Goal: Information Seeking & Learning: Learn about a topic

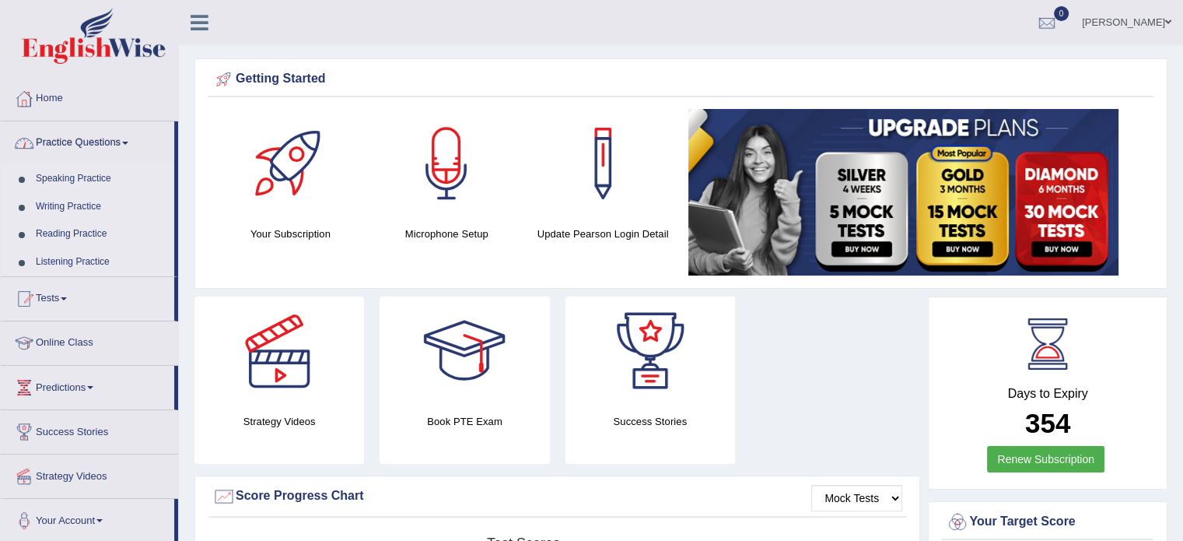
click at [133, 148] on link "Practice Questions" at bounding box center [87, 140] width 173 height 39
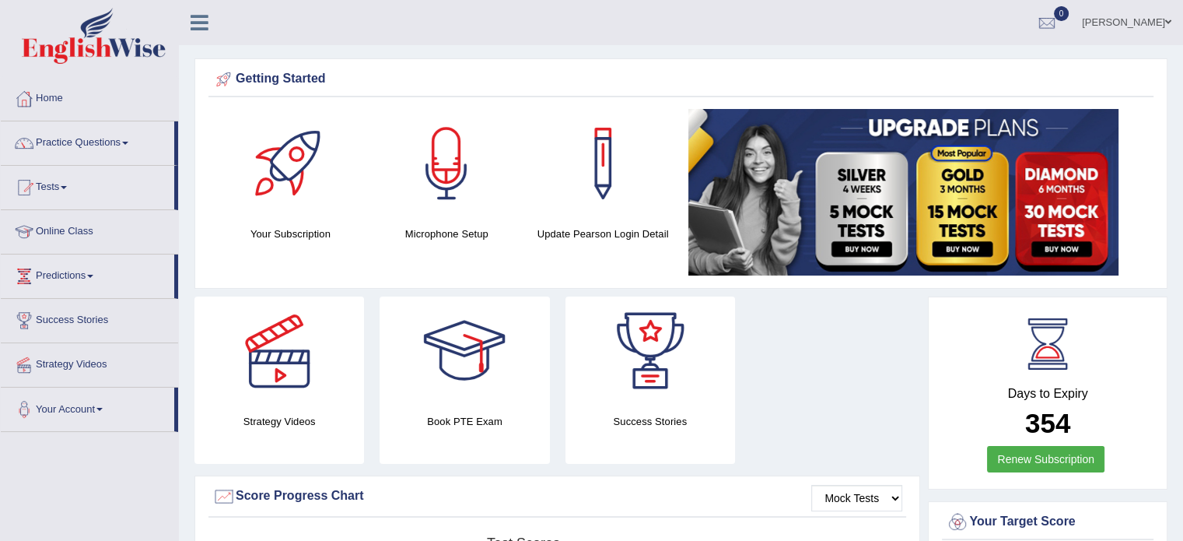
click at [131, 145] on link "Practice Questions" at bounding box center [87, 140] width 173 height 39
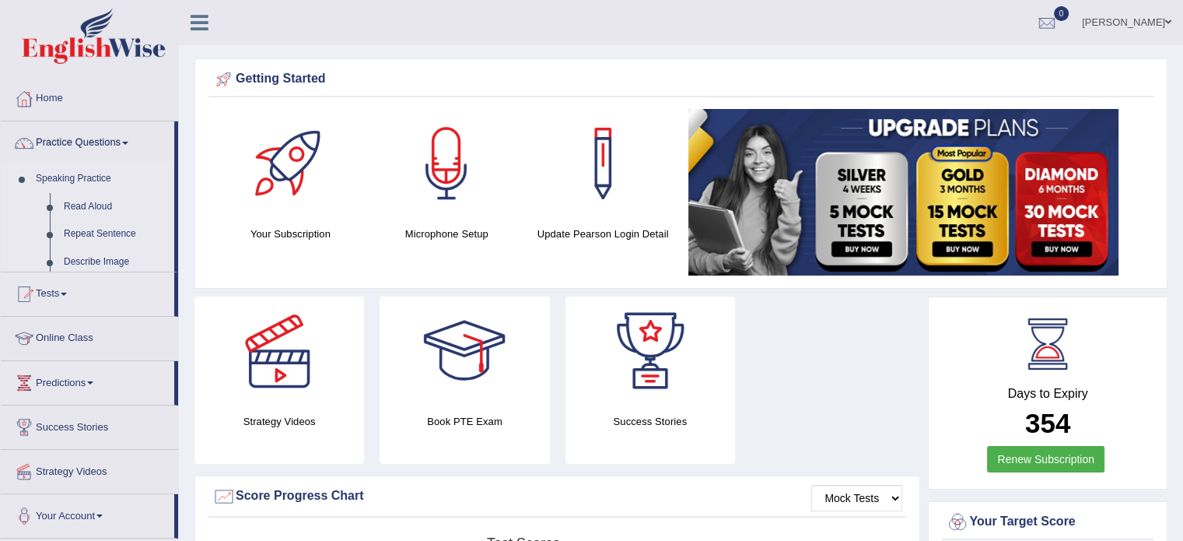
click at [131, 145] on link "Practice Questions" at bounding box center [87, 140] width 173 height 39
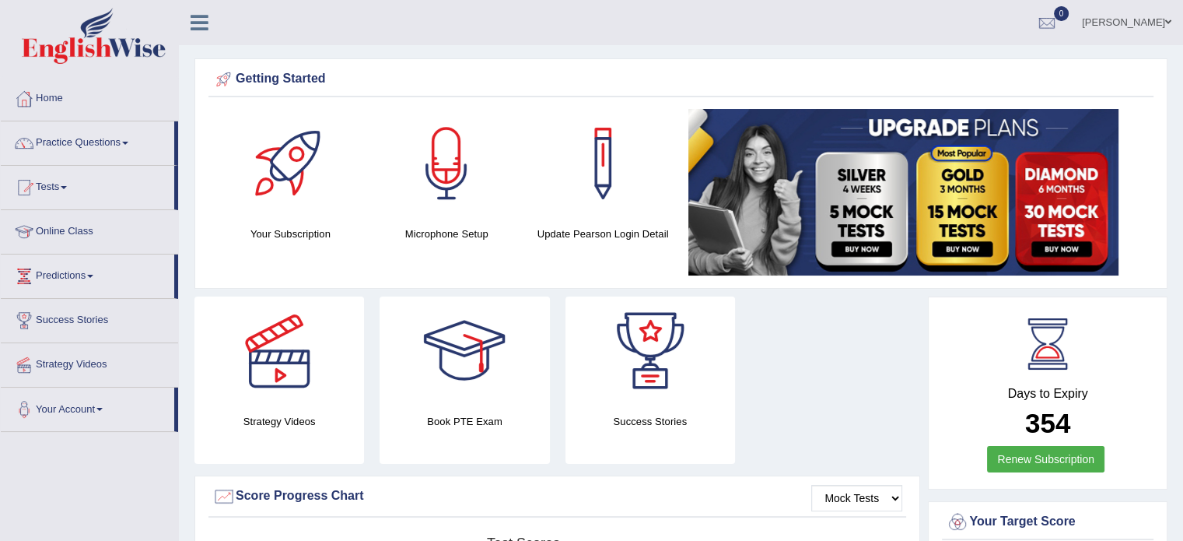
click at [131, 145] on link "Practice Questions" at bounding box center [87, 140] width 173 height 39
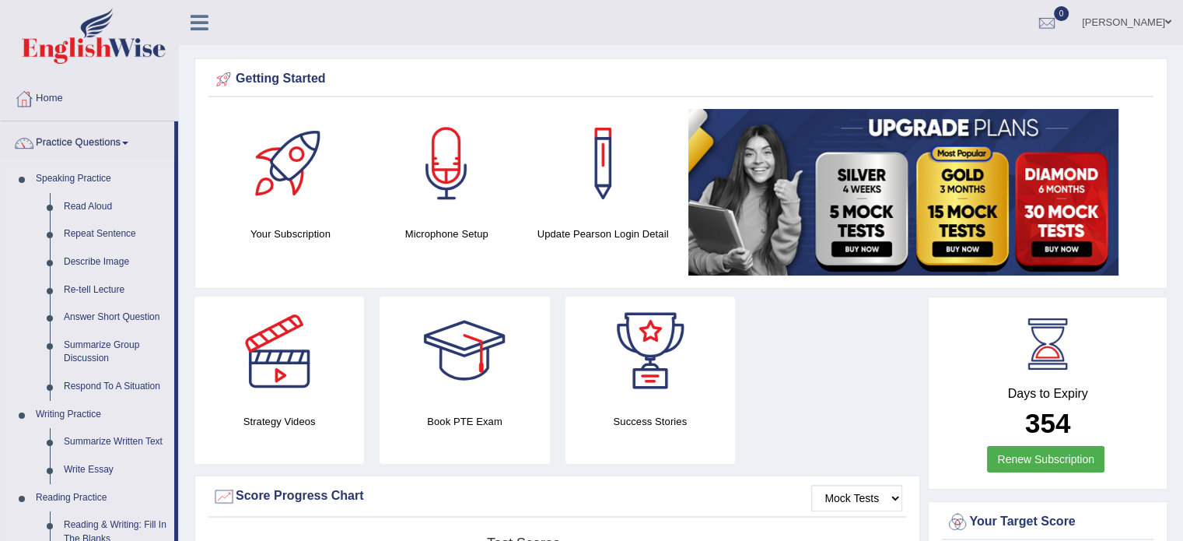
click at [109, 204] on link "Read Aloud" at bounding box center [115, 207] width 117 height 28
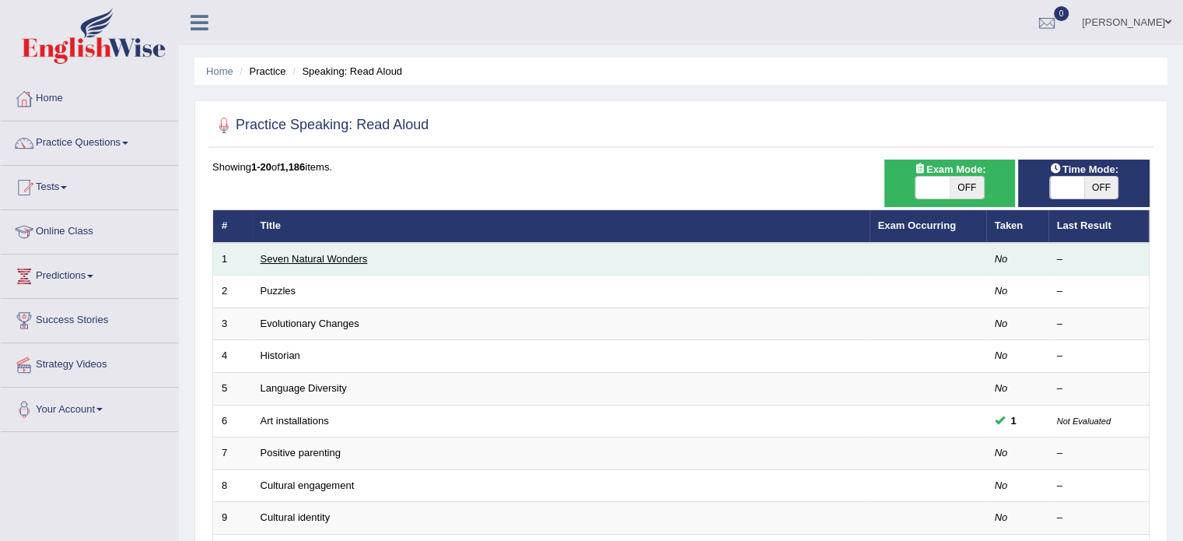
click at [358, 254] on link "Seven Natural Wonders" at bounding box center [314, 259] width 107 height 12
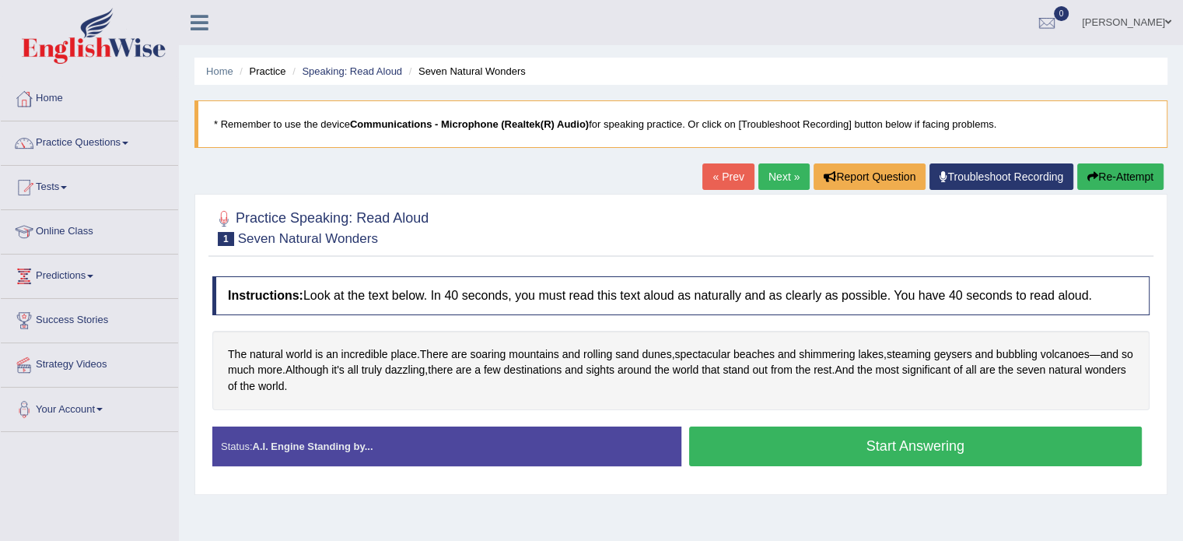
click at [905, 443] on button "Start Answering" at bounding box center [915, 446] width 453 height 40
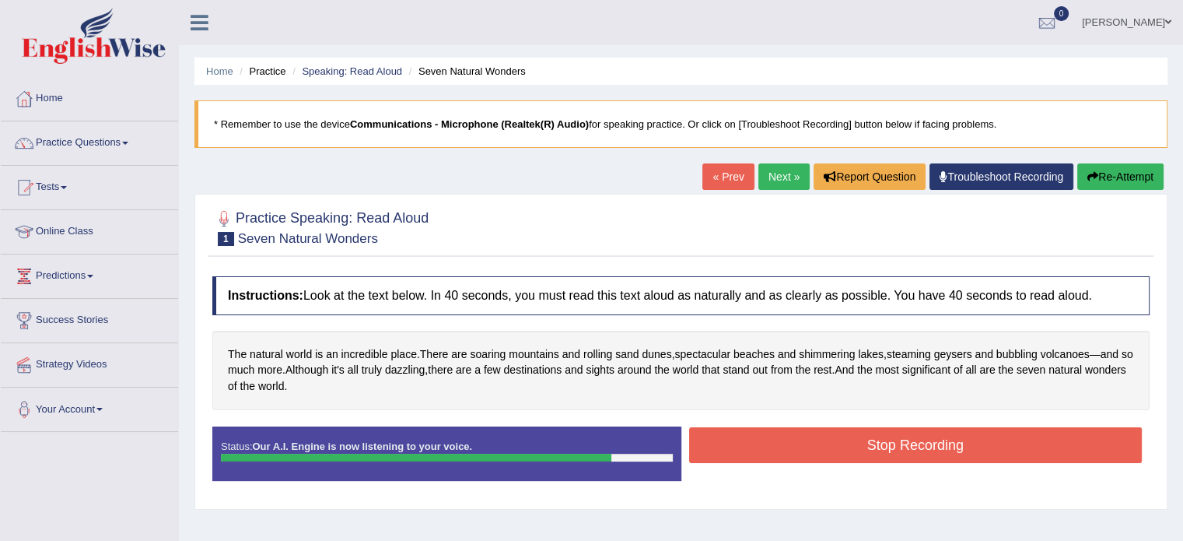
click at [950, 455] on button "Stop Recording" at bounding box center [915, 445] width 453 height 36
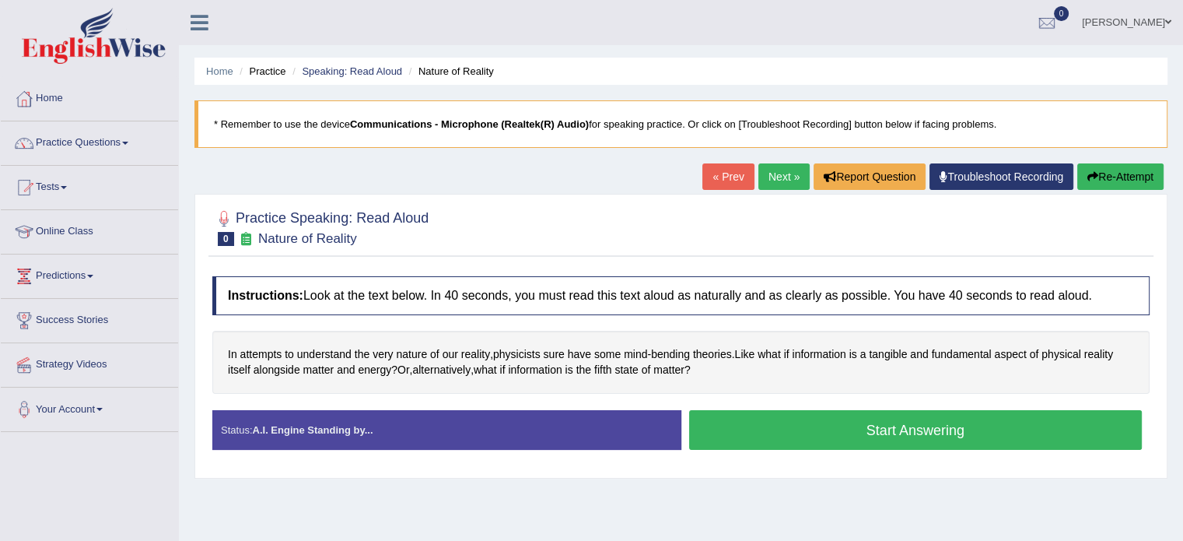
click at [932, 430] on button "Start Answering" at bounding box center [915, 430] width 453 height 40
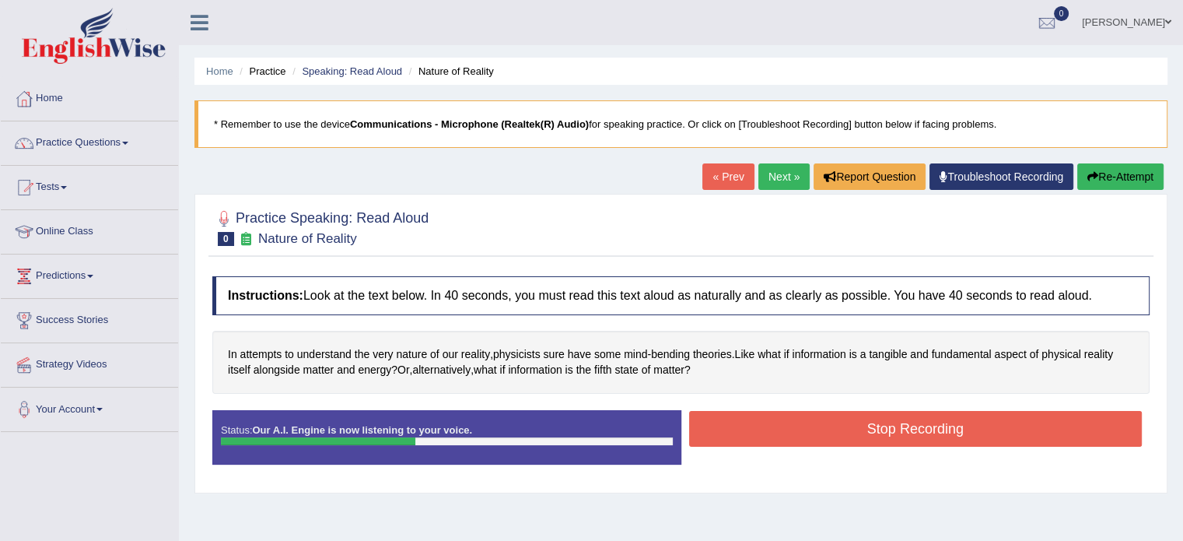
click at [897, 443] on button "Stop Recording" at bounding box center [915, 429] width 453 height 36
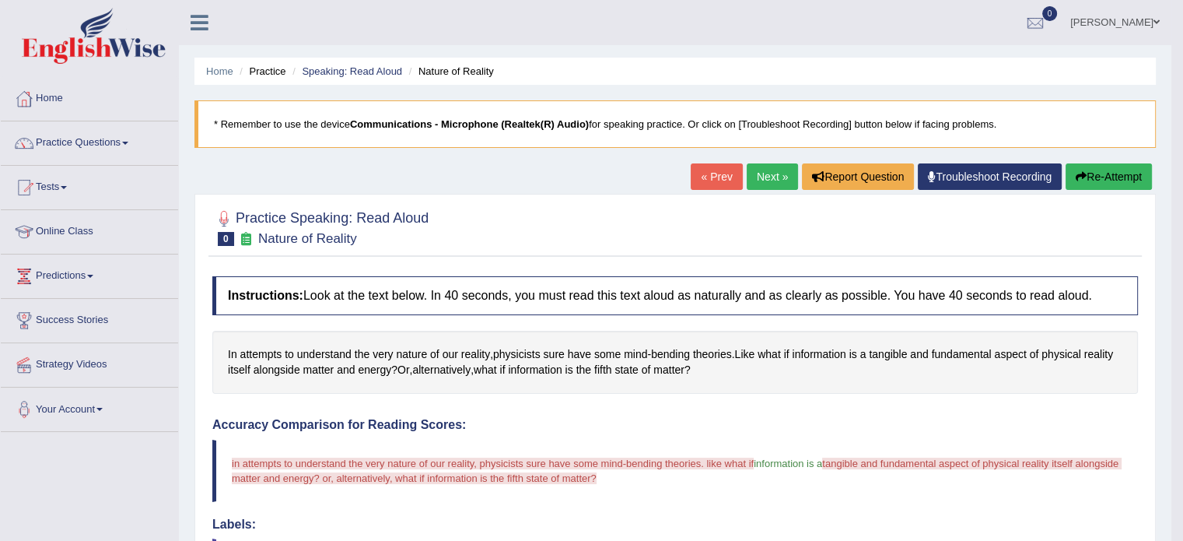
click at [215, 525] on h4 "Labels:" at bounding box center [675, 524] width 926 height 14
click at [1123, 176] on button "Re-Attempt" at bounding box center [1109, 176] width 86 height 26
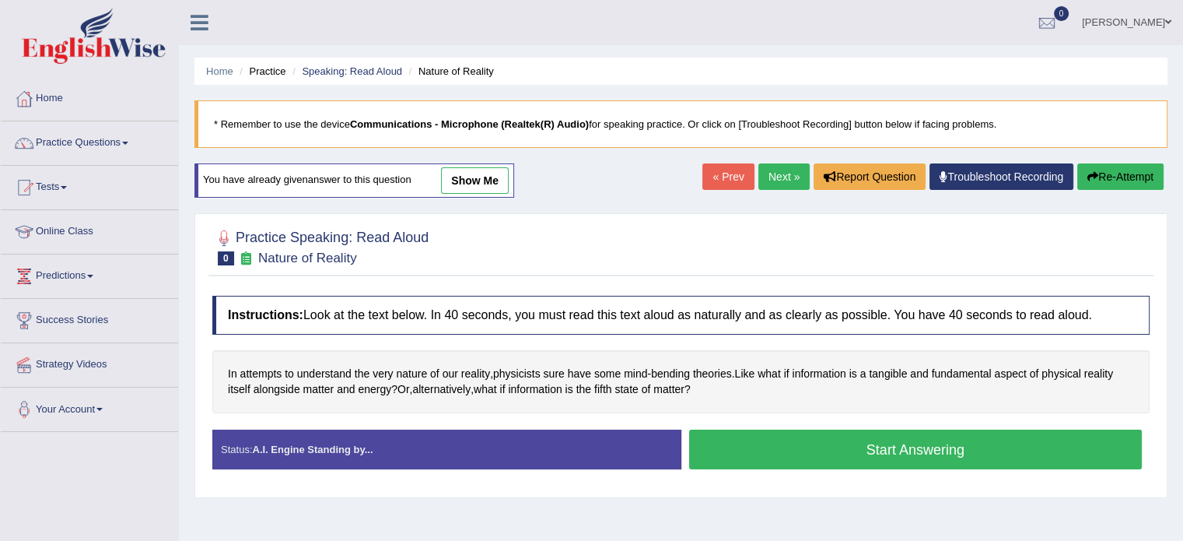
click at [961, 446] on button "Start Answering" at bounding box center [915, 449] width 453 height 40
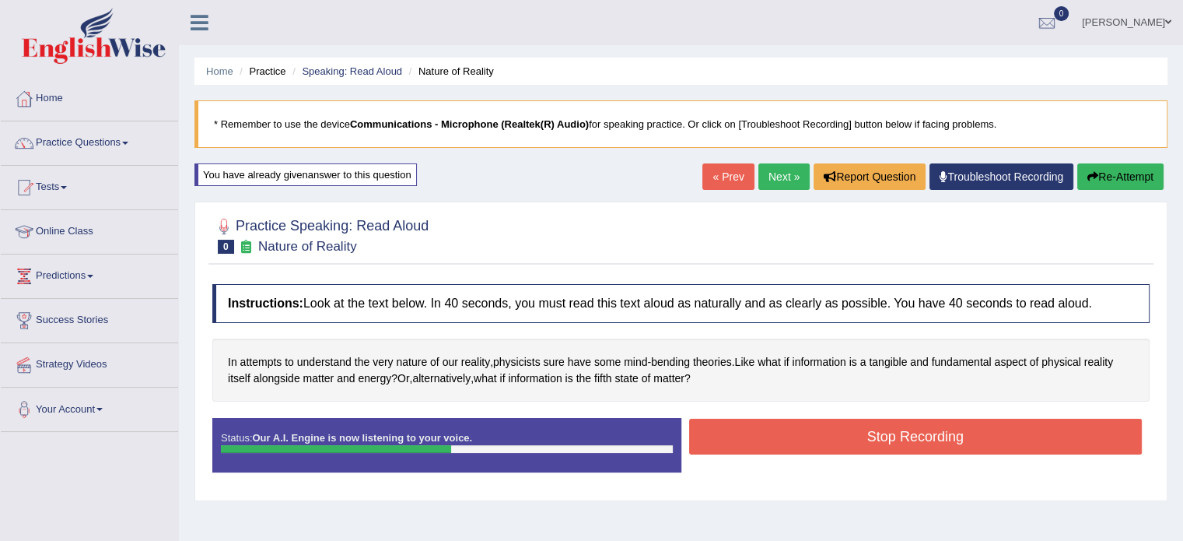
click at [976, 435] on button "Stop Recording" at bounding box center [915, 436] width 453 height 36
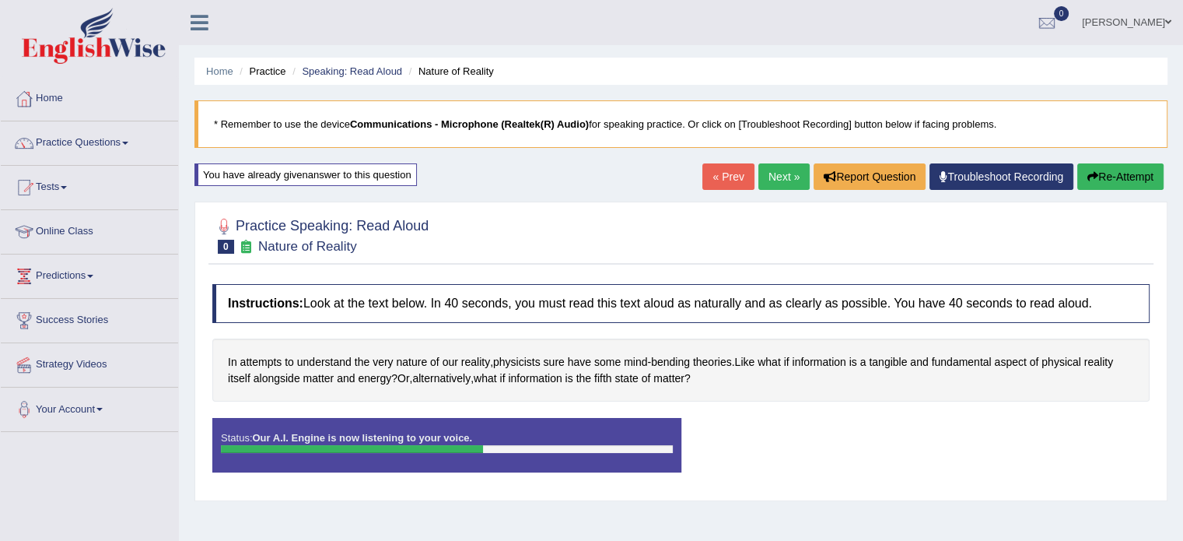
click at [964, 167] on link "Troubleshoot Recording" at bounding box center [1001, 176] width 144 height 26
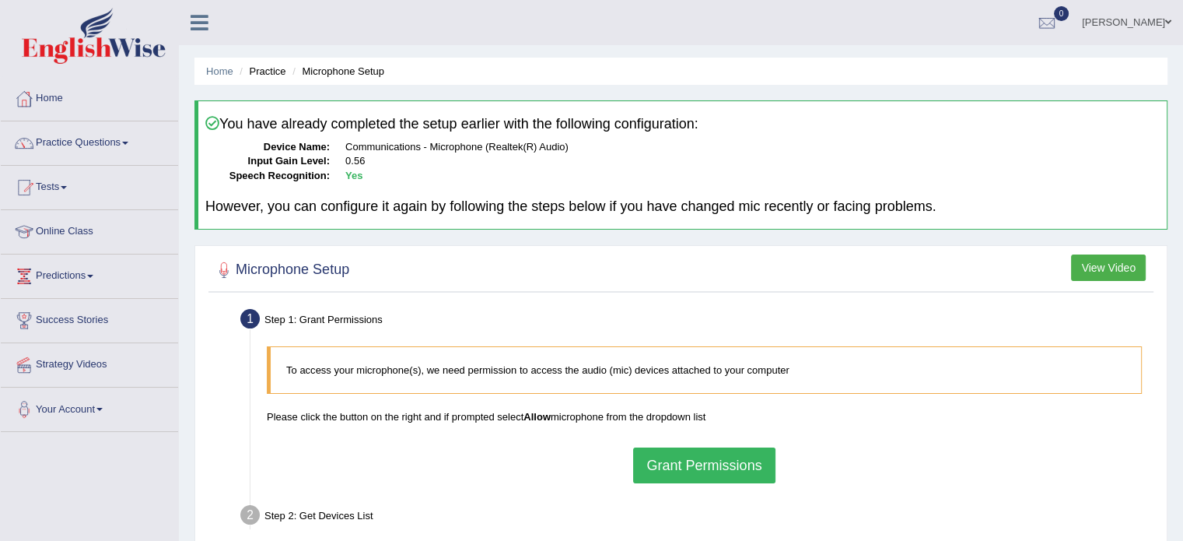
click at [274, 75] on li "Practice" at bounding box center [261, 71] width 50 height 15
click at [290, 77] on li "Microphone Setup" at bounding box center [337, 71] width 96 height 15
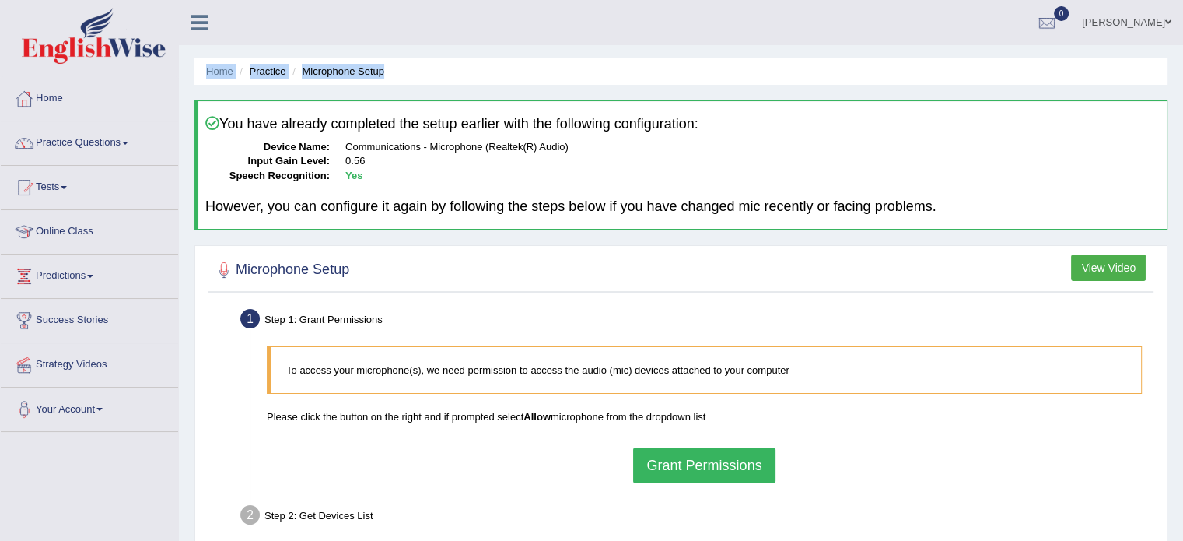
click at [290, 77] on li "Microphone Setup" at bounding box center [337, 71] width 96 height 15
click at [443, 40] on div "santhi Toggle navigation Username: santhi84 Access Type: Online Subscription: G…" at bounding box center [681, 22] width 1004 height 45
click at [278, 78] on li "Practice" at bounding box center [261, 71] width 50 height 15
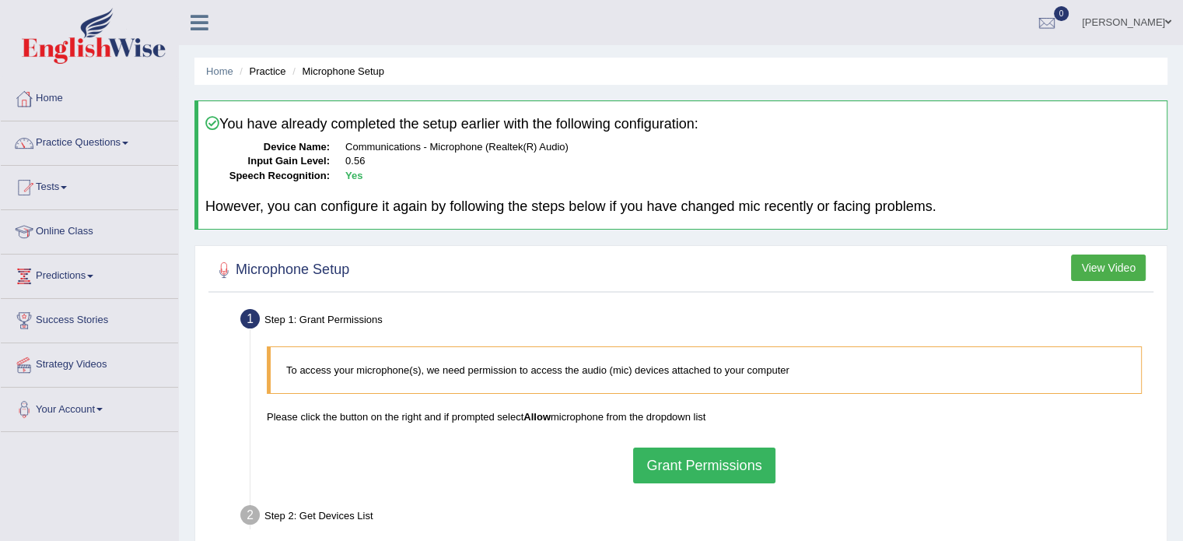
click at [341, 15] on div "santhi Toggle navigation Username: santhi84 Access Type: Online Subscription: G…" at bounding box center [681, 22] width 1004 height 45
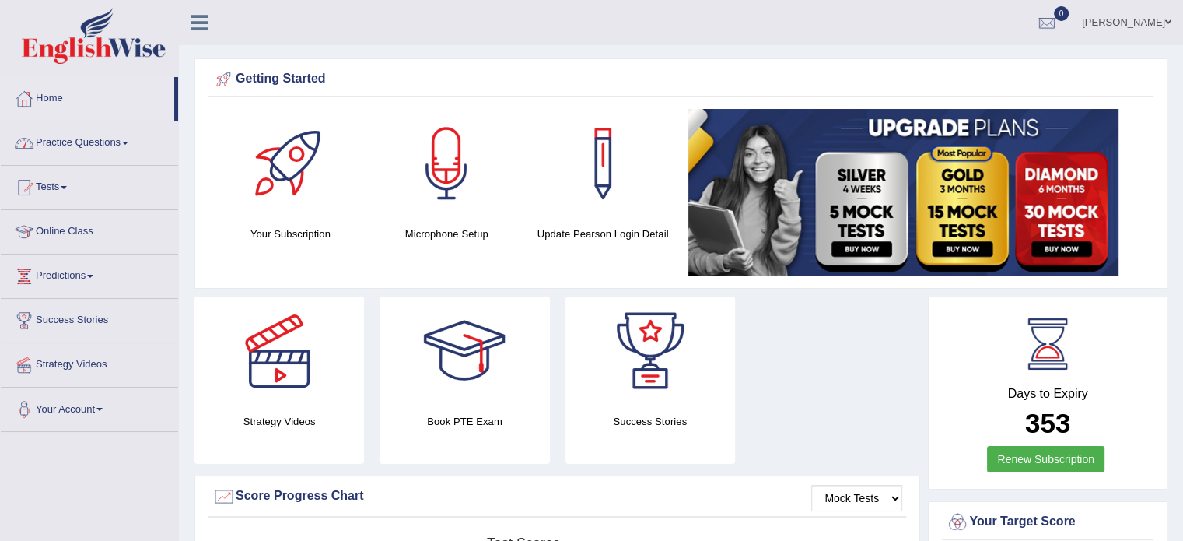
click at [128, 142] on span at bounding box center [125, 143] width 6 height 3
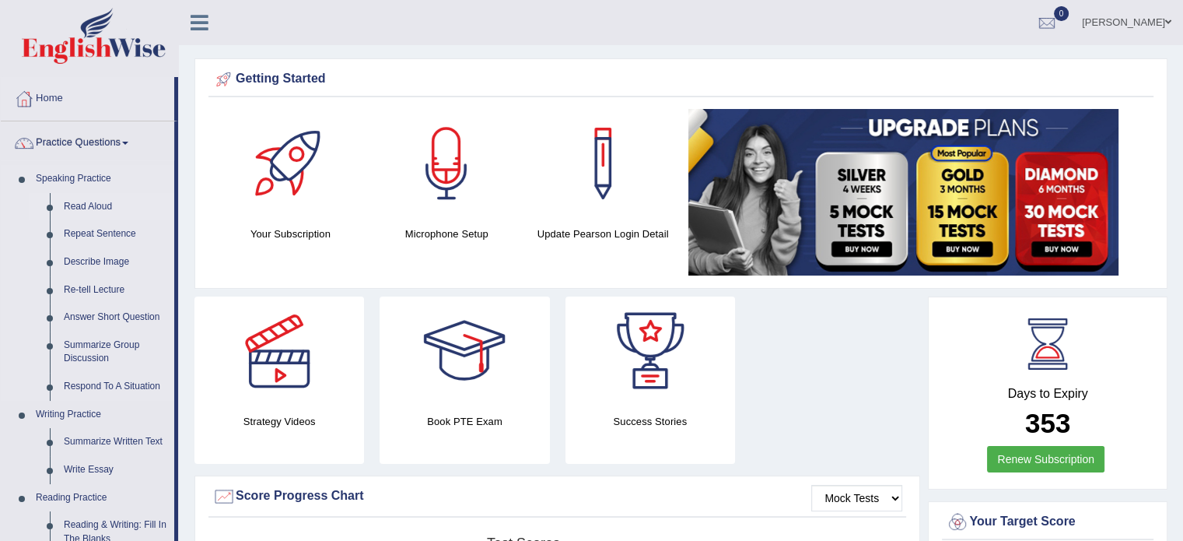
click at [92, 205] on link "Read Aloud" at bounding box center [115, 207] width 117 height 28
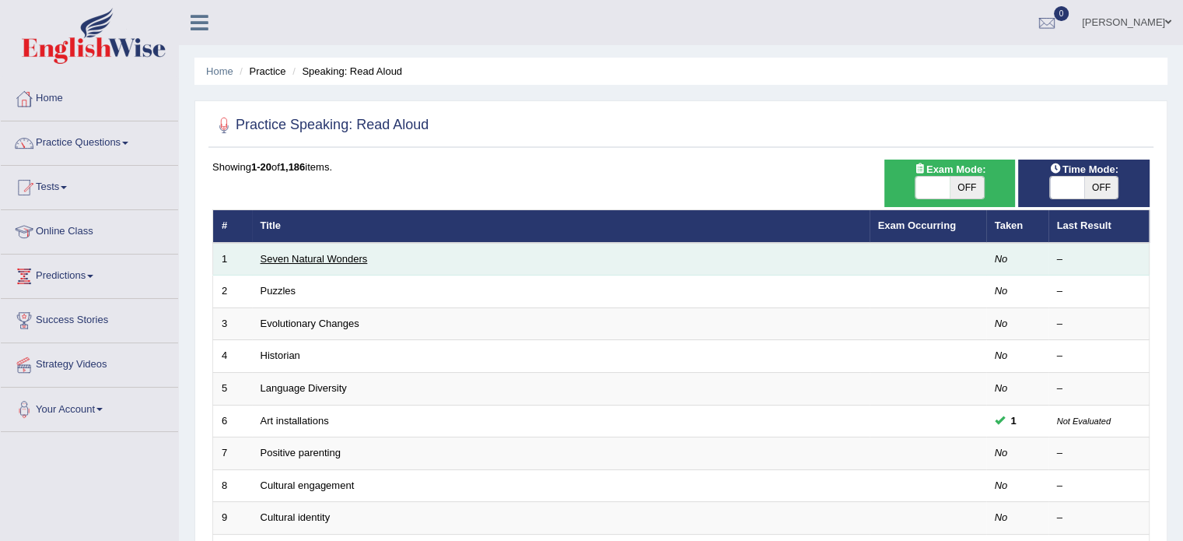
click at [313, 257] on link "Seven Natural Wonders" at bounding box center [314, 259] width 107 height 12
click at [311, 257] on link "Seven Natural Wonders" at bounding box center [314, 259] width 107 height 12
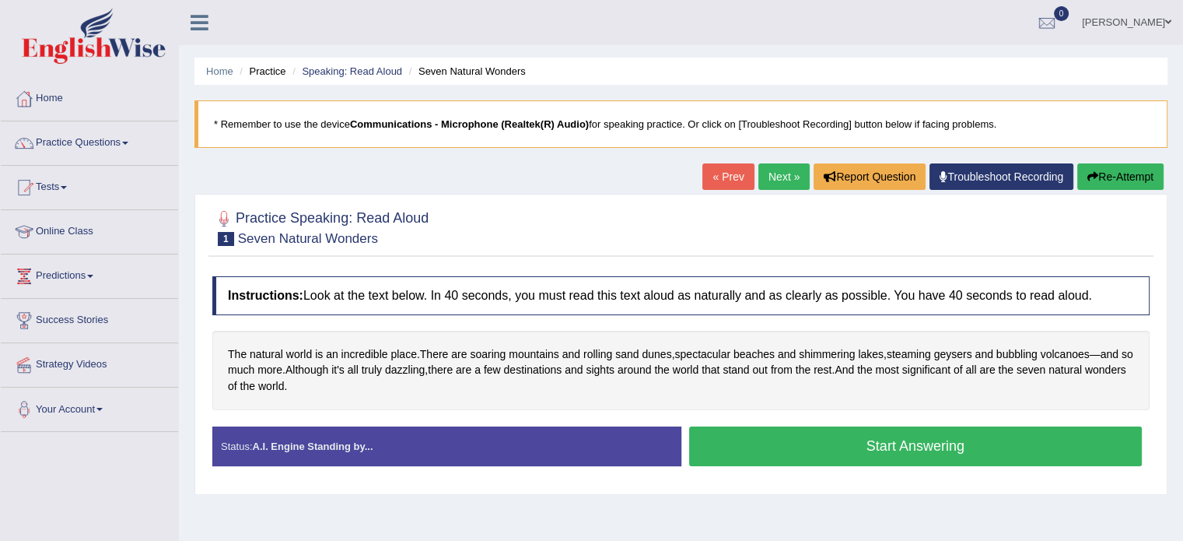
click at [950, 443] on button "Start Answering" at bounding box center [915, 446] width 453 height 40
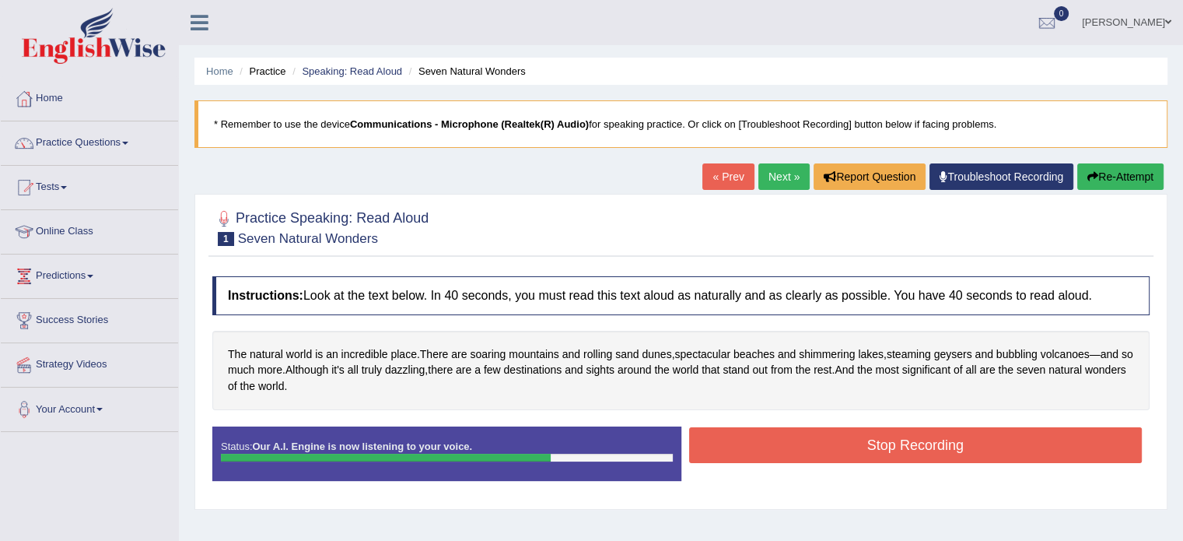
click at [902, 447] on button "Stop Recording" at bounding box center [915, 445] width 453 height 36
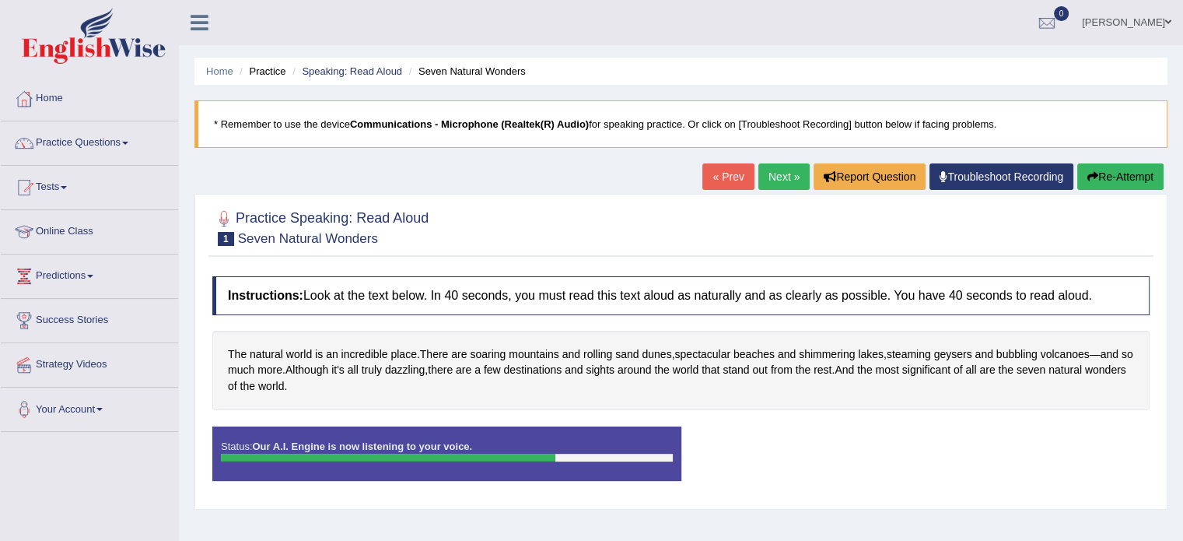
click at [902, 447] on div "Status: Our A.I. Engine is now listening to your voice. Start Answering Stop Re…" at bounding box center [680, 461] width 937 height 70
click at [859, 180] on button "Report Question" at bounding box center [870, 176] width 112 height 26
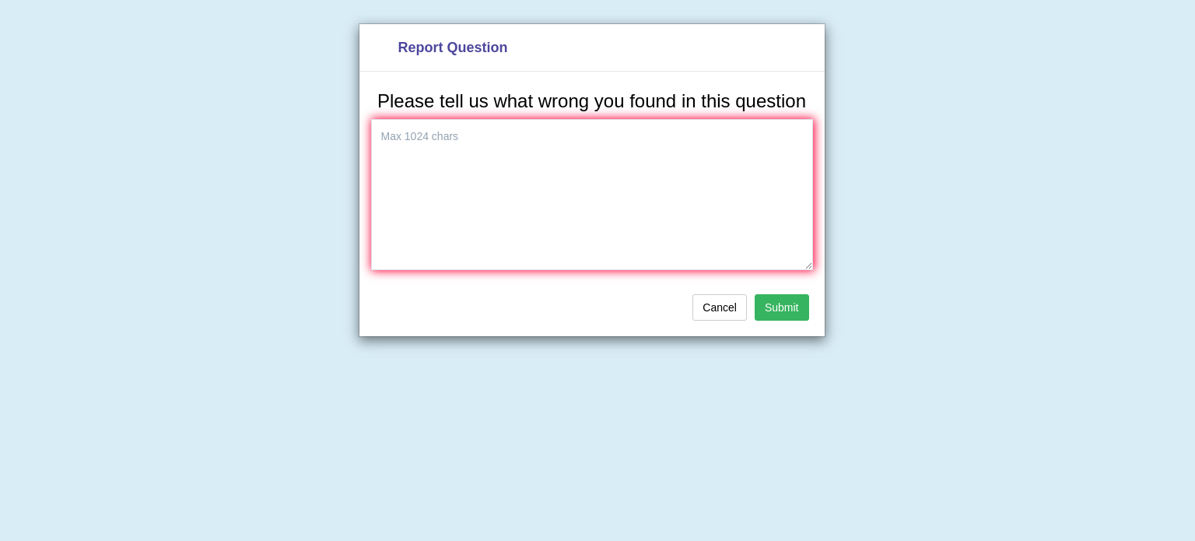
click at [1004, 176] on div "Report Question Please tell us what wrong you found in this question Cancel Sub…" at bounding box center [597, 270] width 1195 height 541
click at [723, 306] on button "Cancel" at bounding box center [719, 307] width 54 height 26
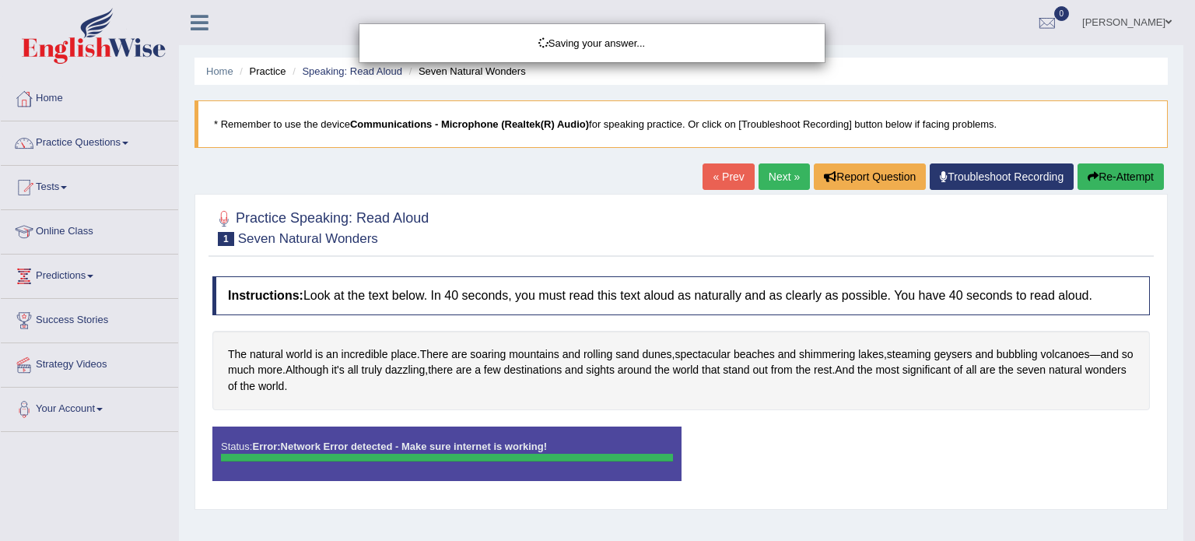
click at [884, 179] on div "Saving your answer..." at bounding box center [597, 270] width 1195 height 541
click at [995, 183] on div "Saving your answer..." at bounding box center [597, 270] width 1195 height 541
click at [992, 171] on div "Saving your answer..." at bounding box center [597, 270] width 1195 height 541
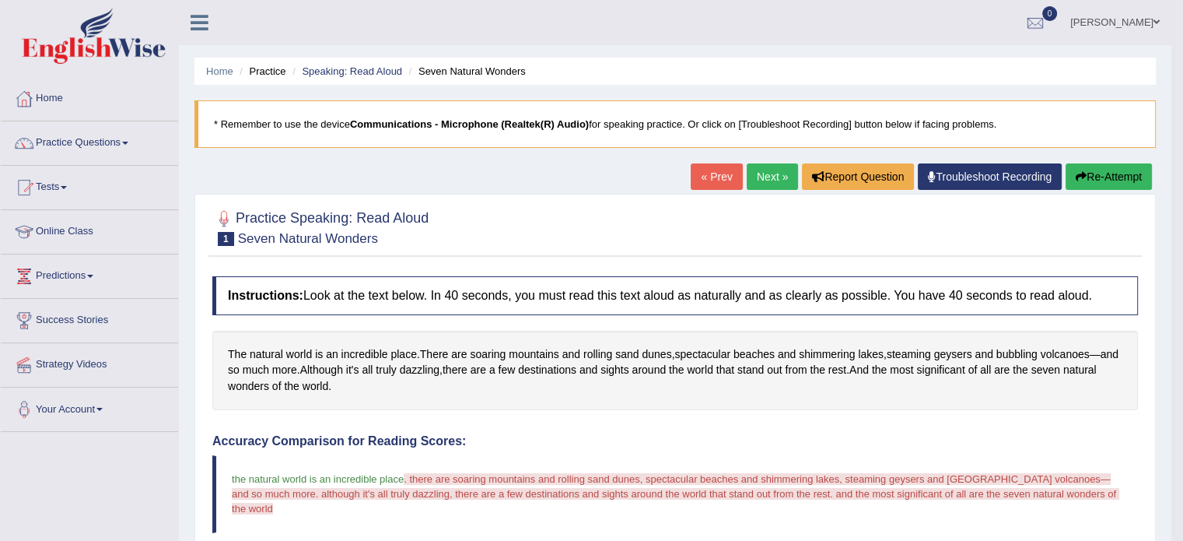
click at [1095, 180] on button "Re-Attempt" at bounding box center [1109, 176] width 86 height 26
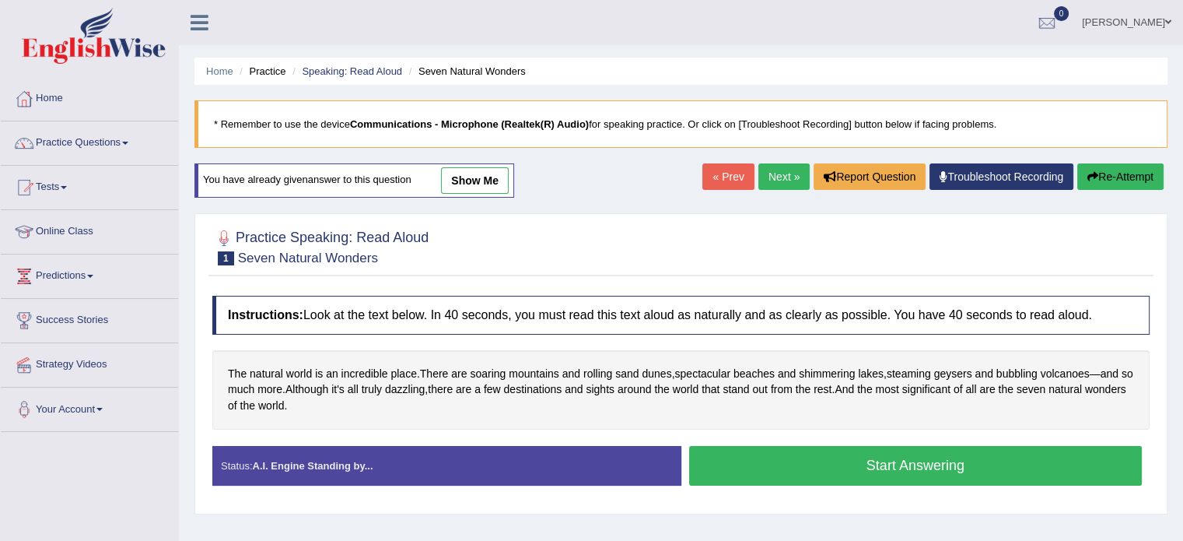
click at [857, 460] on button "Start Answering" at bounding box center [915, 466] width 453 height 40
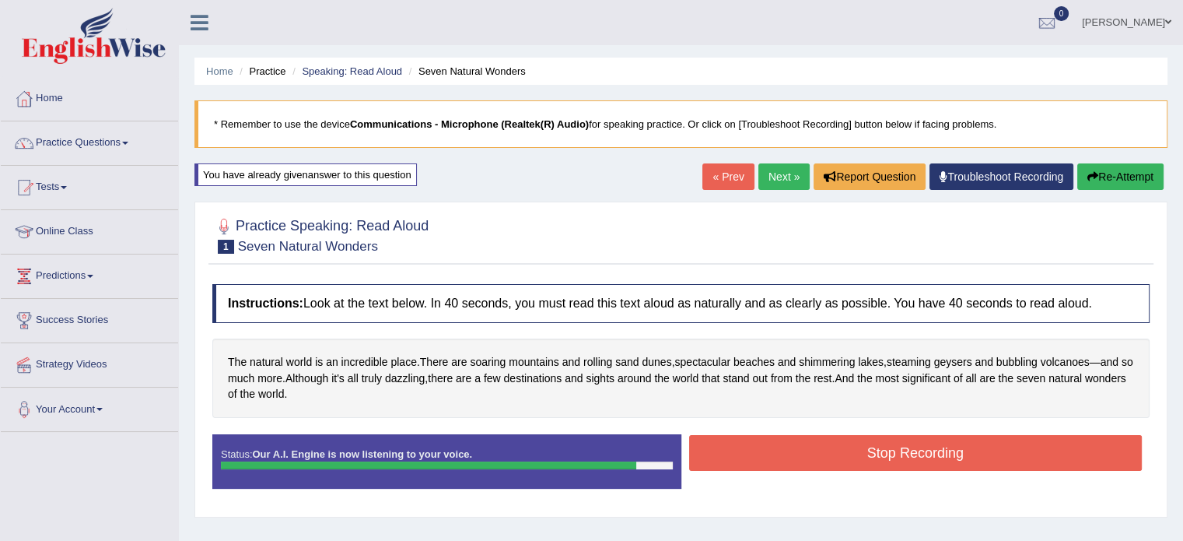
click at [961, 457] on button "Stop Recording" at bounding box center [915, 453] width 453 height 36
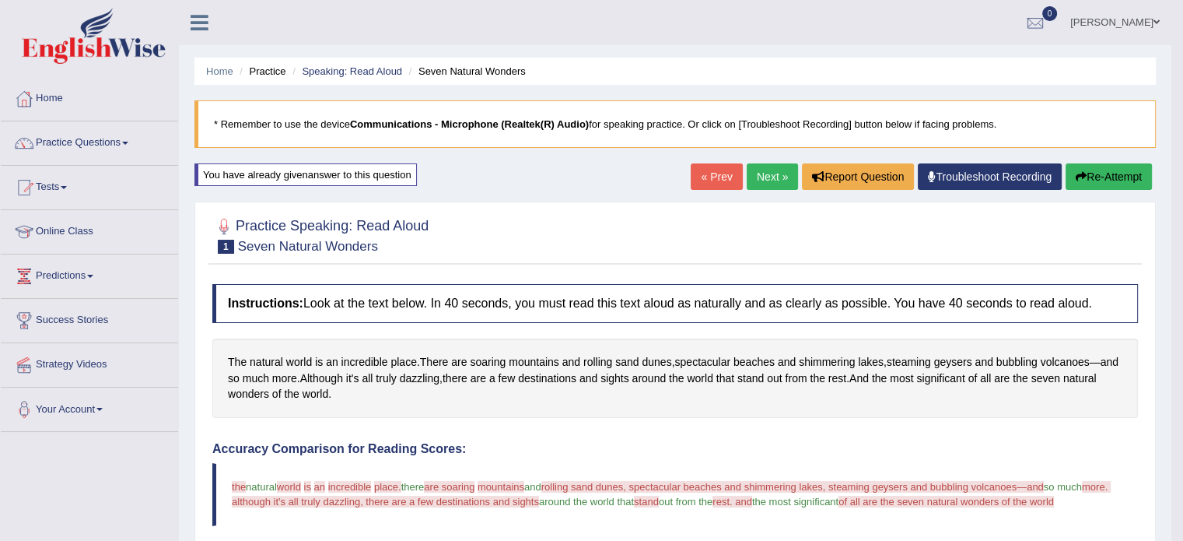
click at [1111, 172] on button "Re-Attempt" at bounding box center [1109, 176] width 86 height 26
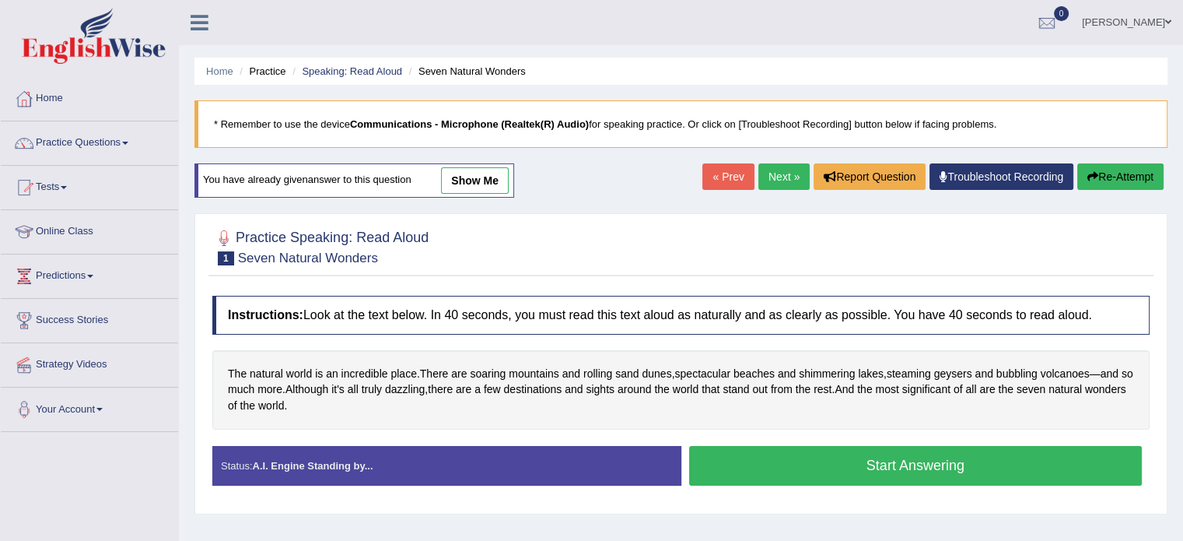
click at [908, 457] on button "Start Answering" at bounding box center [915, 466] width 453 height 40
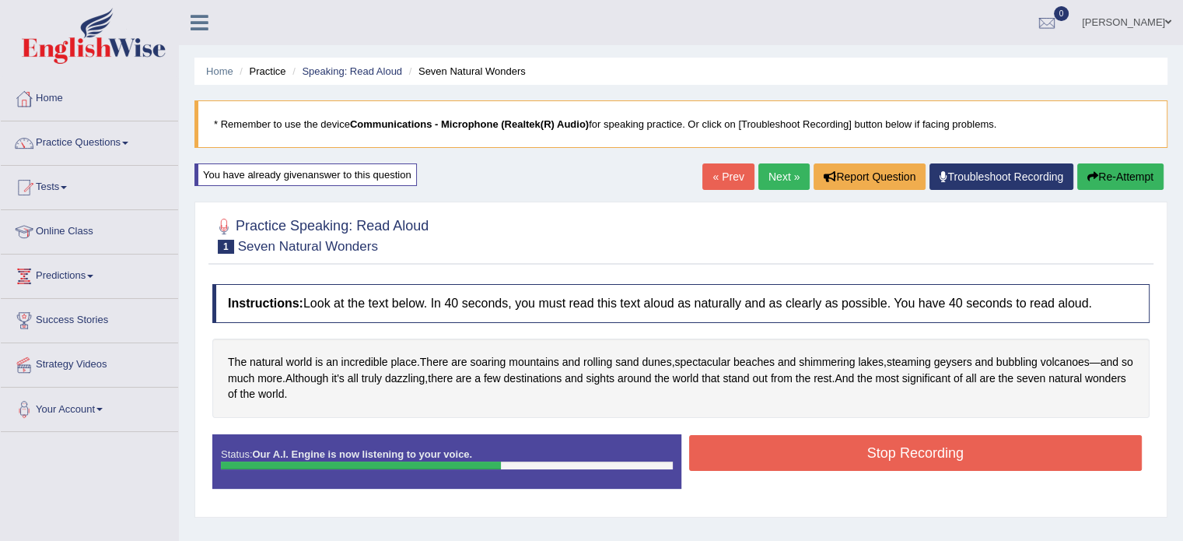
click at [899, 443] on button "Stop Recording" at bounding box center [915, 453] width 453 height 36
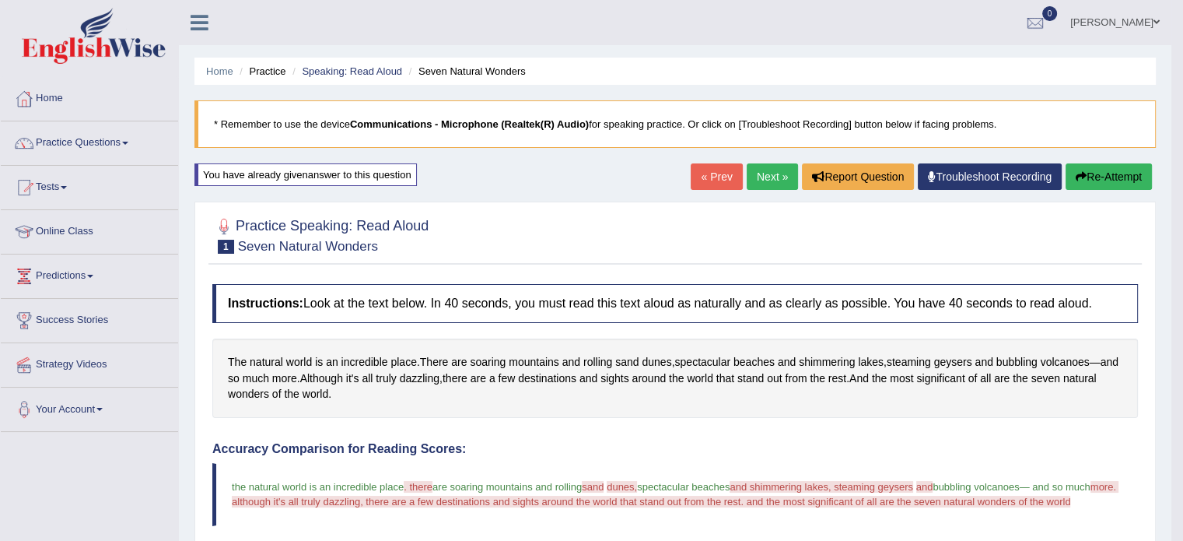
click at [1094, 177] on button "Re-Attempt" at bounding box center [1109, 176] width 86 height 26
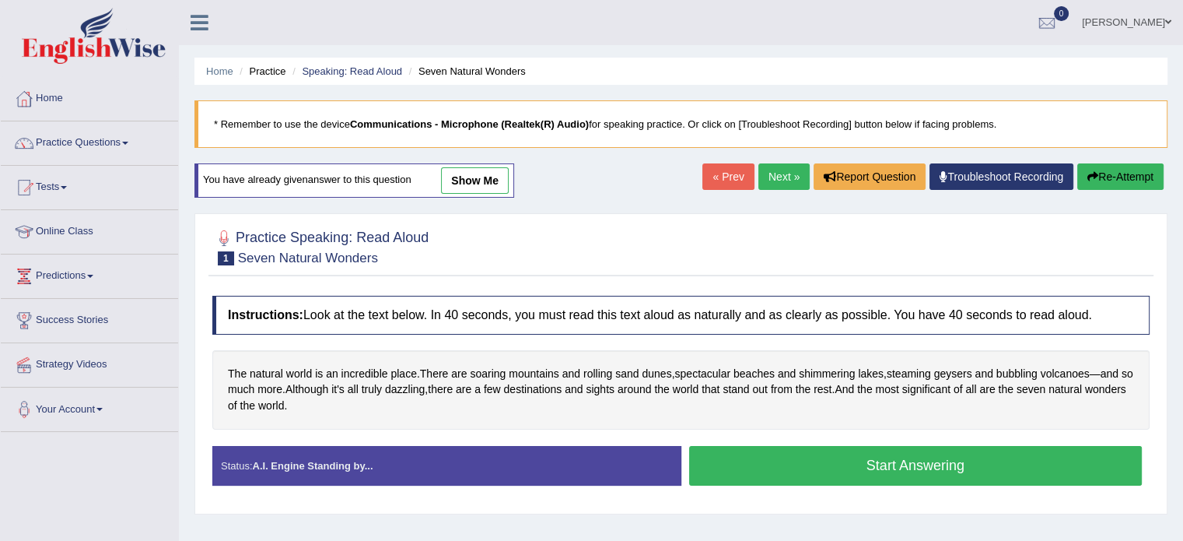
click at [975, 465] on button "Start Answering" at bounding box center [915, 466] width 453 height 40
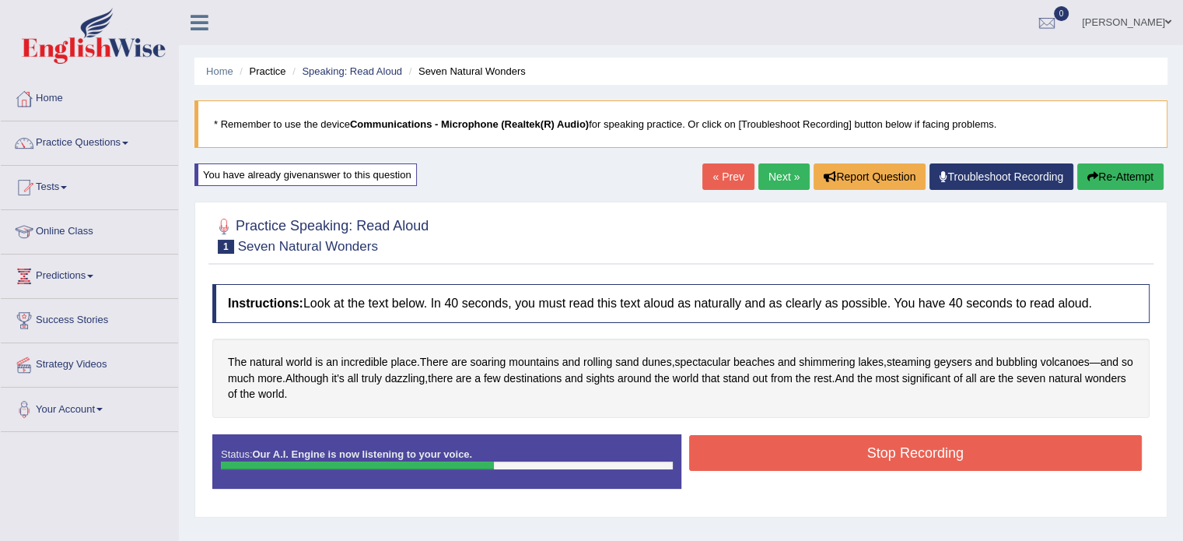
click at [999, 449] on button "Stop Recording" at bounding box center [915, 453] width 453 height 36
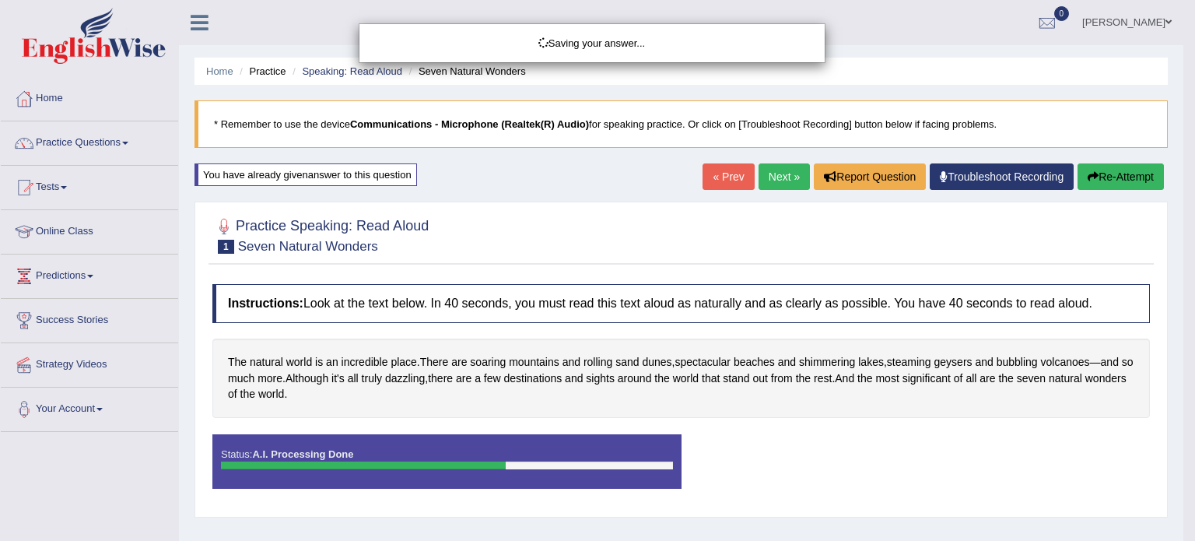
click at [986, 171] on div "Saving your answer..." at bounding box center [597, 270] width 1195 height 541
click at [1010, 173] on div "Saving your answer..." at bounding box center [597, 270] width 1195 height 541
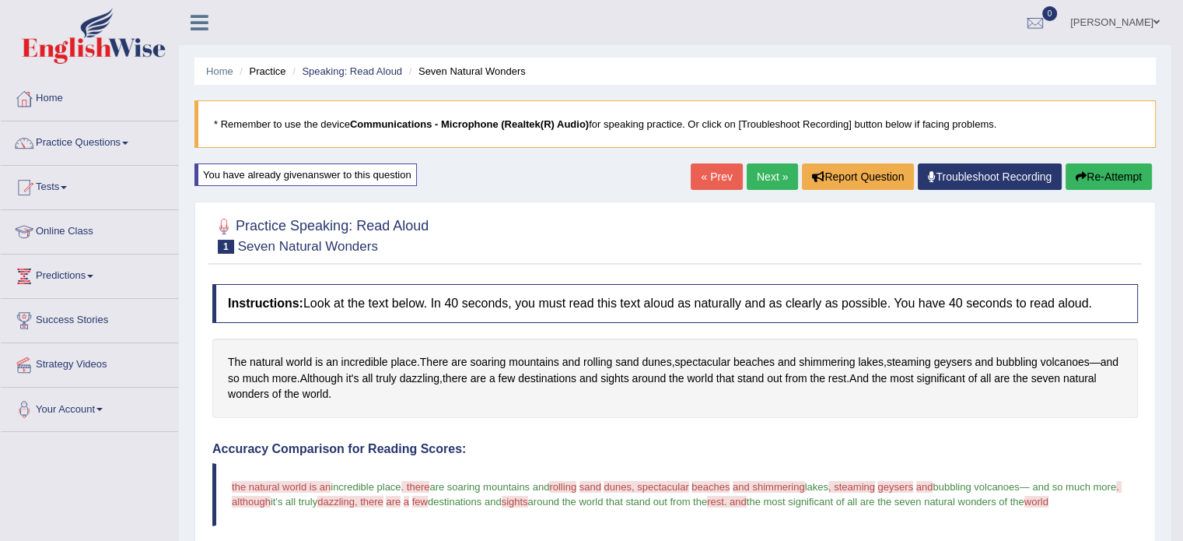
click at [1124, 173] on button "Re-Attempt" at bounding box center [1109, 176] width 86 height 26
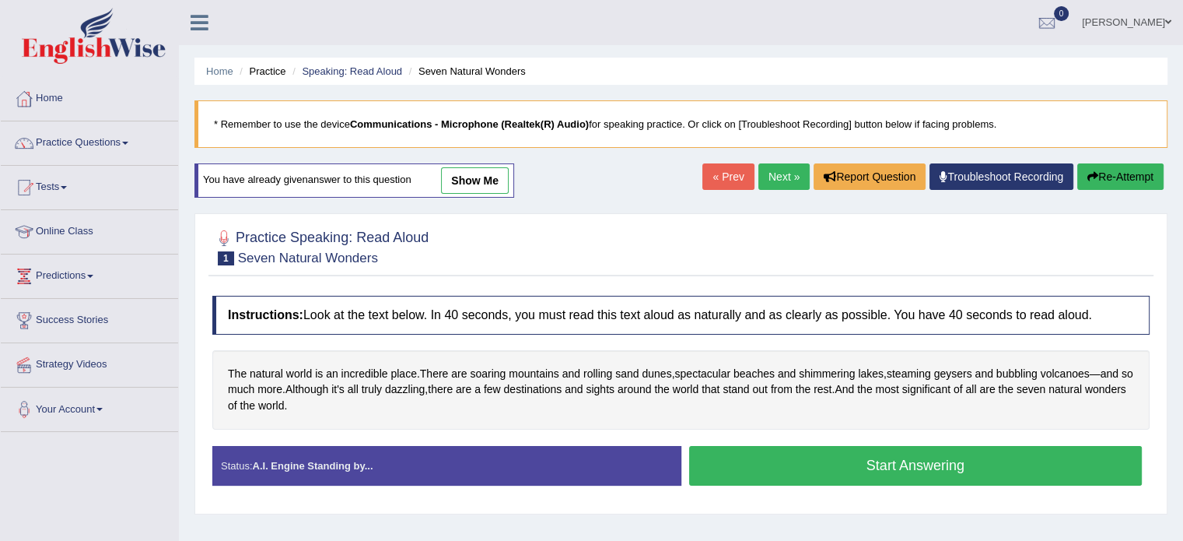
click at [901, 464] on button "Start Answering" at bounding box center [915, 466] width 453 height 40
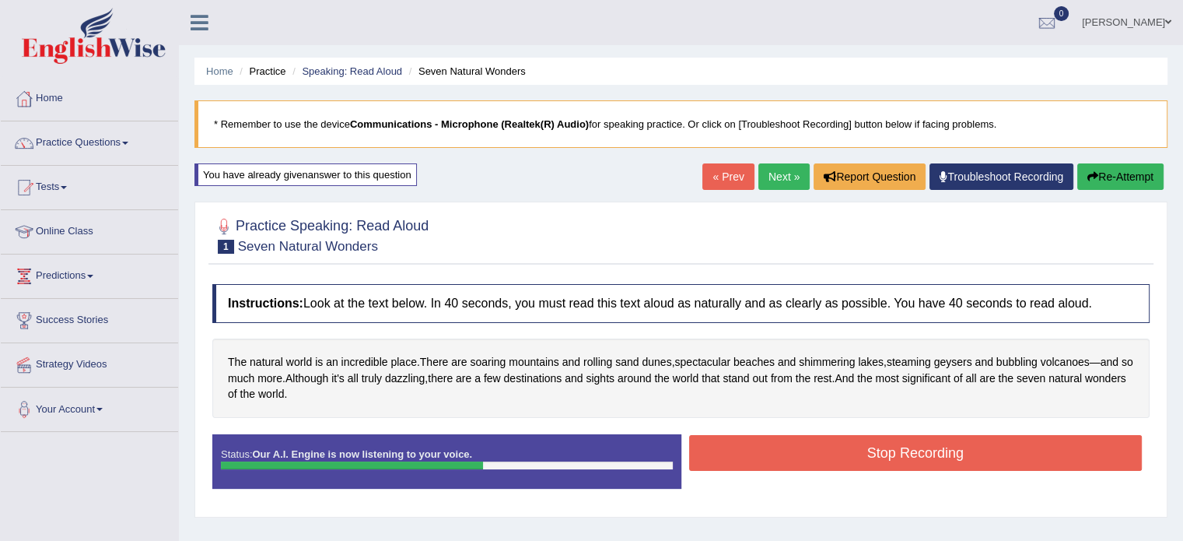
click at [931, 457] on button "Stop Recording" at bounding box center [915, 453] width 453 height 36
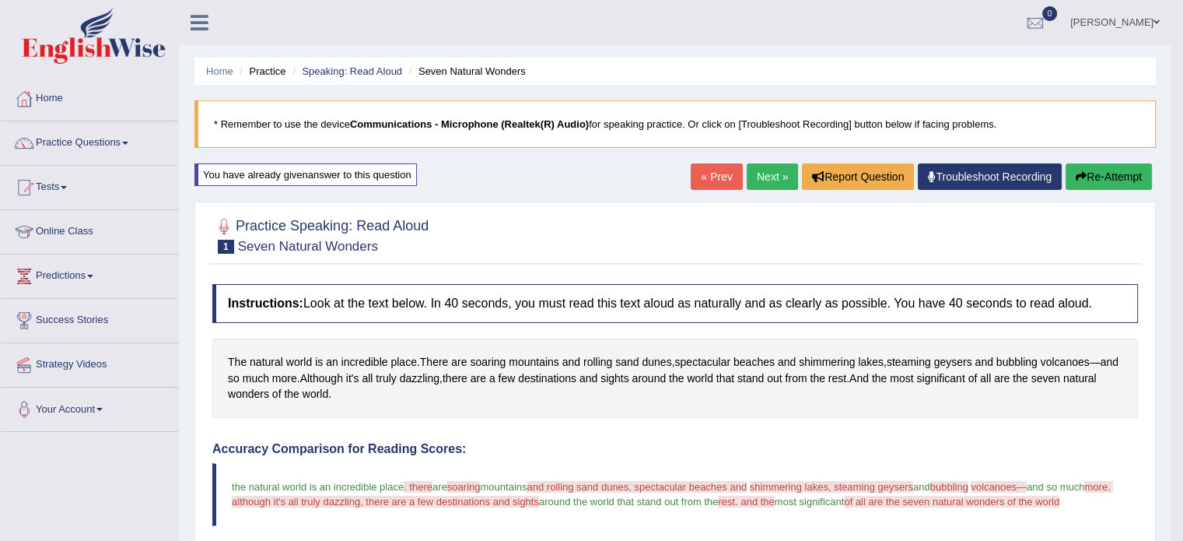
click at [1125, 174] on button "Re-Attempt" at bounding box center [1109, 176] width 86 height 26
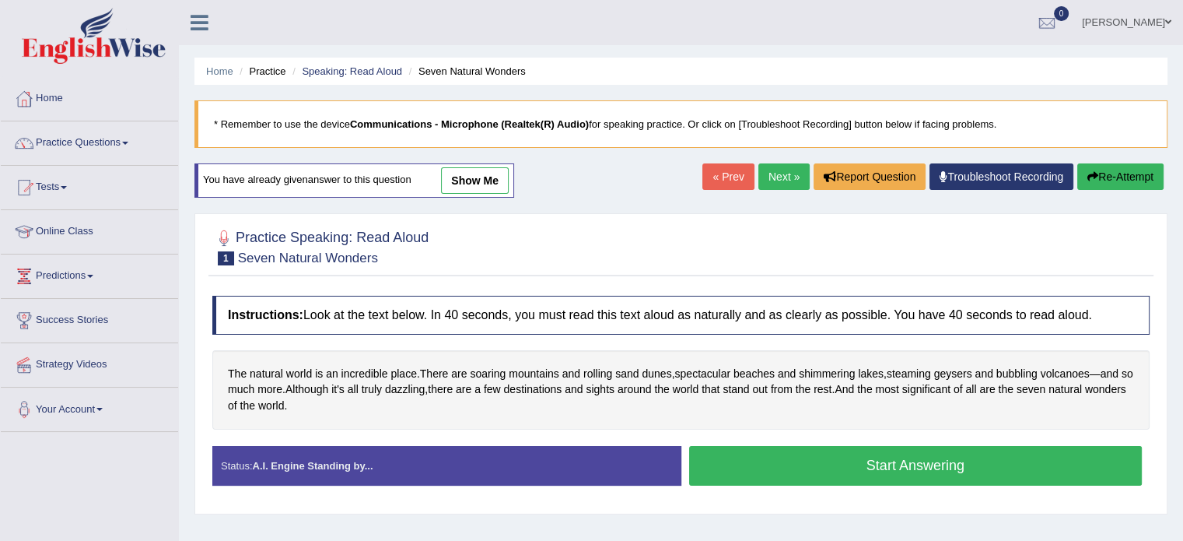
click at [901, 461] on button "Start Answering" at bounding box center [915, 466] width 453 height 40
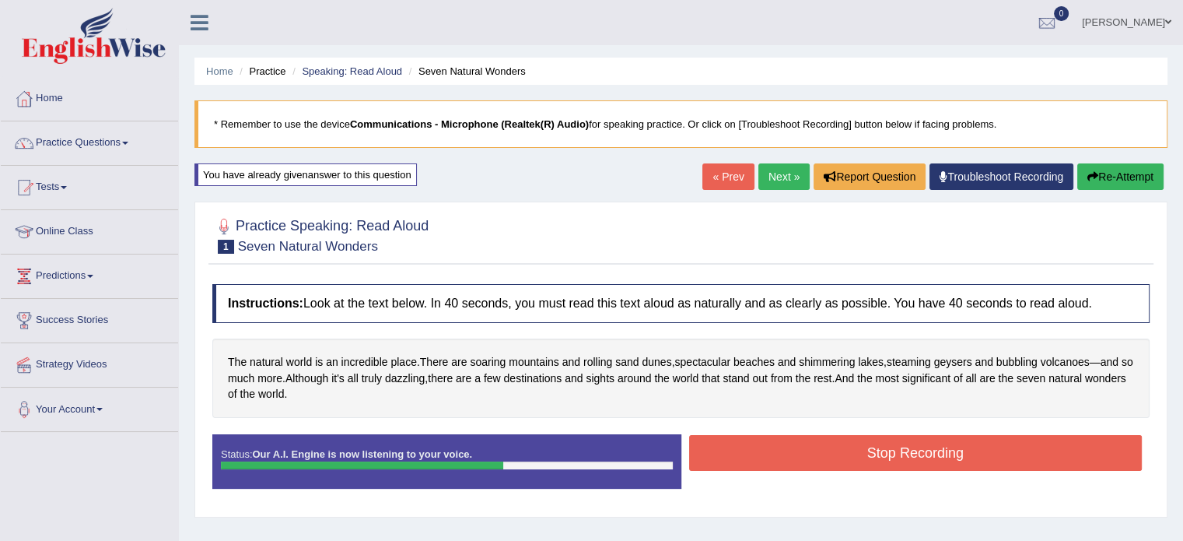
click at [969, 443] on button "Stop Recording" at bounding box center [915, 453] width 453 height 36
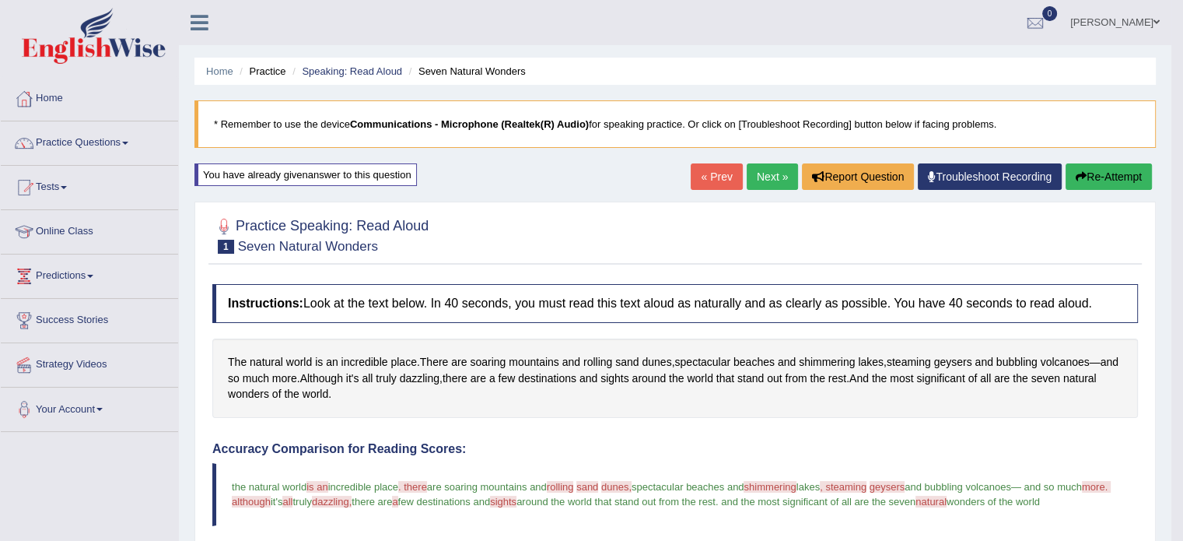
click at [1113, 170] on button "Re-Attempt" at bounding box center [1109, 176] width 86 height 26
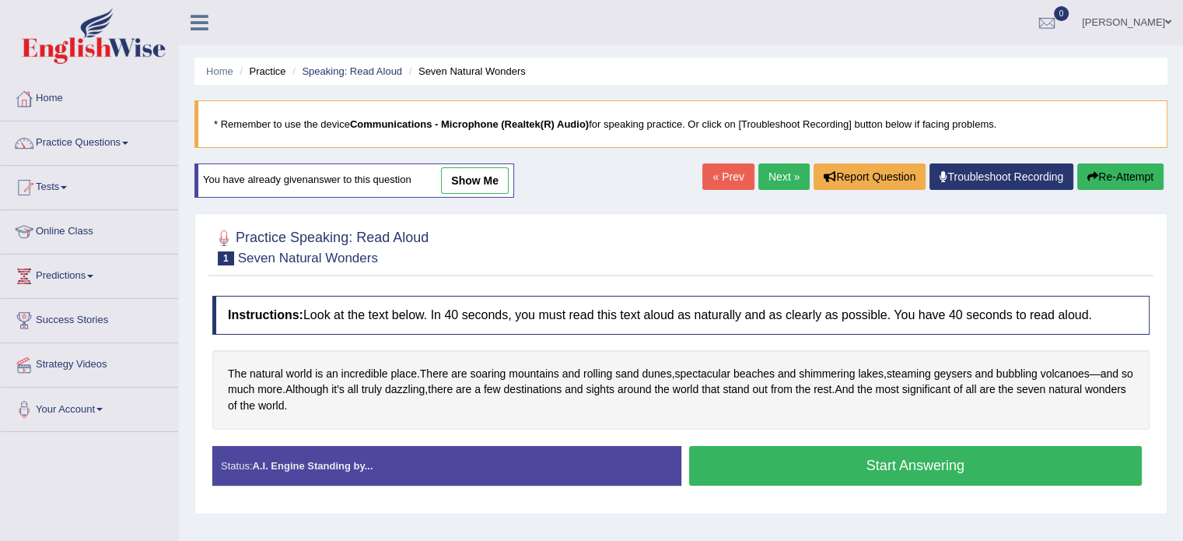
click at [946, 457] on button "Start Answering" at bounding box center [915, 466] width 453 height 40
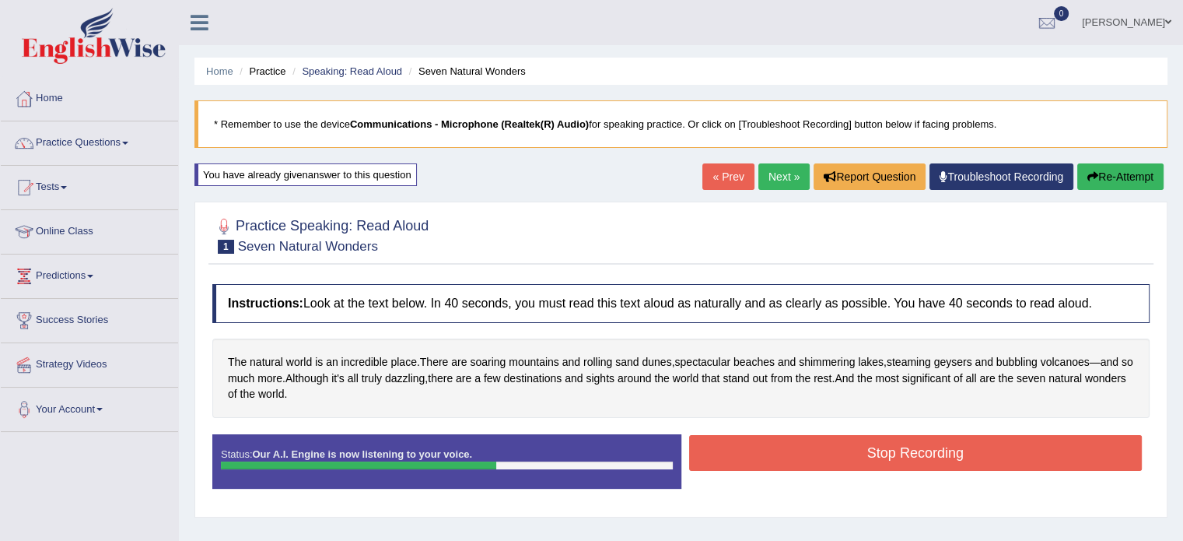
click at [940, 460] on button "Stop Recording" at bounding box center [915, 453] width 453 height 36
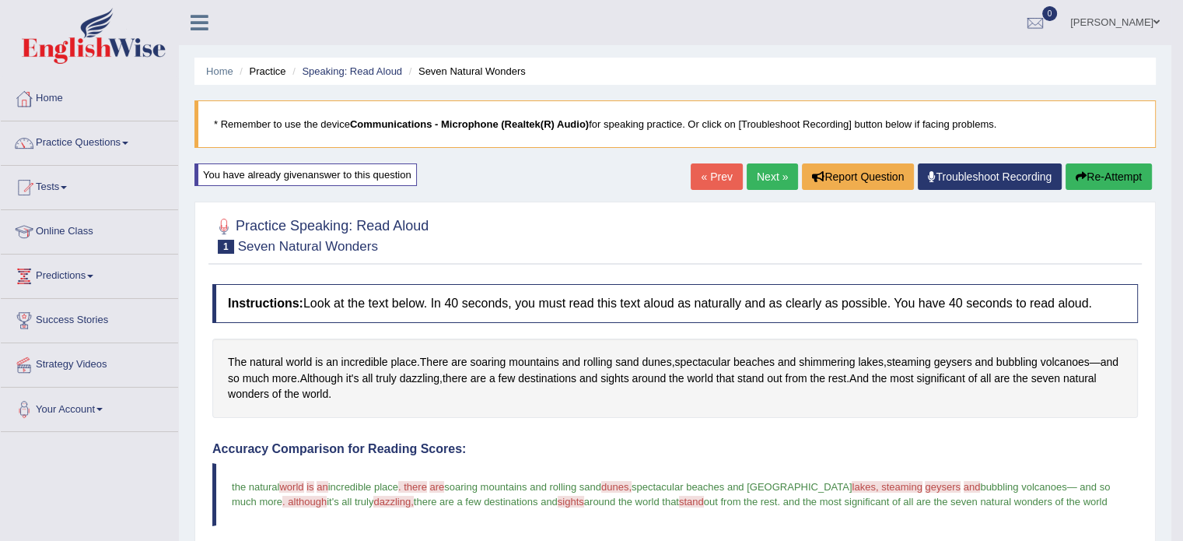
click at [981, 169] on link "Troubleshoot Recording" at bounding box center [990, 176] width 144 height 26
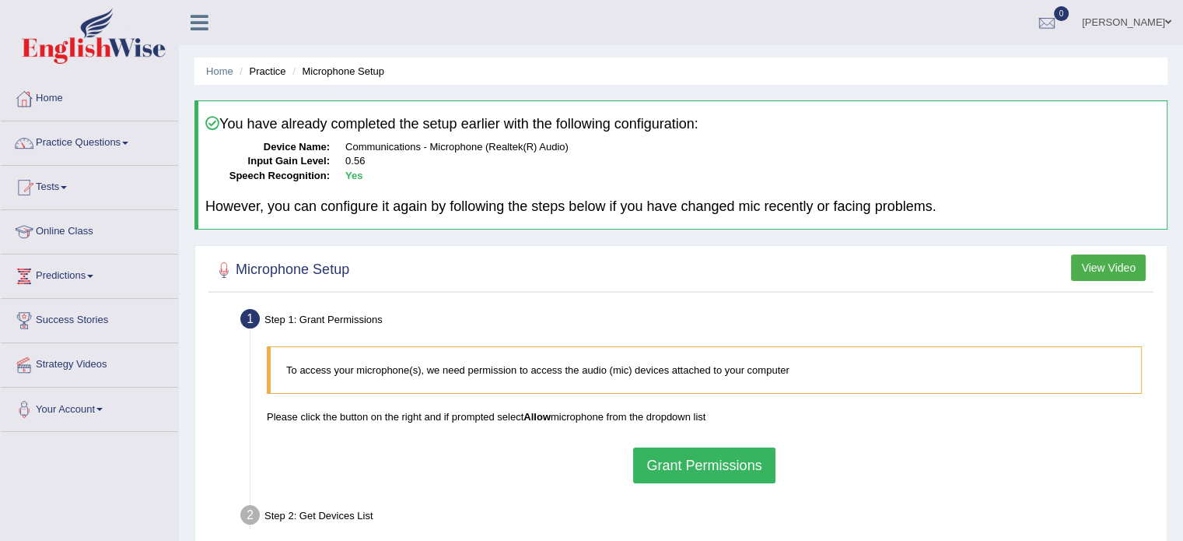
click at [1084, 266] on button "View Video" at bounding box center [1108, 267] width 75 height 26
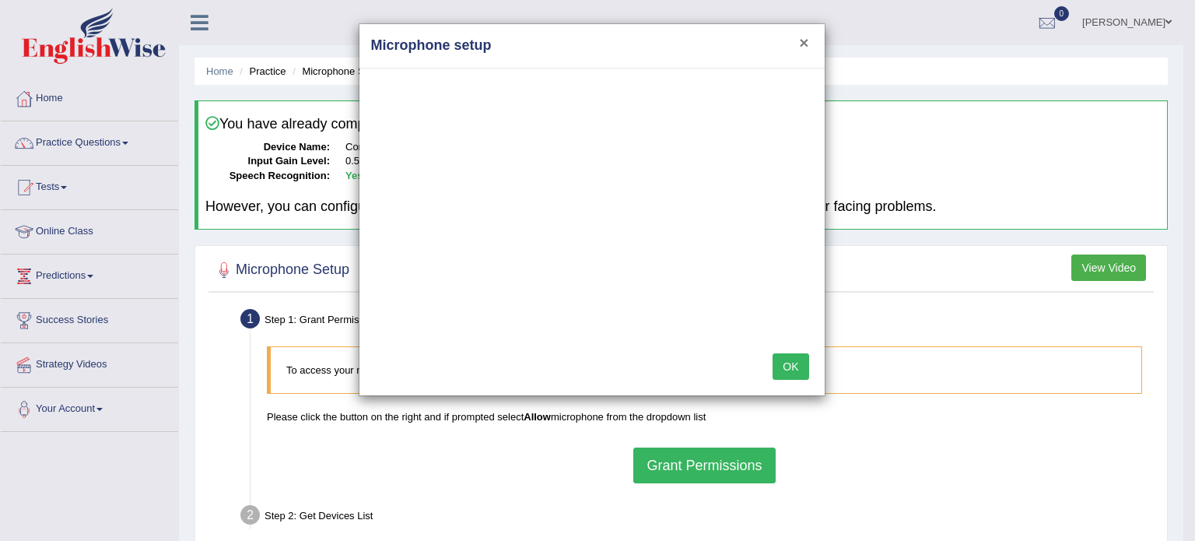
click at [804, 41] on button "×" at bounding box center [803, 42] width 9 height 16
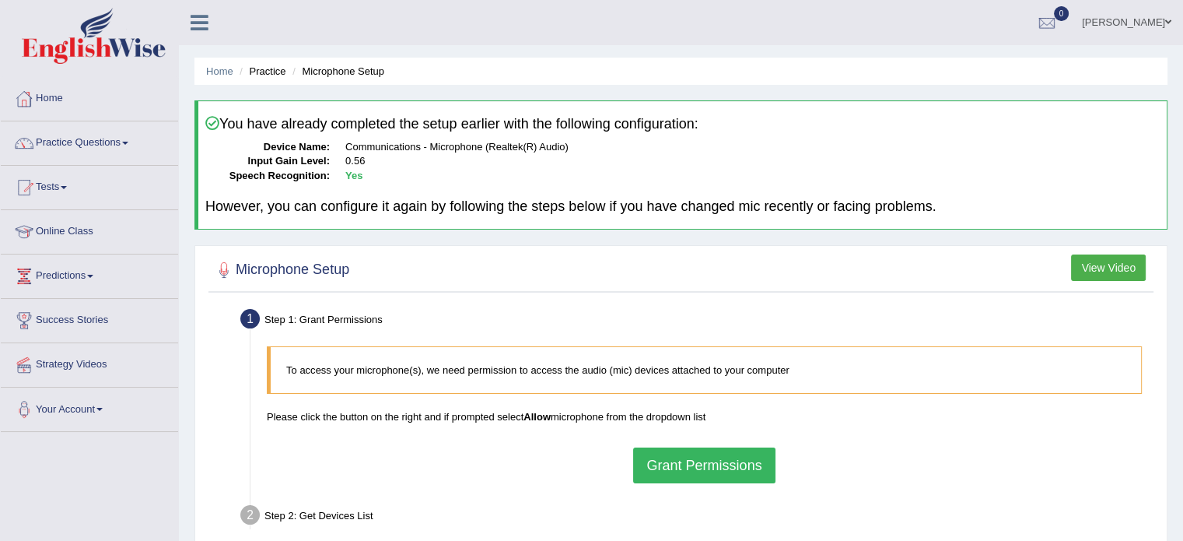
click at [254, 72] on li "Practice" at bounding box center [261, 71] width 50 height 15
click at [398, 40] on div "santhi Toggle navigation Username: santhi84 Access Type: Online Subscription: G…" at bounding box center [681, 22] width 1004 height 45
click at [287, 78] on ul "Home Practice Microphone Setup" at bounding box center [680, 71] width 973 height 27
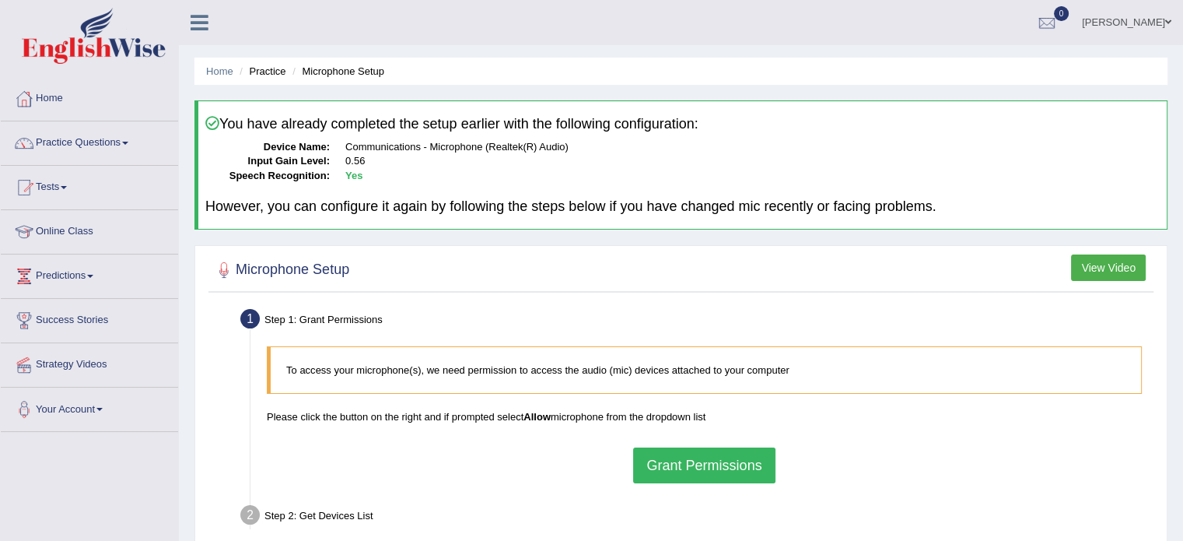
click at [287, 78] on ul "Home Practice Microphone Setup" at bounding box center [680, 71] width 973 height 27
click at [567, 89] on div "Home Practice Microphone Setup You have already completed the setup earlier wit…" at bounding box center [681, 389] width 1004 height 778
click at [135, 142] on link "Practice Questions" at bounding box center [89, 140] width 177 height 39
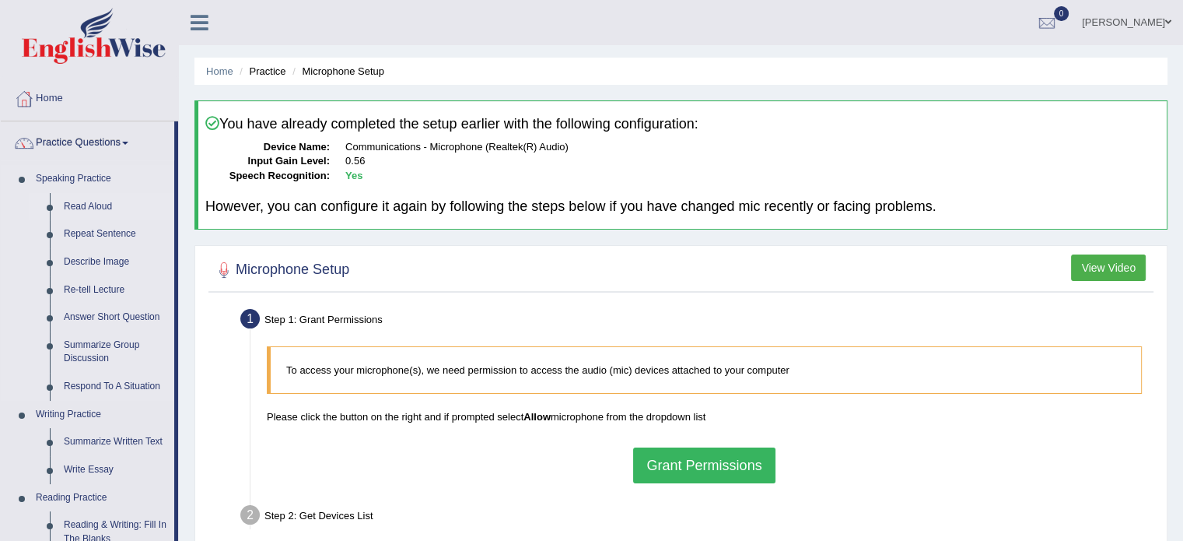
click at [100, 201] on link "Read Aloud" at bounding box center [115, 207] width 117 height 28
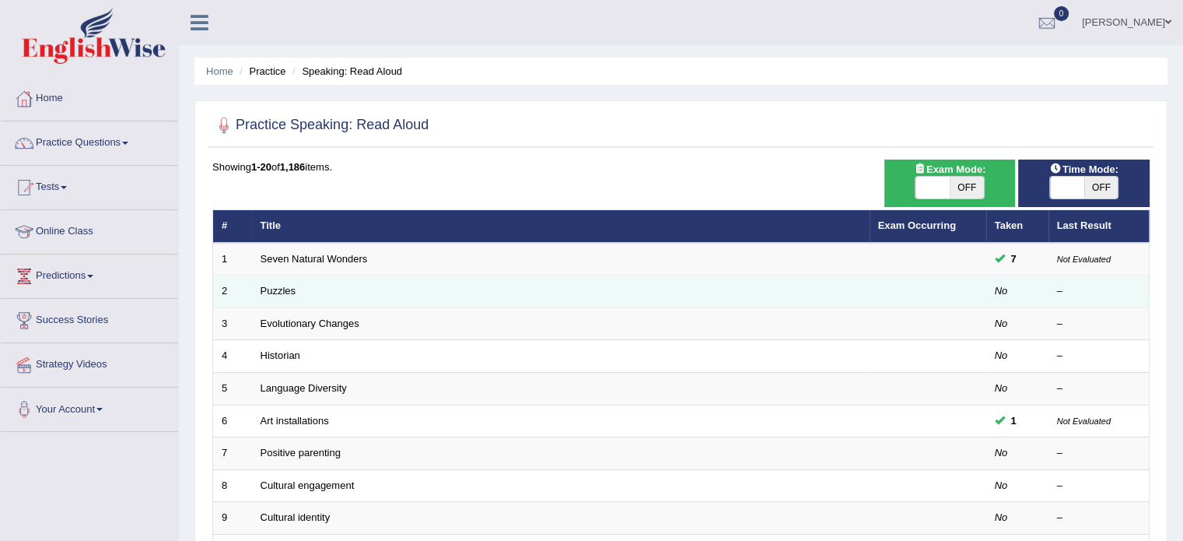
click at [1006, 291] on em "No" at bounding box center [1001, 291] width 13 height 12
click at [252, 292] on tr "2 Puzzles No –" at bounding box center [681, 291] width 936 height 33
click at [252, 292] on td "Puzzles" at bounding box center [561, 291] width 618 height 33
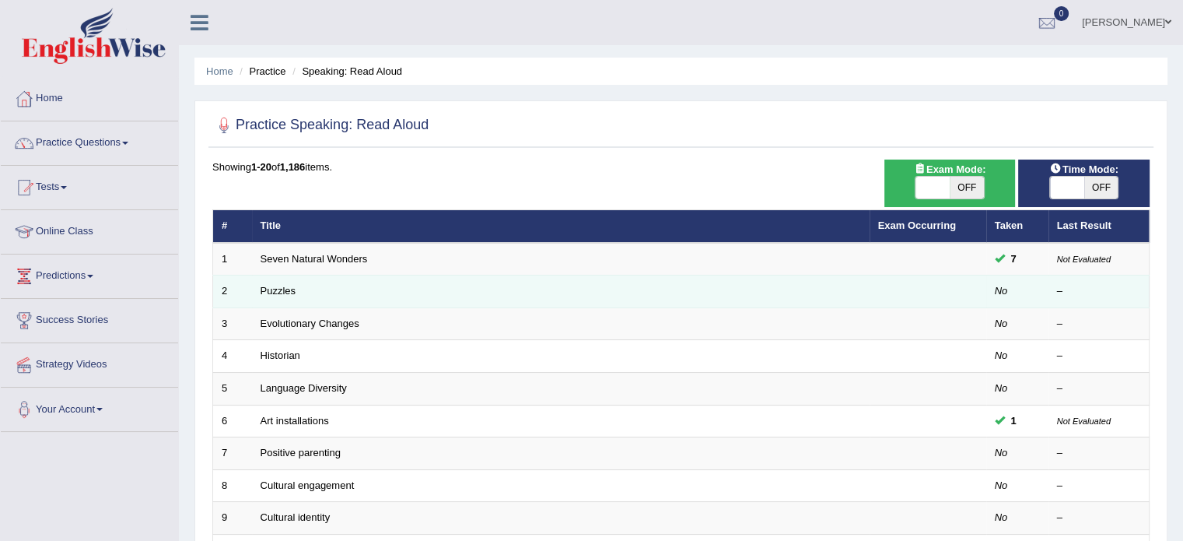
click at [374, 293] on td "Puzzles" at bounding box center [561, 291] width 618 height 33
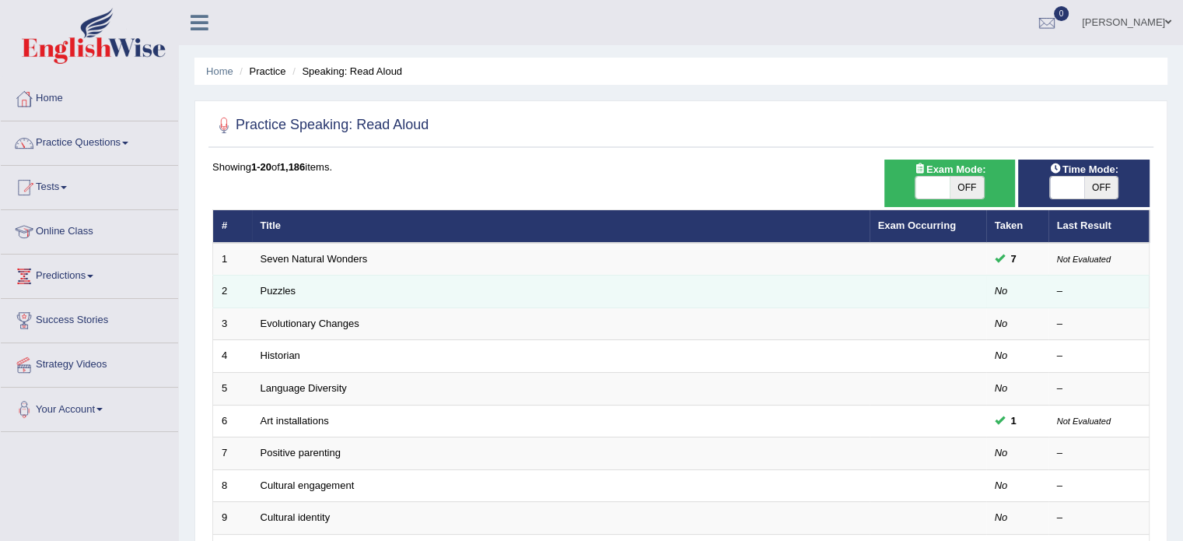
click at [374, 293] on td "Puzzles" at bounding box center [561, 291] width 618 height 33
click at [308, 288] on td "Puzzles" at bounding box center [561, 291] width 618 height 33
click at [309, 288] on td "Puzzles" at bounding box center [561, 291] width 618 height 33
click at [310, 288] on td "Puzzles" at bounding box center [561, 291] width 618 height 33
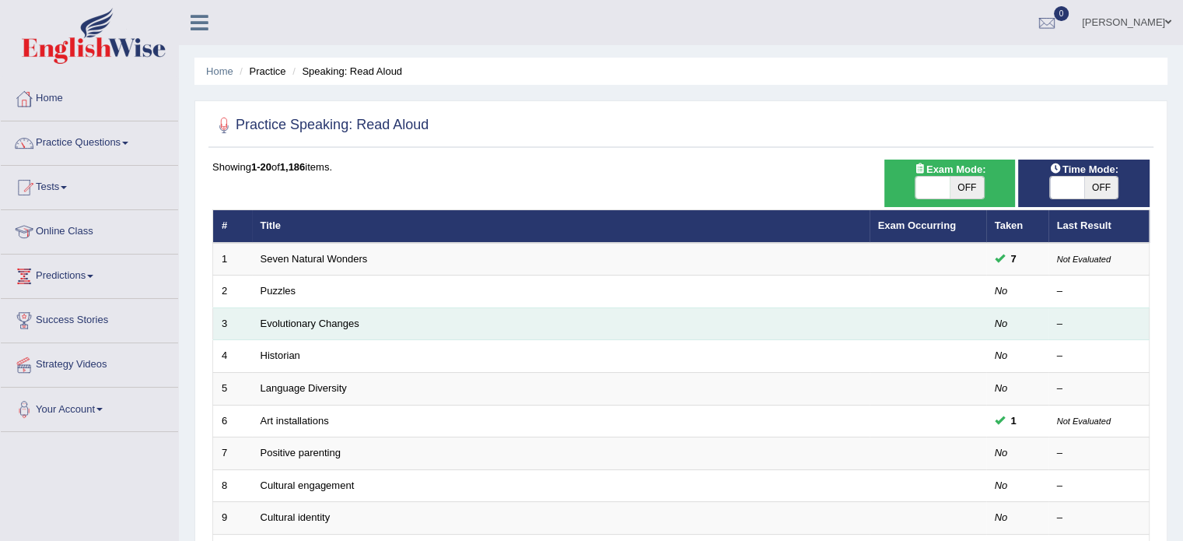
click at [415, 323] on td "Evolutionary Changes" at bounding box center [561, 323] width 618 height 33
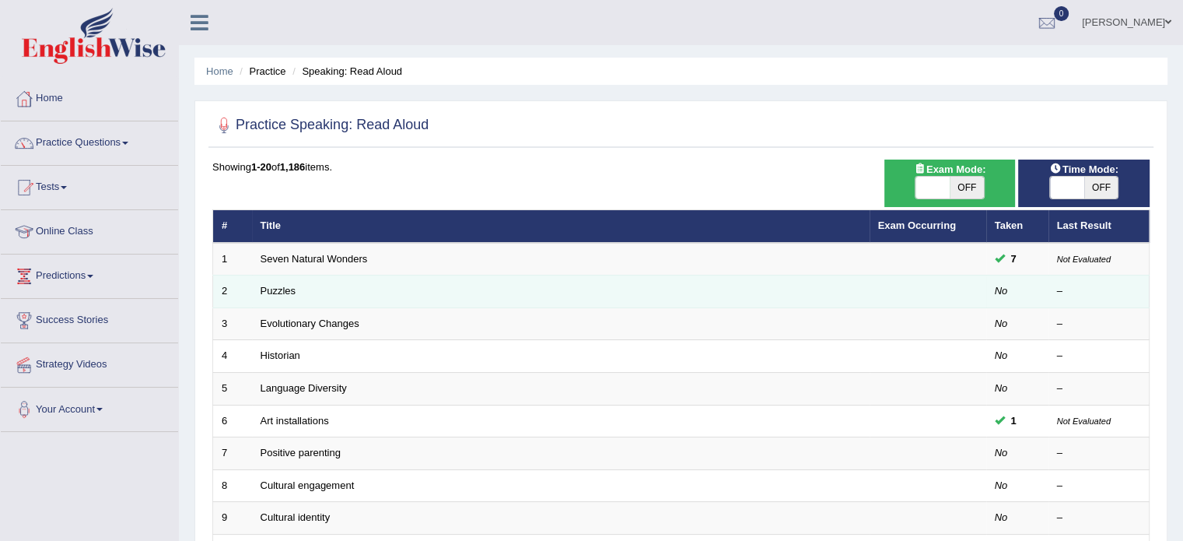
click at [418, 297] on td "Puzzles" at bounding box center [561, 291] width 618 height 33
click at [420, 291] on td "Puzzles" at bounding box center [561, 291] width 618 height 33
click at [523, 299] on td "Puzzles" at bounding box center [561, 291] width 618 height 33
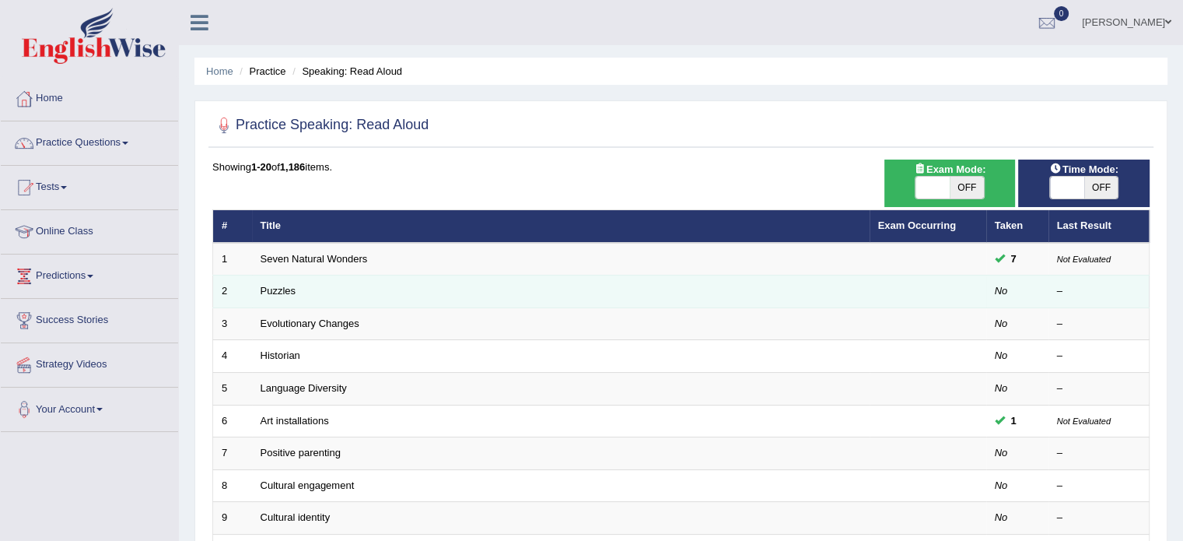
click at [523, 299] on td "Puzzles" at bounding box center [561, 291] width 618 height 33
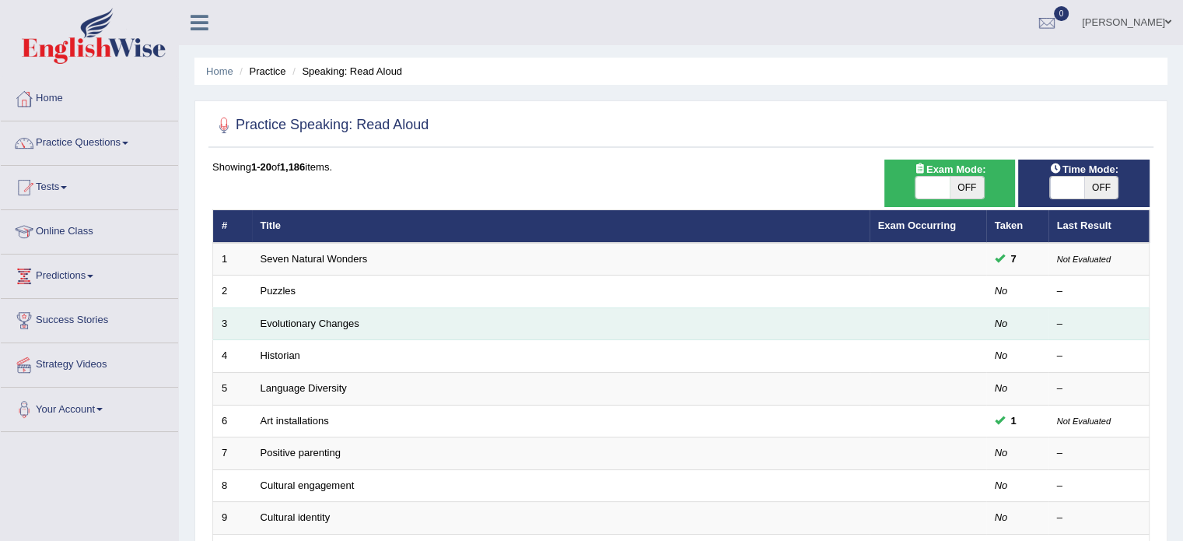
click at [529, 317] on td "Evolutionary Changes" at bounding box center [561, 323] width 618 height 33
click at [530, 317] on td "Evolutionary Changes" at bounding box center [561, 323] width 618 height 33
click at [362, 327] on td "Evolutionary Changes" at bounding box center [561, 323] width 618 height 33
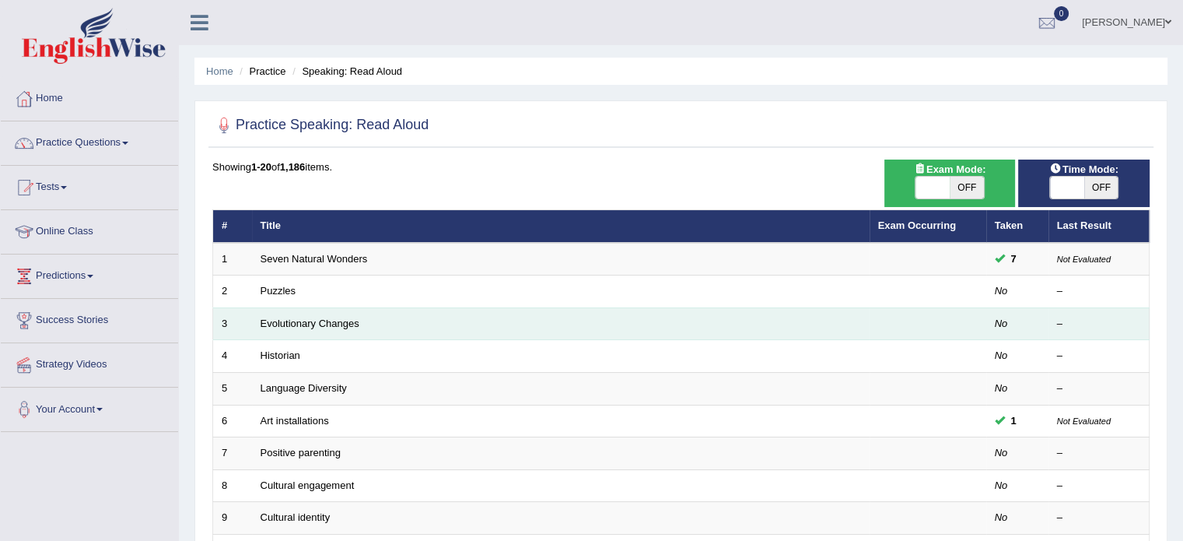
click at [362, 327] on td "Evolutionary Changes" at bounding box center [561, 323] width 618 height 33
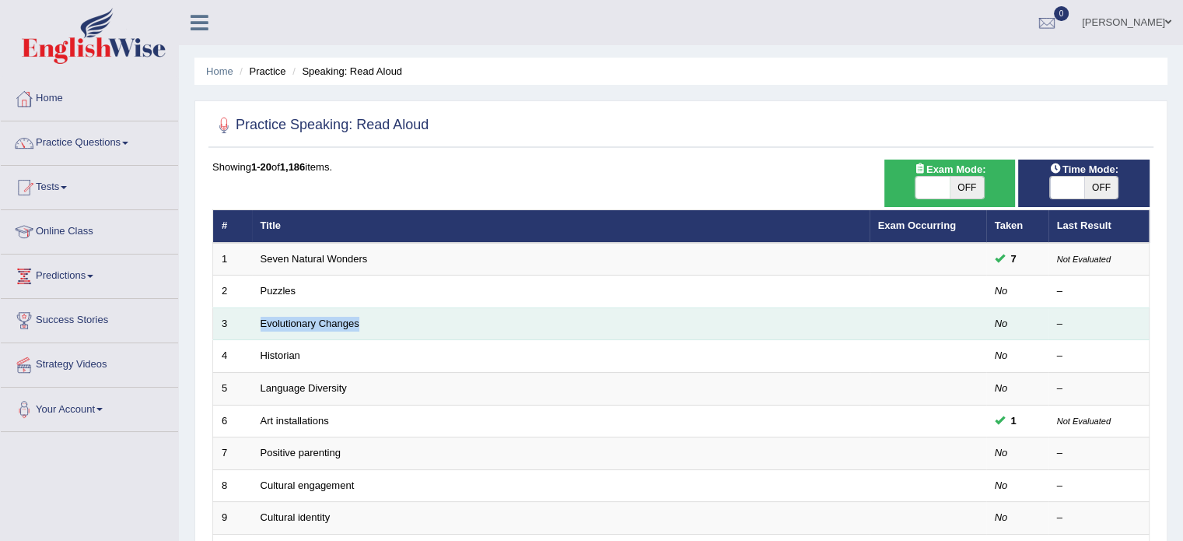
click at [362, 327] on td "Evolutionary Changes" at bounding box center [561, 323] width 618 height 33
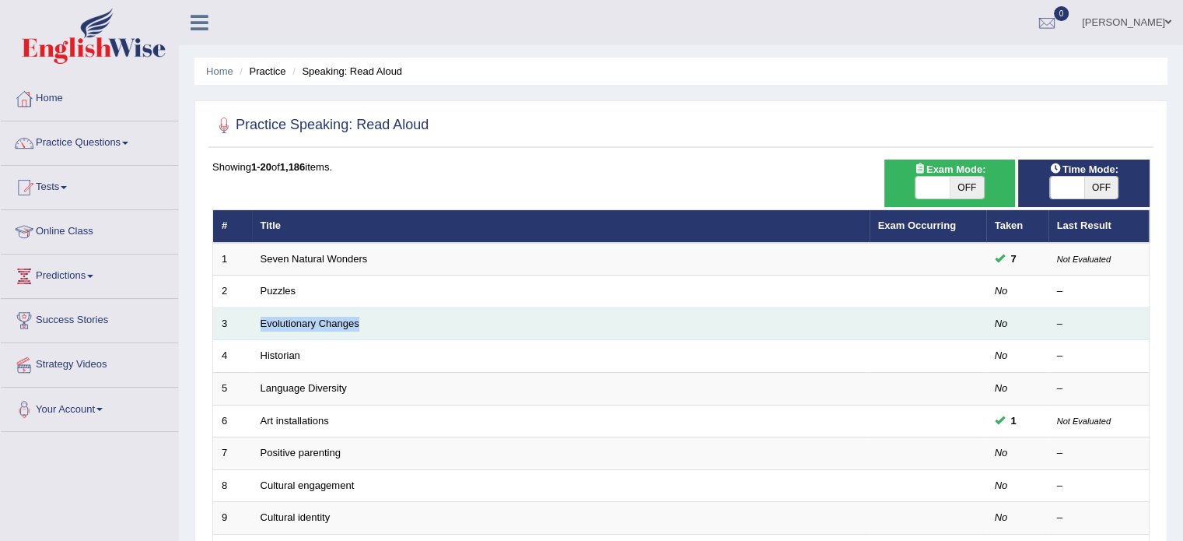
click at [362, 327] on td "Evolutionary Changes" at bounding box center [561, 323] width 618 height 33
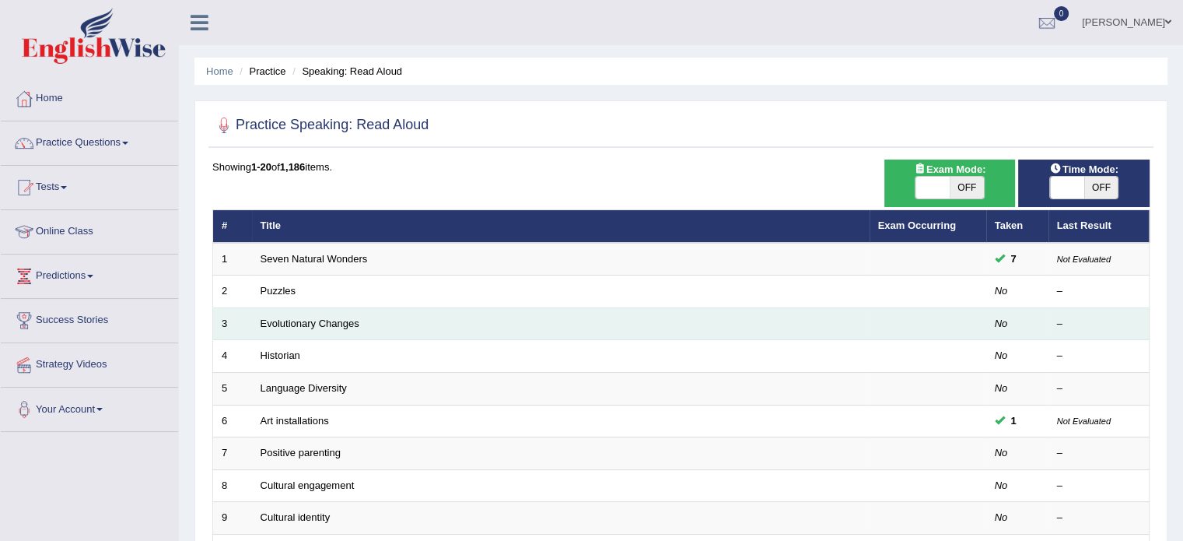
click at [368, 320] on td "Evolutionary Changes" at bounding box center [561, 323] width 618 height 33
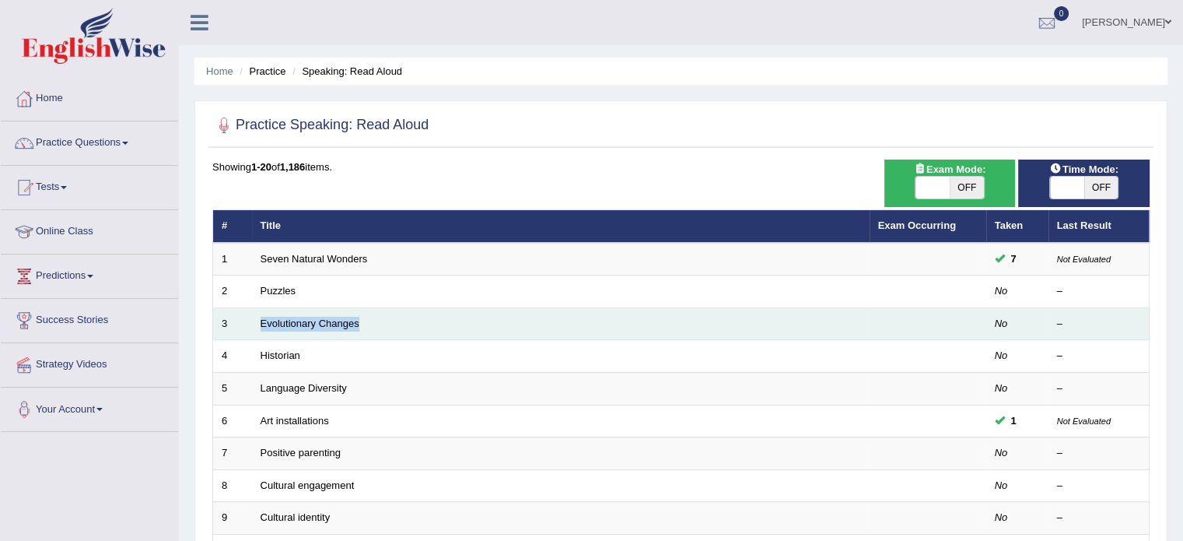
click at [368, 320] on td "Evolutionary Changes" at bounding box center [561, 323] width 618 height 33
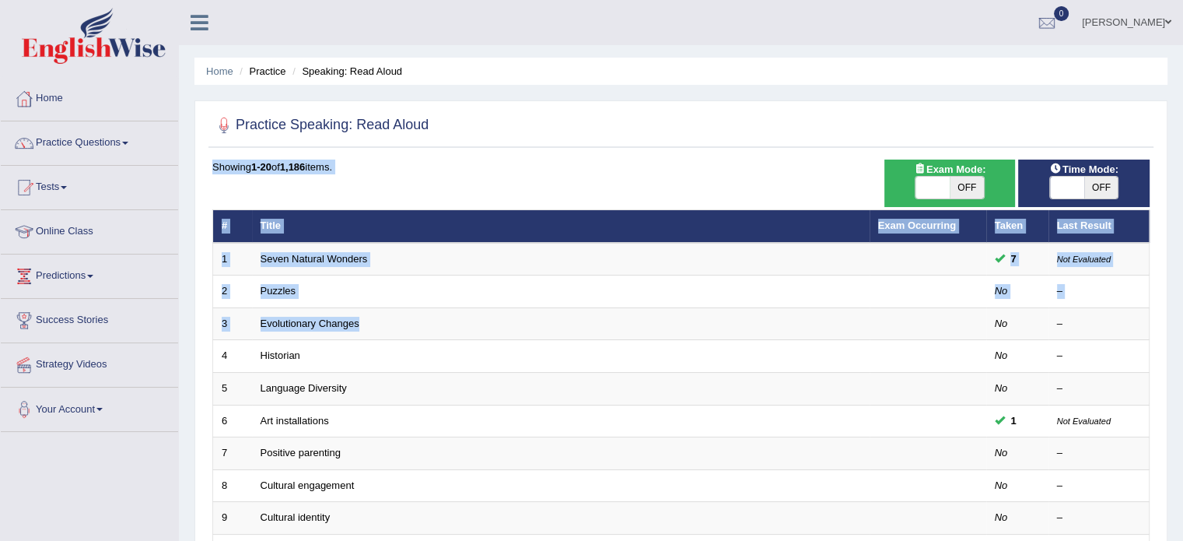
drag, startPoint x: 368, startPoint y: 320, endPoint x: 423, endPoint y: 166, distance: 162.9
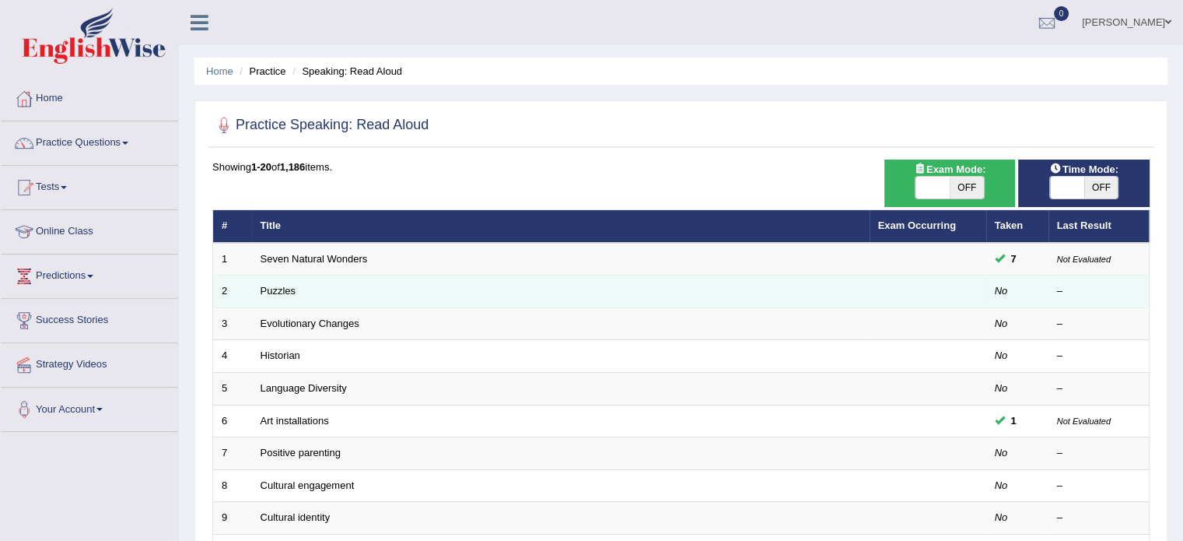
click at [319, 285] on td "Puzzles" at bounding box center [561, 291] width 618 height 33
click at [320, 285] on td "Puzzles" at bounding box center [561, 291] width 618 height 33
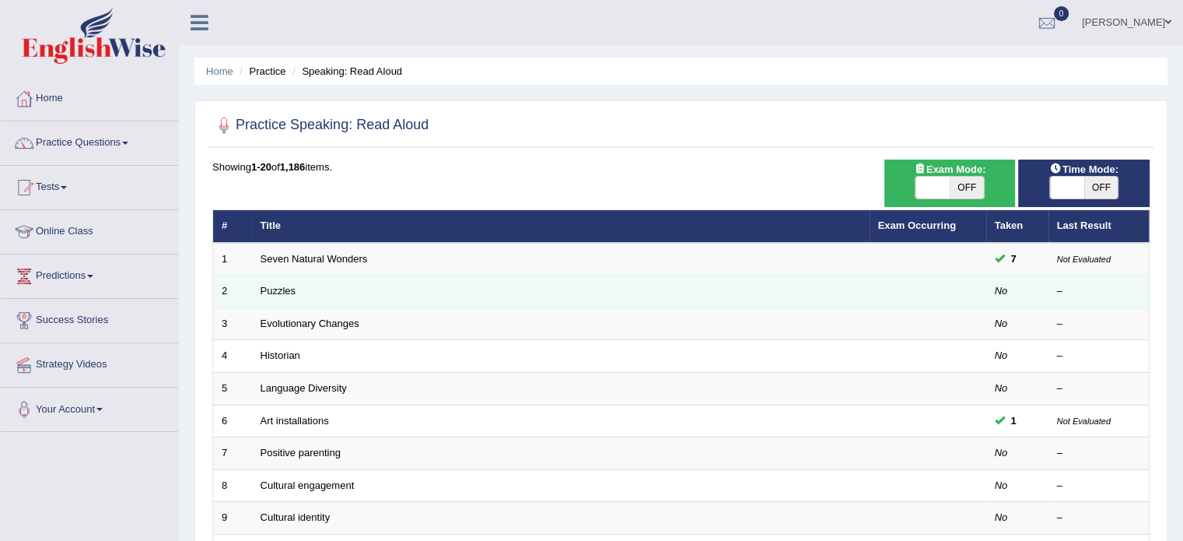
click at [320, 285] on td "Puzzles" at bounding box center [561, 291] width 618 height 33
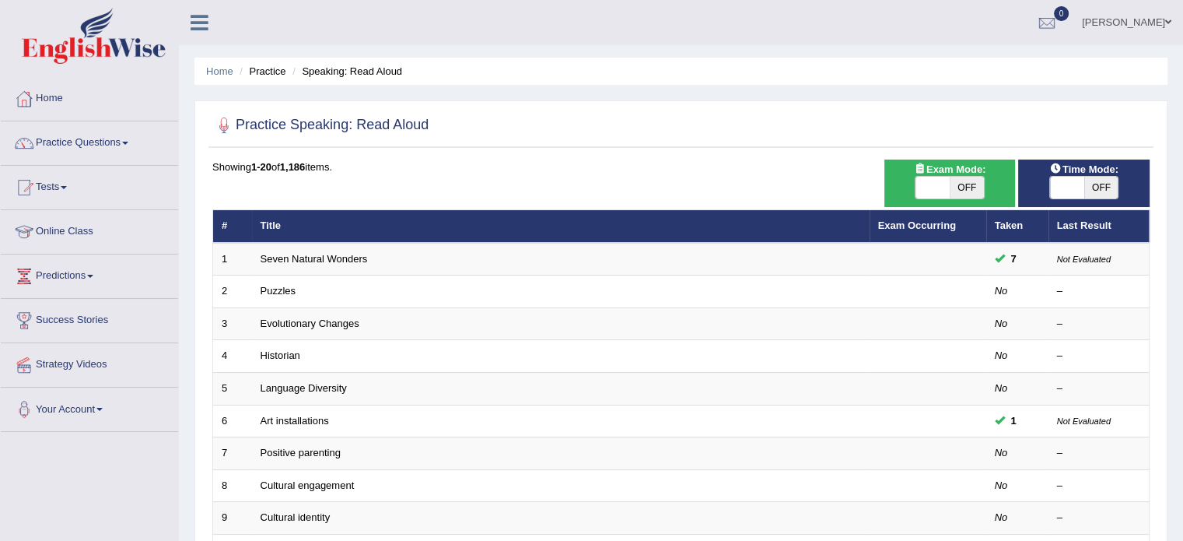
scroll to position [473, 0]
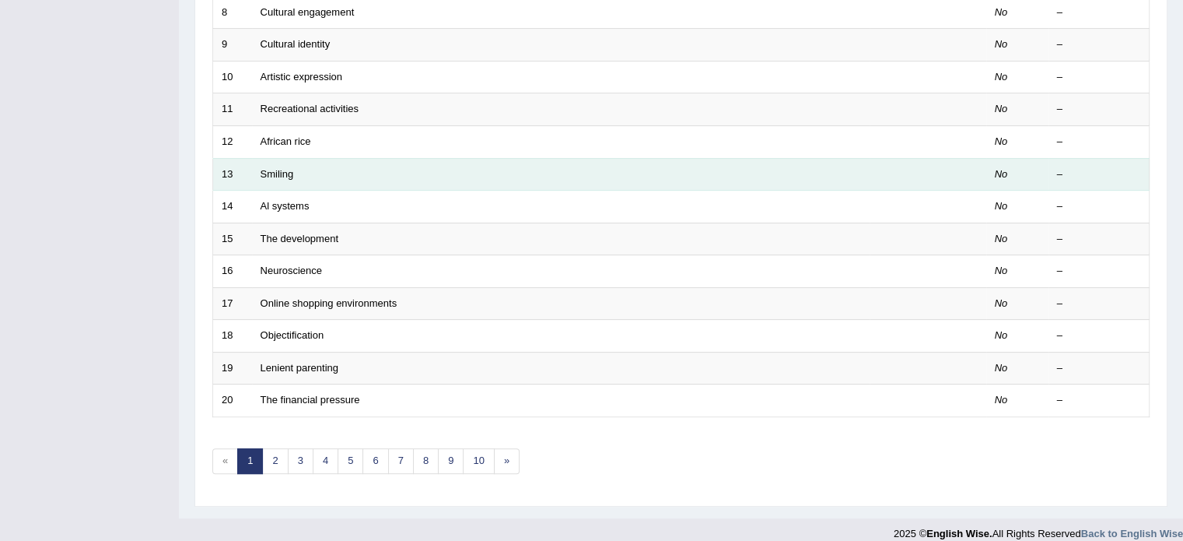
click at [315, 170] on td "Smiling" at bounding box center [561, 174] width 618 height 33
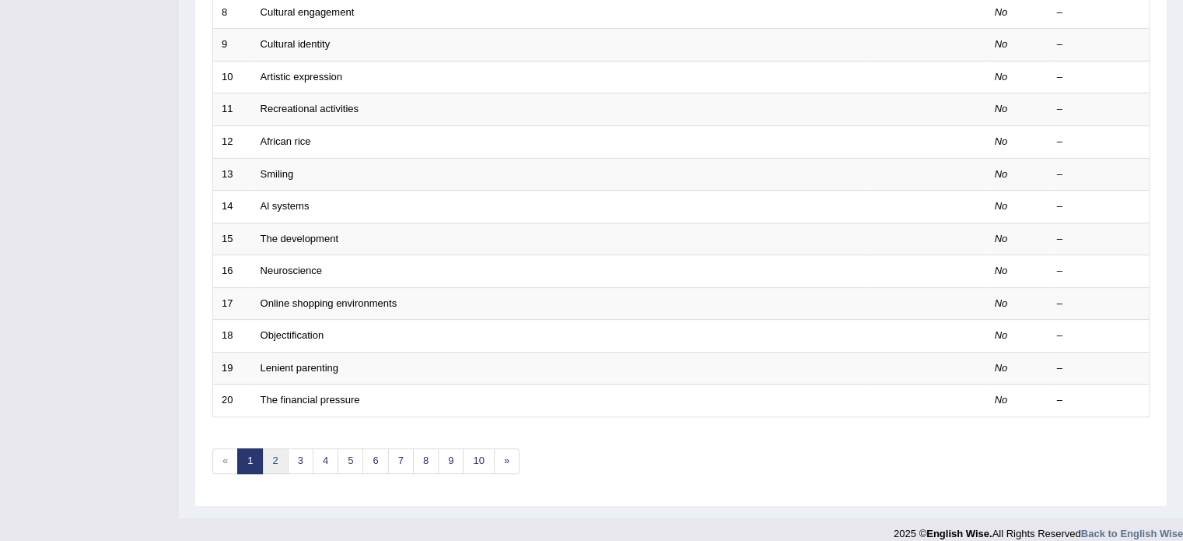
click at [277, 454] on link "2" at bounding box center [275, 461] width 26 height 26
click at [254, 452] on link "1" at bounding box center [250, 461] width 26 height 26
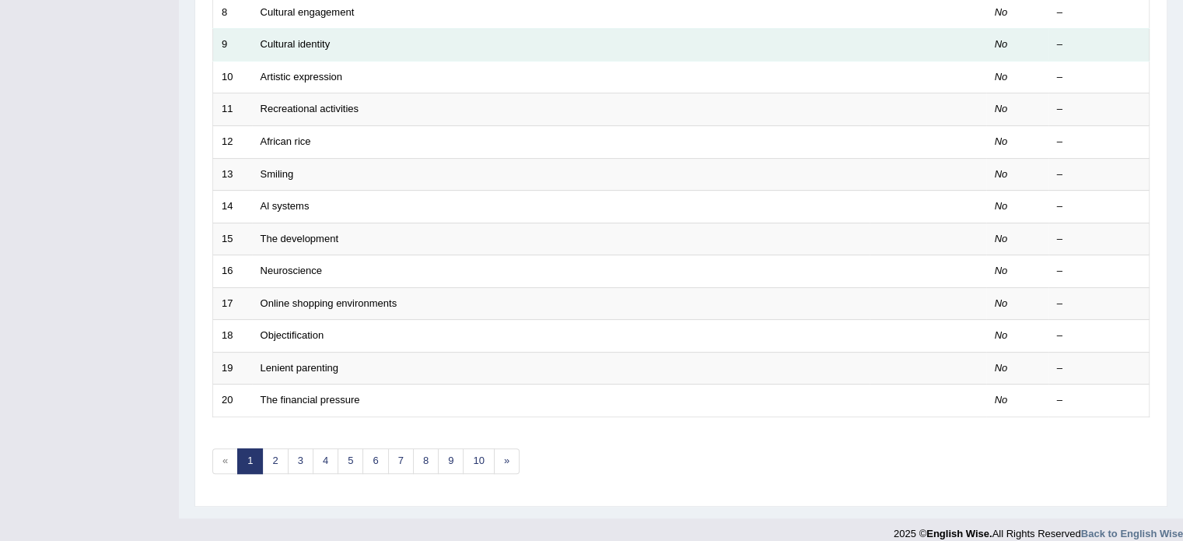
click at [372, 41] on td "Cultural identity" at bounding box center [561, 45] width 618 height 33
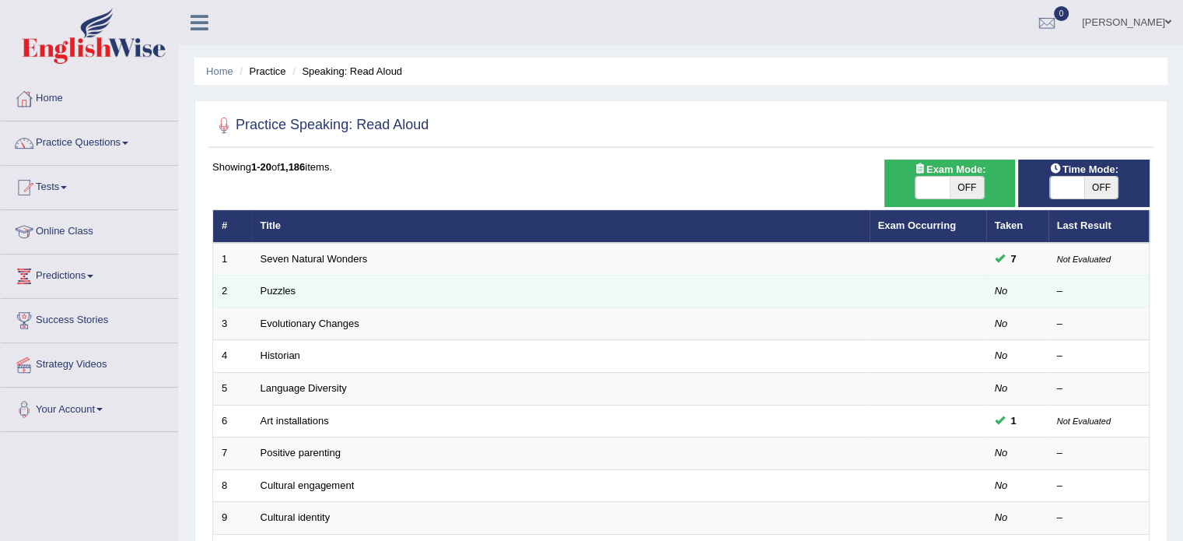
drag, startPoint x: 0, startPoint y: 0, endPoint x: 324, endPoint y: 296, distance: 438.2
click at [324, 296] on td "Puzzles" at bounding box center [561, 291] width 618 height 33
click at [286, 288] on link "Puzzles" at bounding box center [279, 291] width 36 height 12
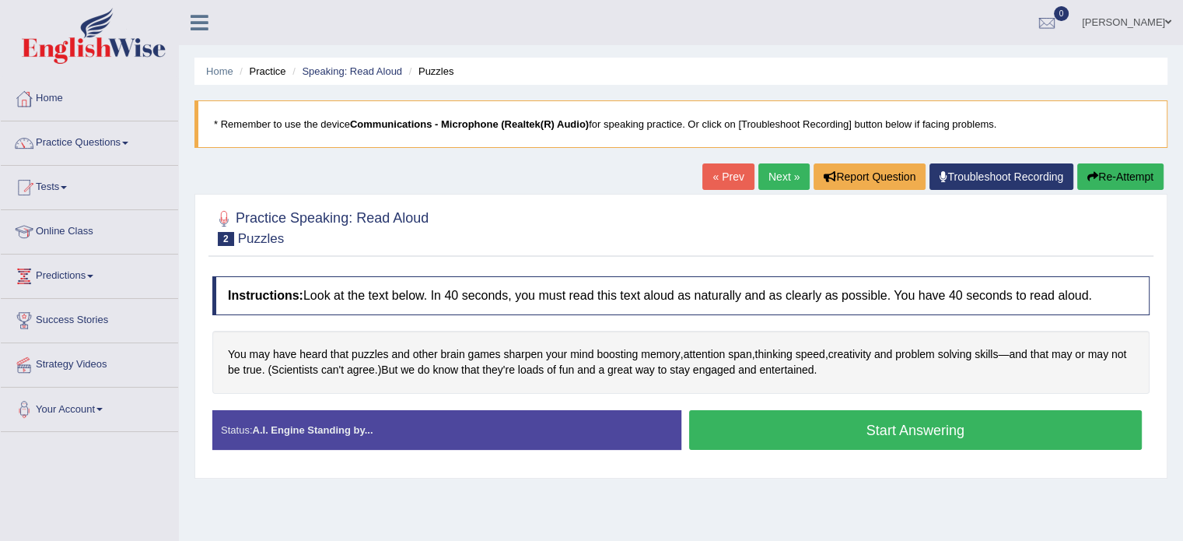
click at [897, 422] on button "Start Answering" at bounding box center [915, 430] width 453 height 40
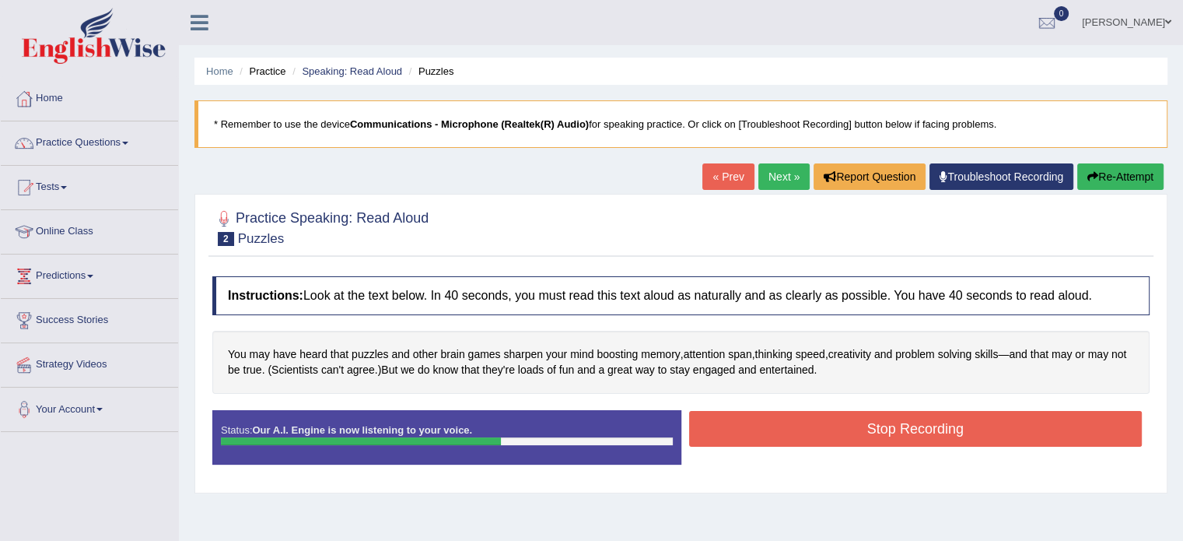
click at [919, 425] on button "Stop Recording" at bounding box center [915, 429] width 453 height 36
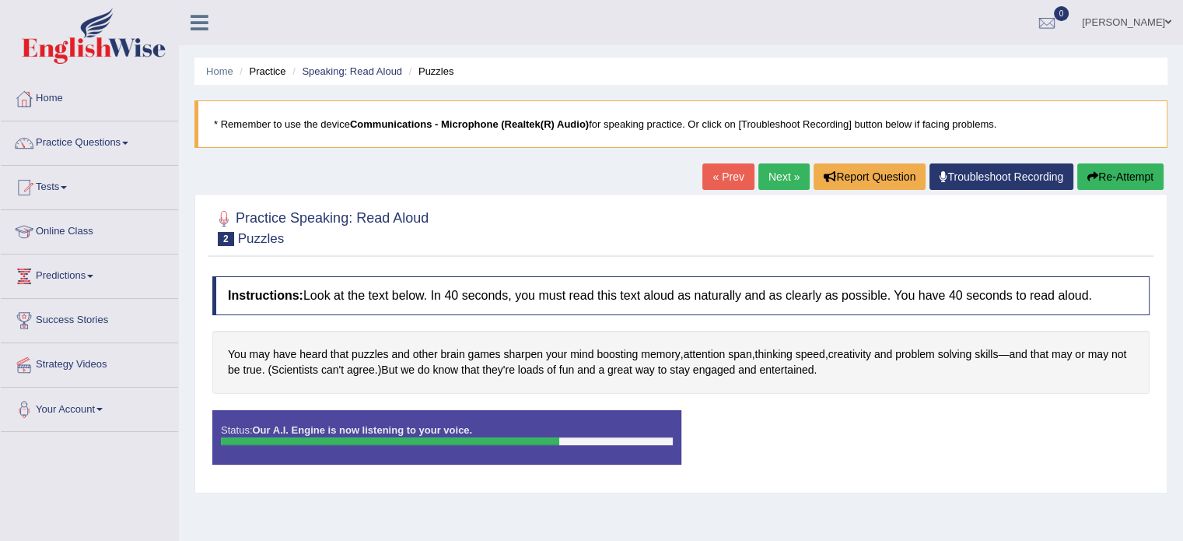
click at [981, 179] on link "Troubleshoot Recording" at bounding box center [1001, 176] width 144 height 26
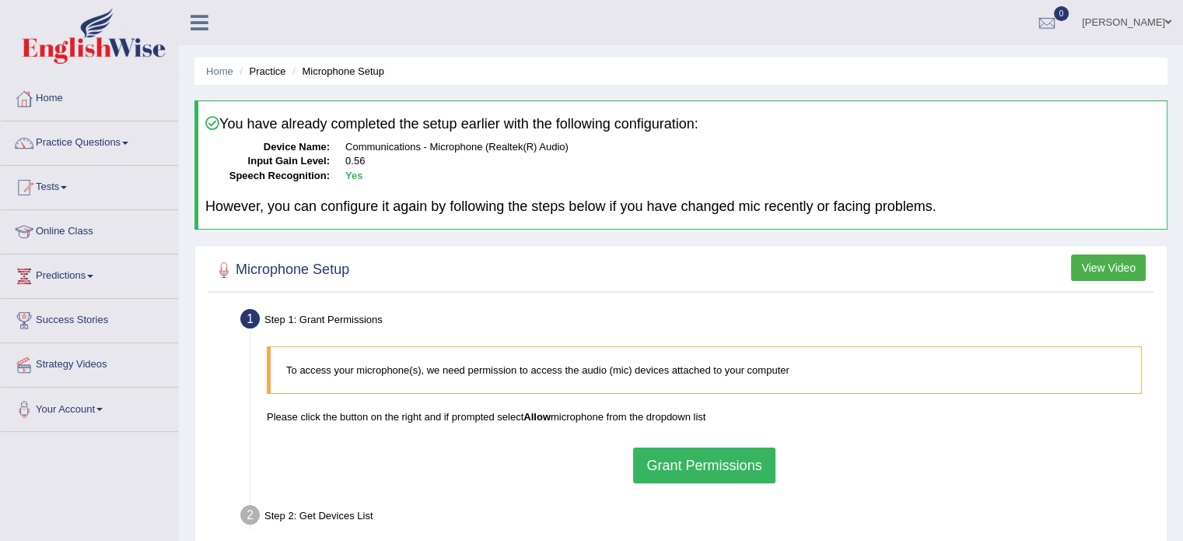
click at [264, 74] on li "Practice" at bounding box center [261, 71] width 50 height 15
click at [128, 142] on span at bounding box center [125, 143] width 6 height 3
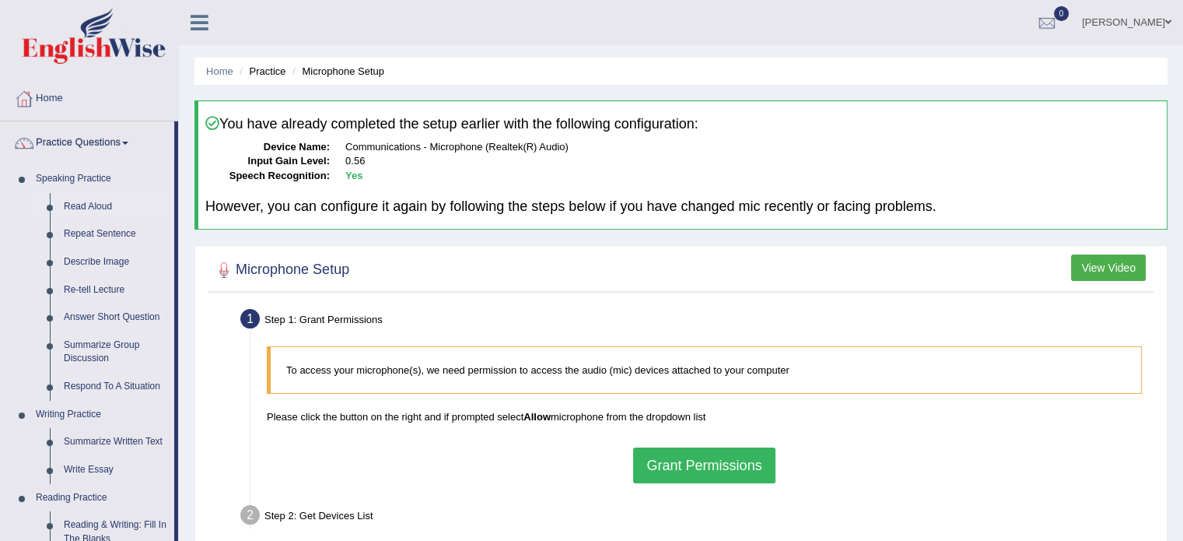
click at [86, 201] on link "Read Aloud" at bounding box center [115, 207] width 117 height 28
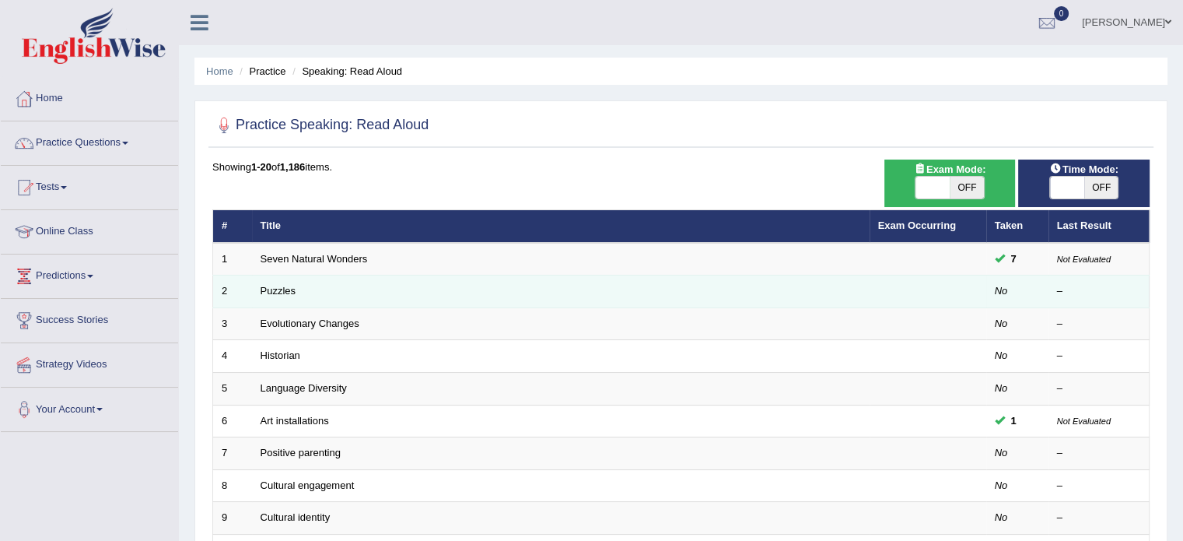
click at [296, 285] on td "Puzzles" at bounding box center [561, 291] width 618 height 33
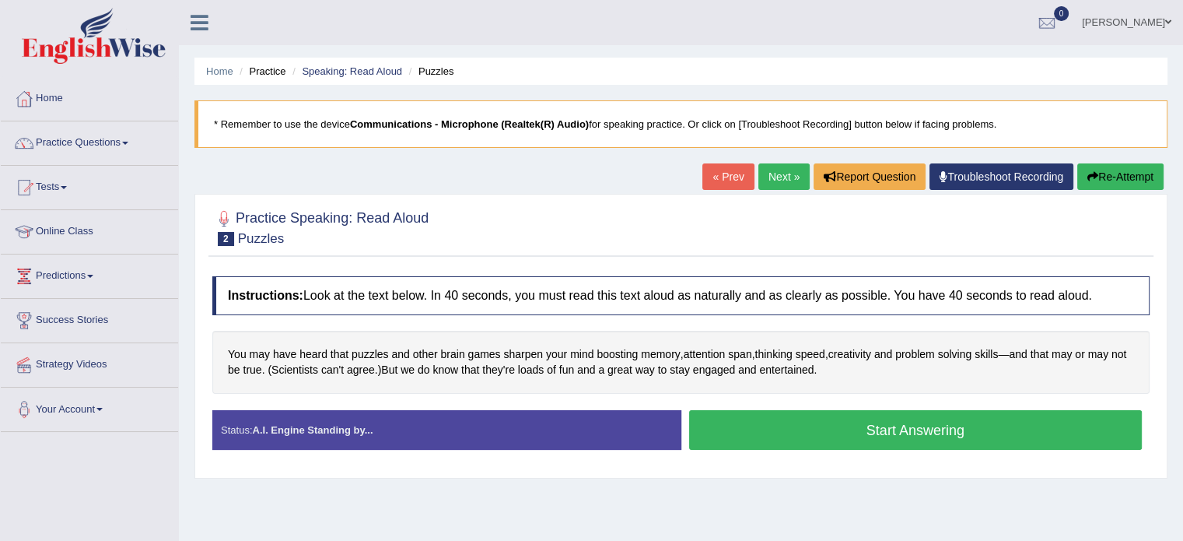
click at [940, 420] on button "Start Answering" at bounding box center [915, 430] width 453 height 40
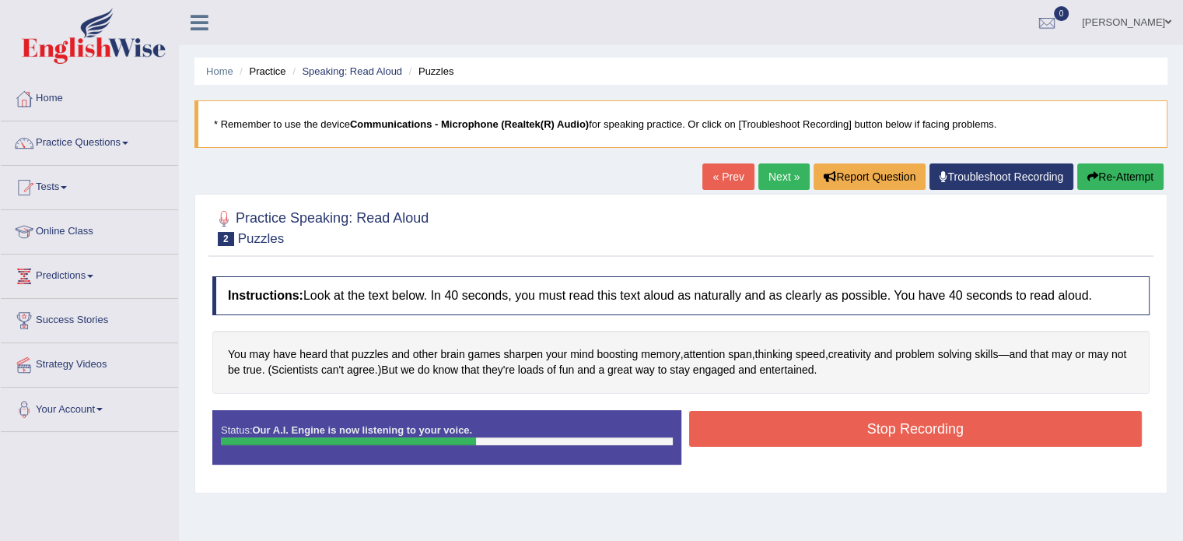
click at [897, 422] on button "Stop Recording" at bounding box center [915, 429] width 453 height 36
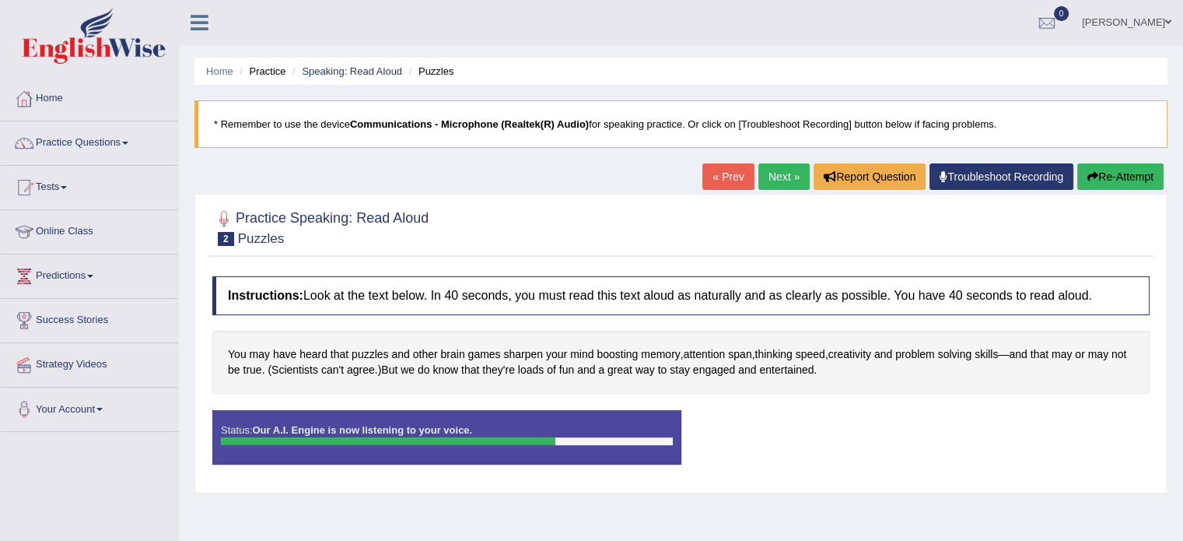
click at [1005, 170] on link "Troubleshoot Recording" at bounding box center [1001, 176] width 144 height 26
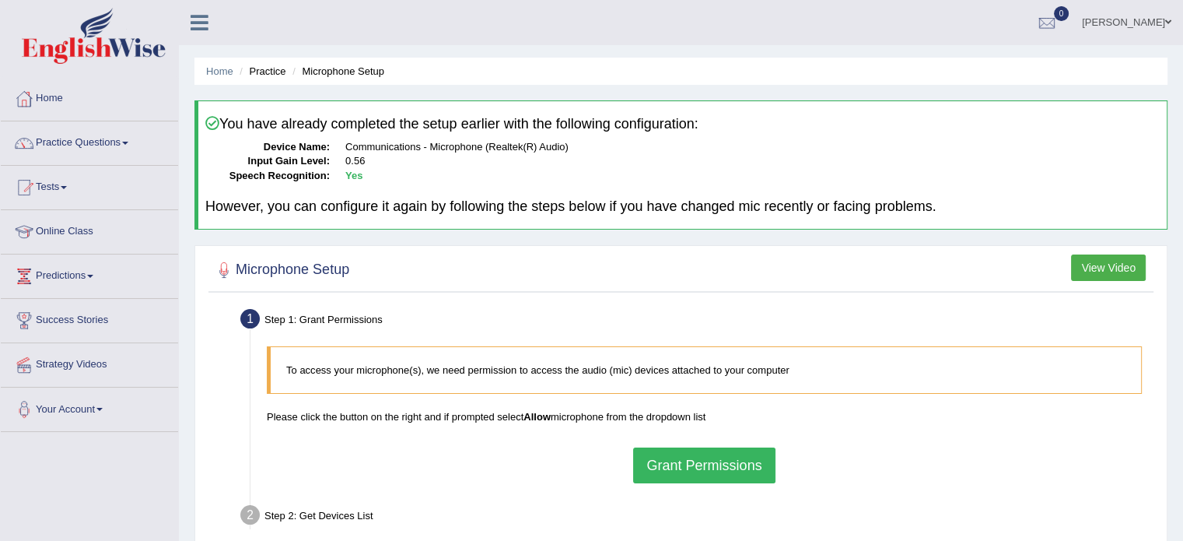
click at [709, 458] on button "Grant Permissions" at bounding box center [704, 465] width 142 height 36
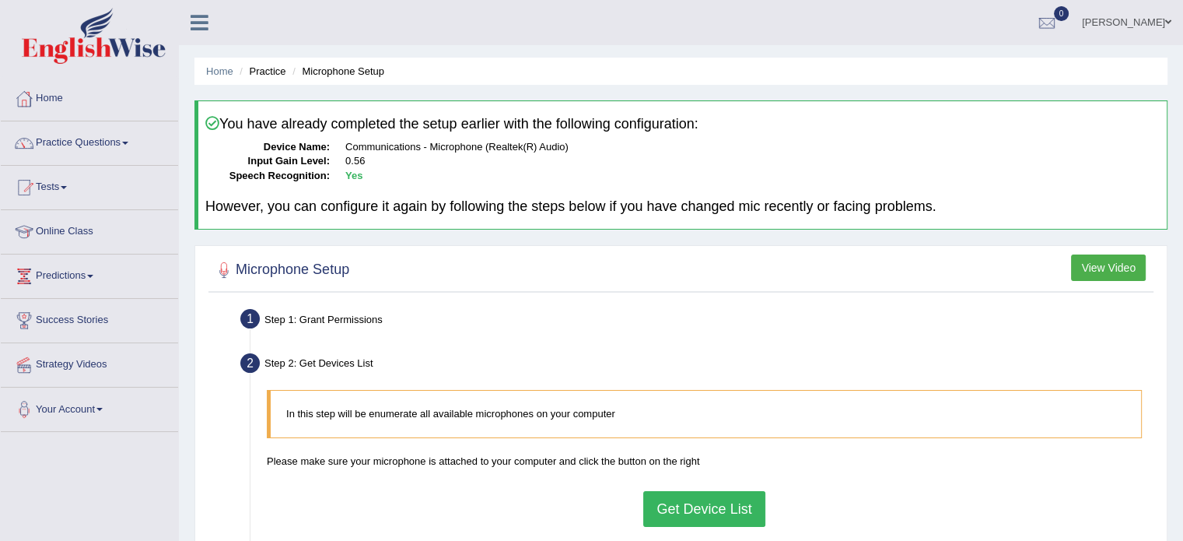
click at [698, 509] on button "Get Device List" at bounding box center [703, 509] width 121 height 36
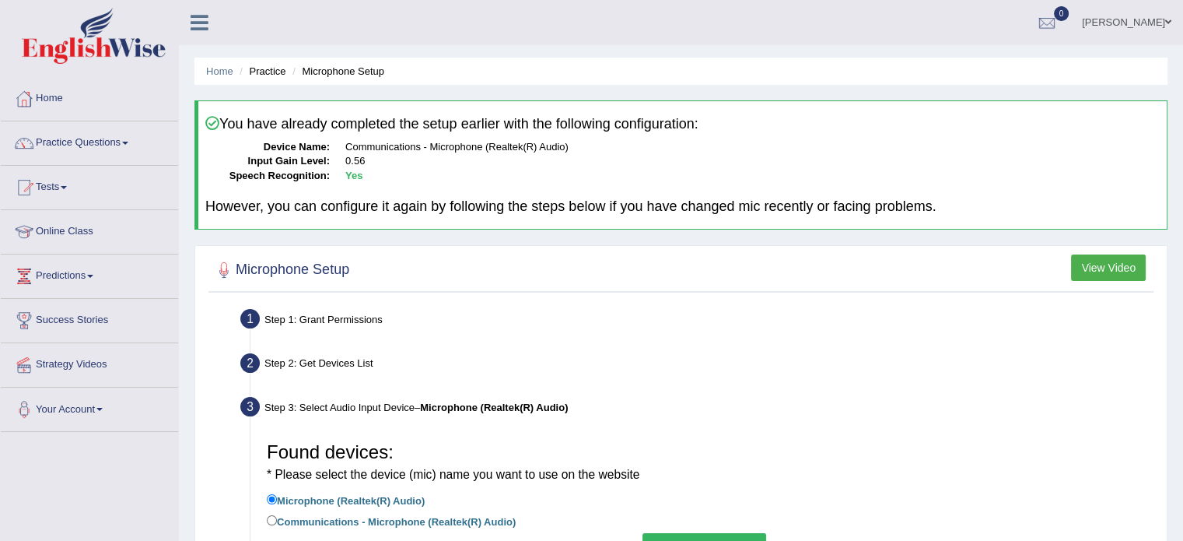
click at [943, 525] on li "Communications - Microphone (Realtek(R) Audio)" at bounding box center [704, 522] width 875 height 21
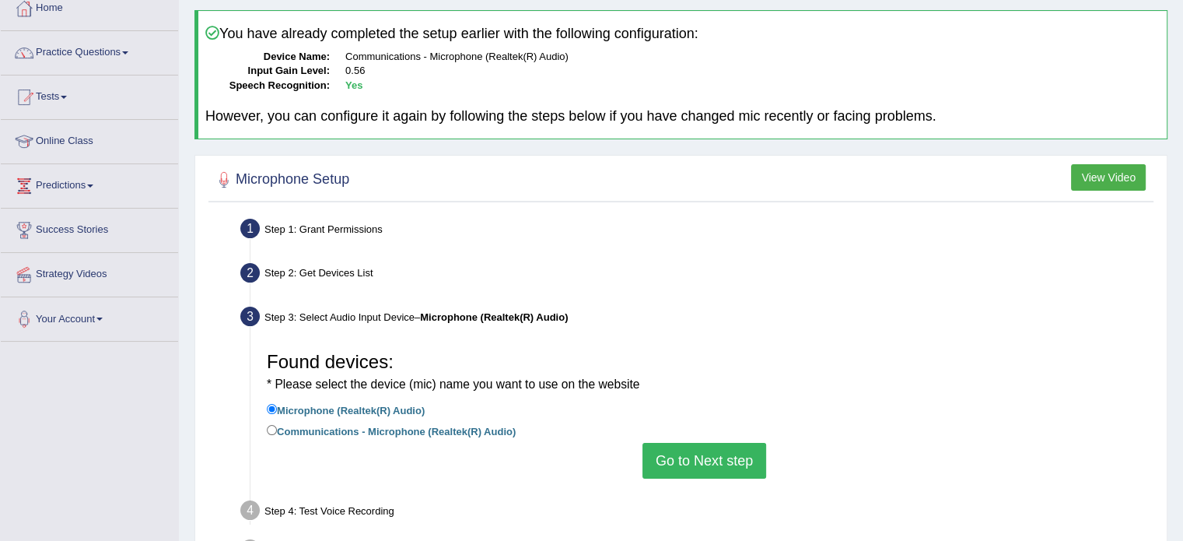
scroll to position [89, 0]
click at [747, 471] on button "Go to Next step" at bounding box center [704, 461] width 124 height 36
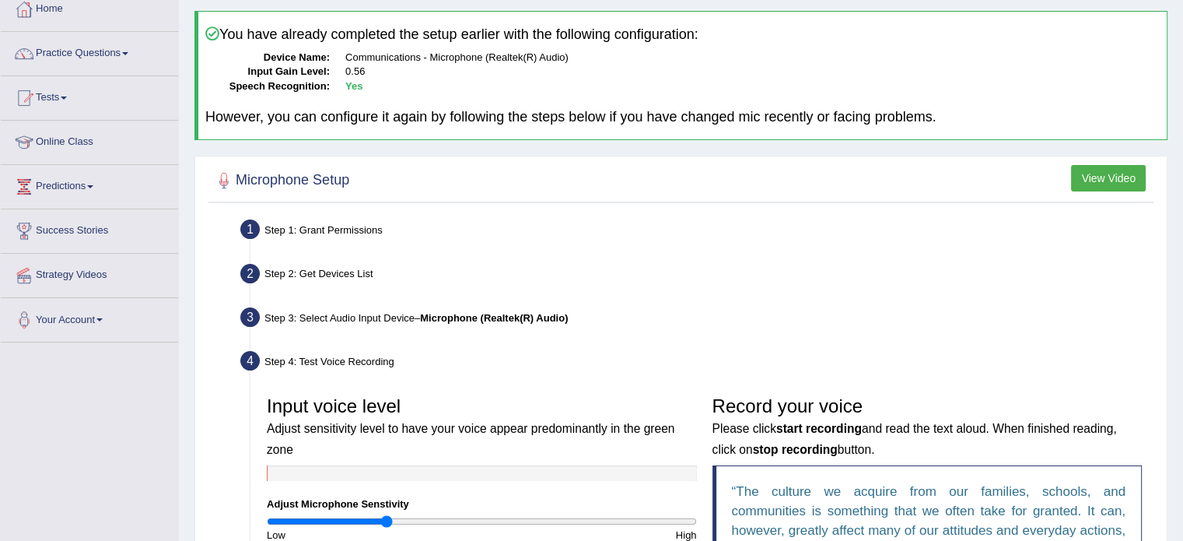
click at [1181, 479] on div "Home Practice Microphone Setup You have already completed the setup earlier wit…" at bounding box center [681, 371] width 1004 height 920
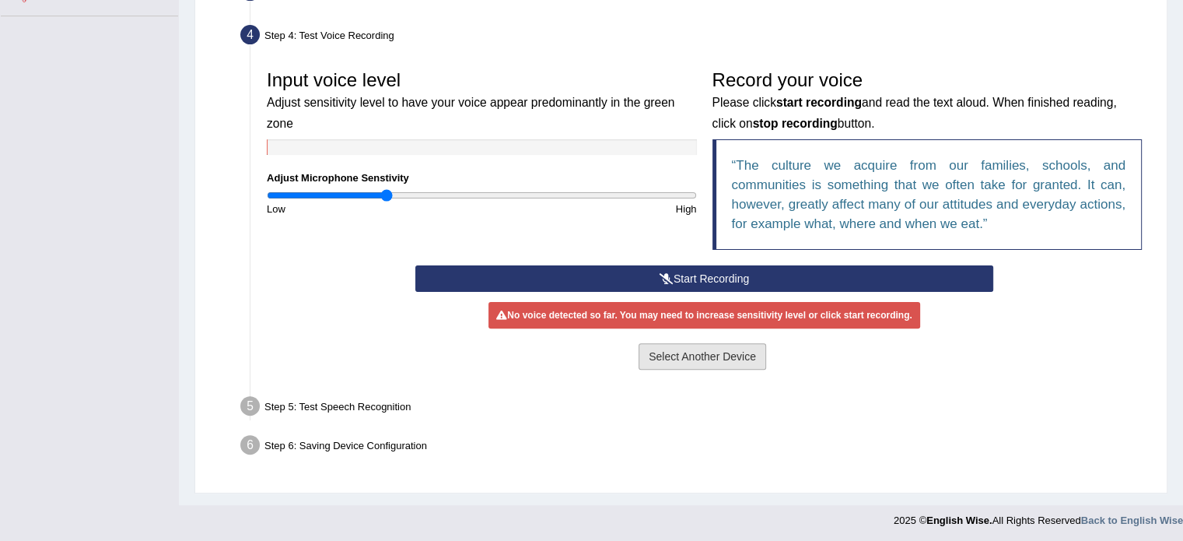
click at [653, 348] on button "Select Another Device" at bounding box center [703, 356] width 128 height 26
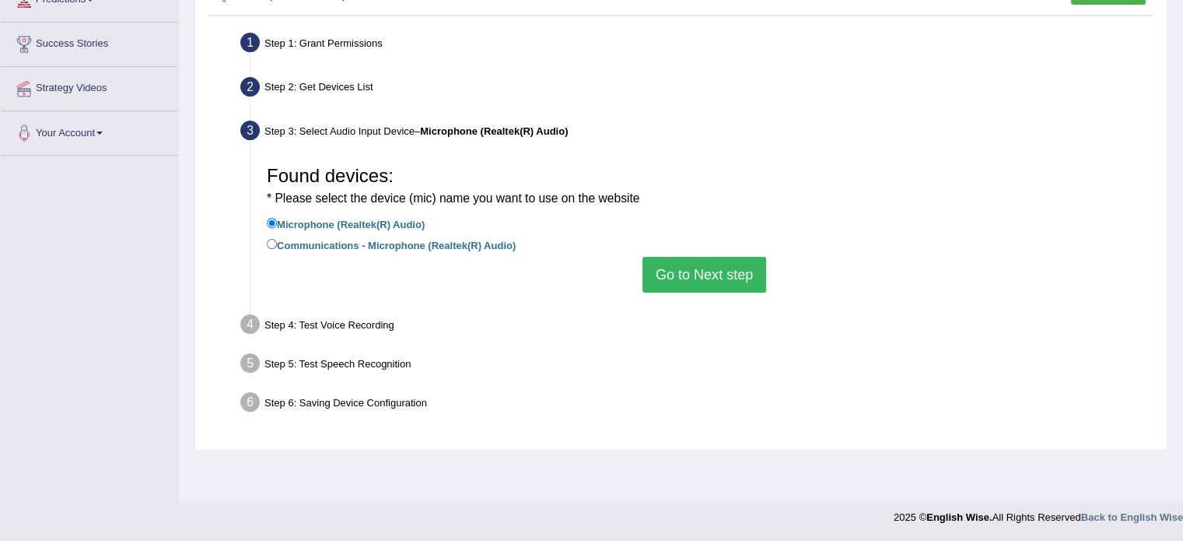
scroll to position [276, 0]
click at [674, 277] on button "Go to Next step" at bounding box center [704, 275] width 124 height 36
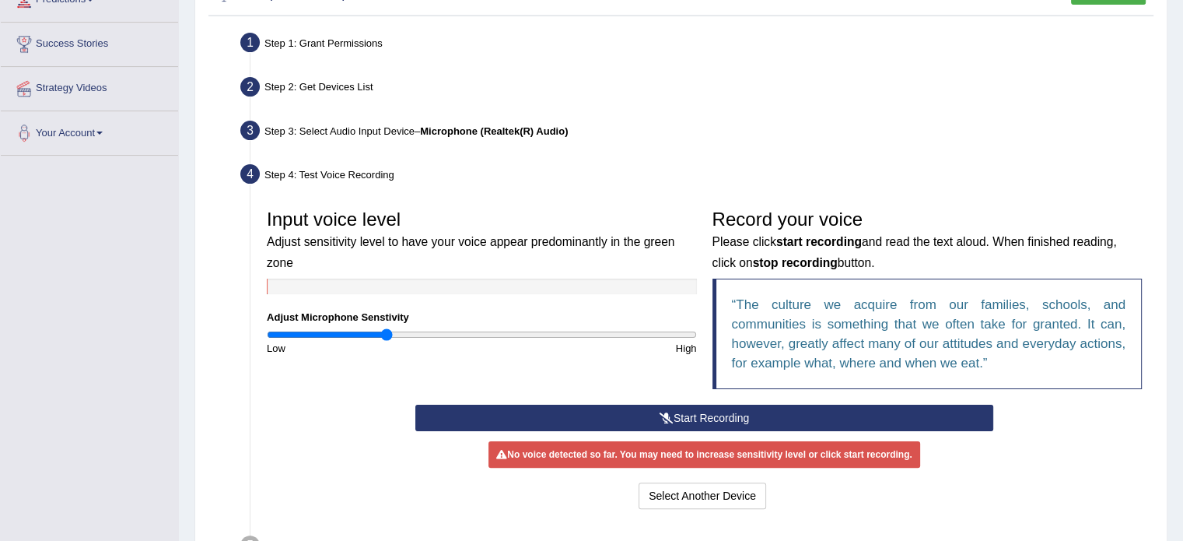
click at [377, 169] on div "Step 4: Test Voice Recording" at bounding box center [696, 176] width 926 height 34
click at [263, 285] on div "Input voice level Adjust sensitivity level to have your voice appear predominan…" at bounding box center [482, 278] width 446 height 154
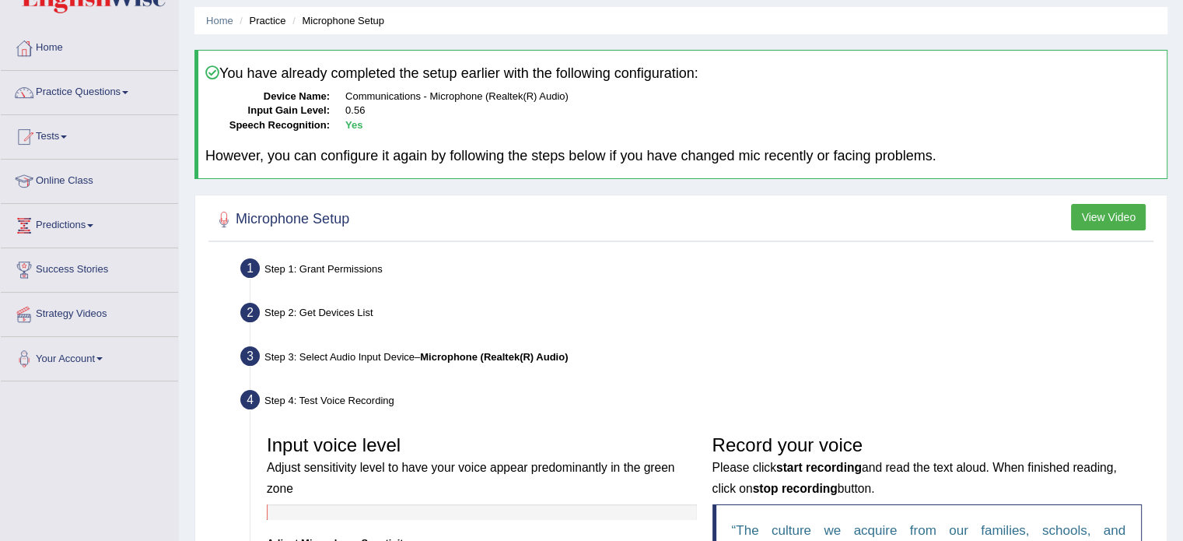
scroll to position [0, 0]
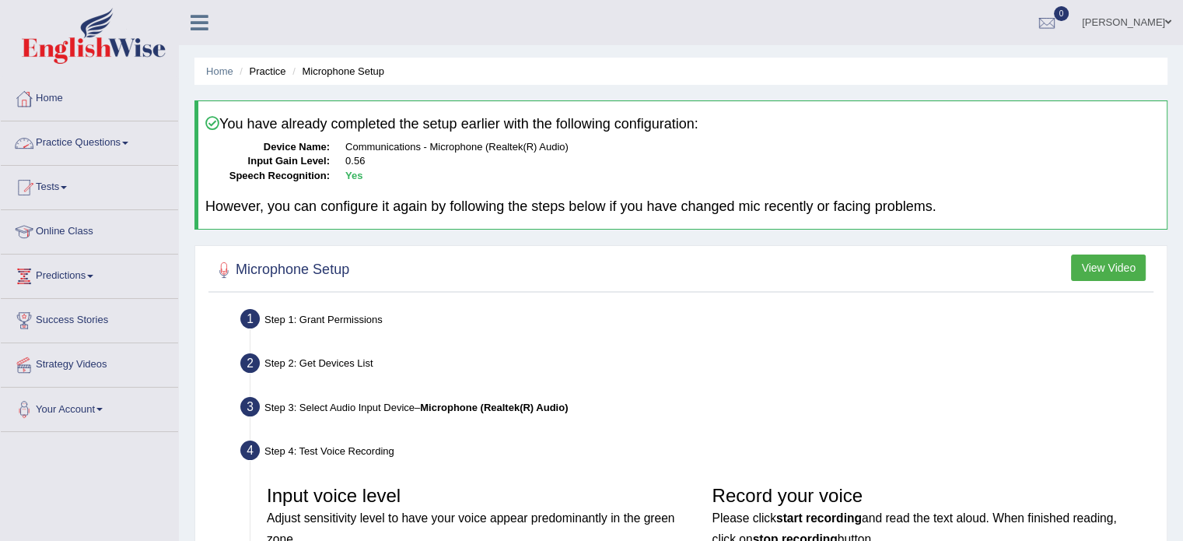
click at [143, 136] on link "Practice Questions" at bounding box center [89, 140] width 177 height 39
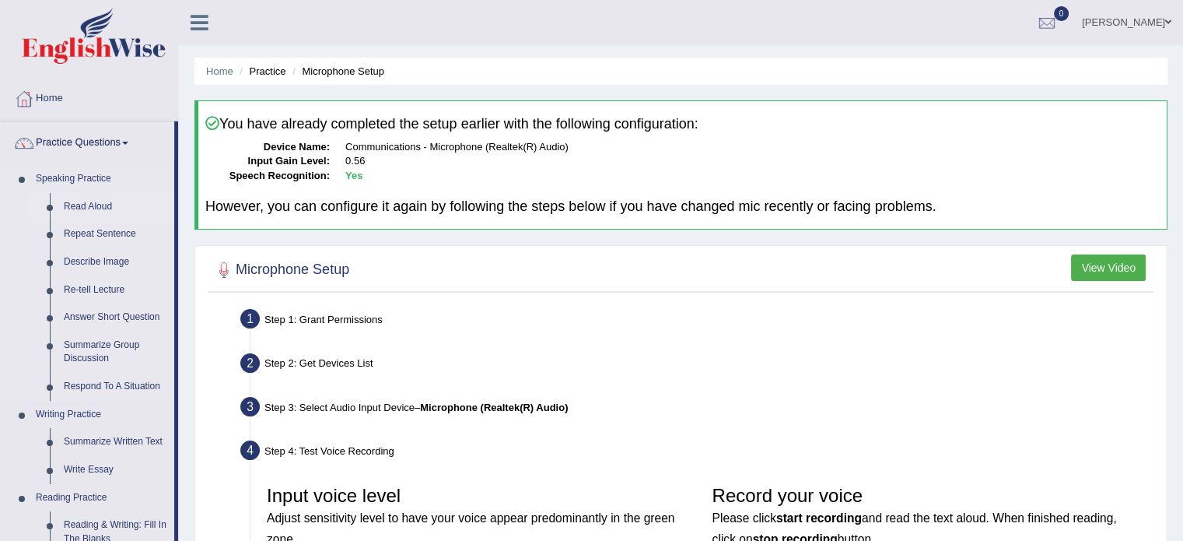
click at [96, 202] on link "Read Aloud" at bounding box center [115, 207] width 117 height 28
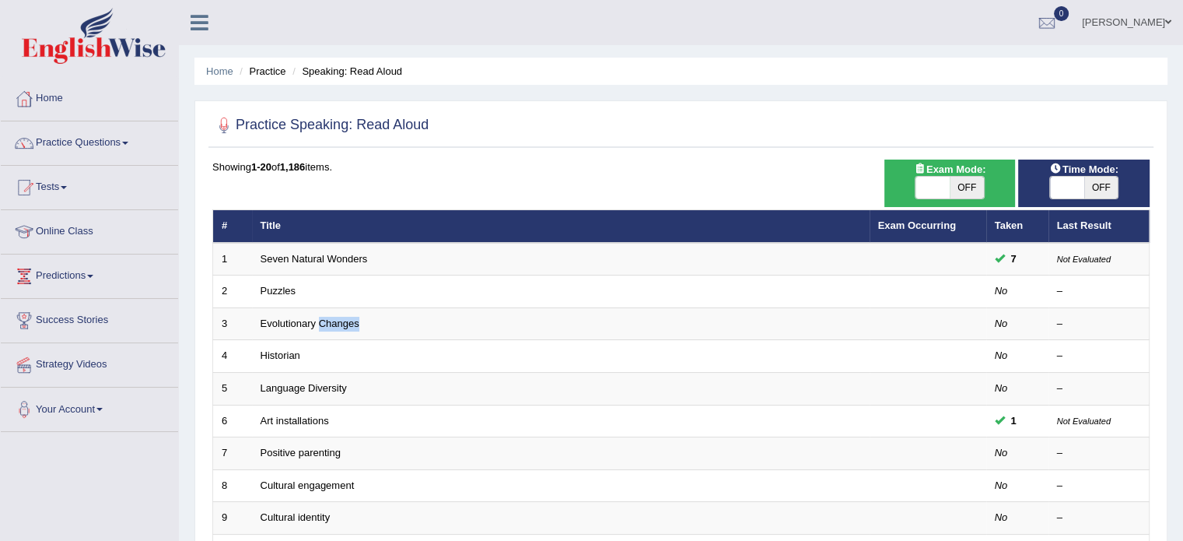
click at [331, 327] on td "Evolutionary Changes" at bounding box center [561, 323] width 618 height 33
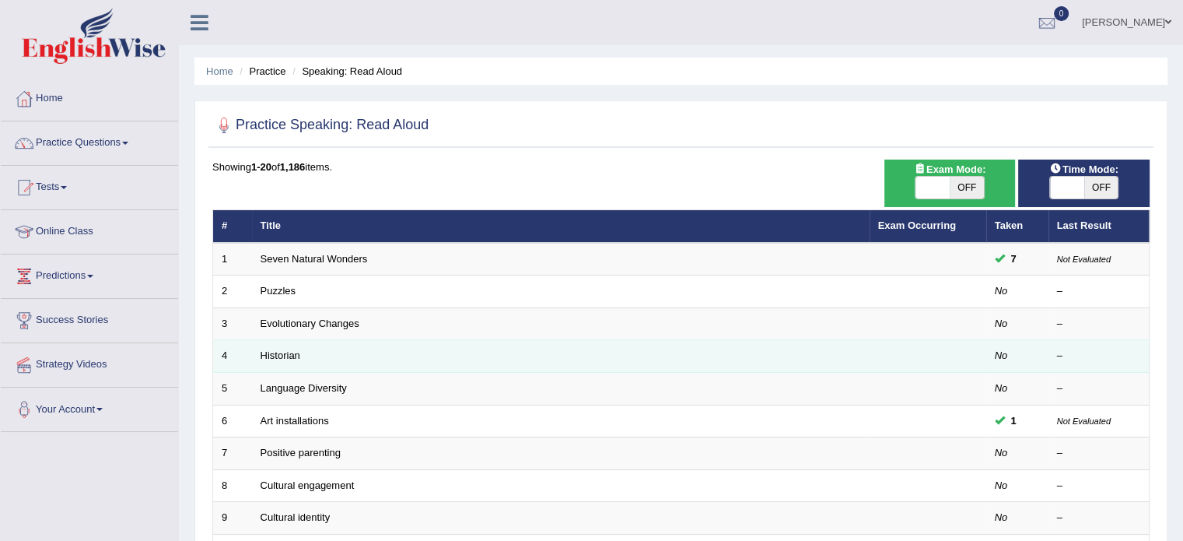
click at [364, 342] on td "Historian" at bounding box center [561, 356] width 618 height 33
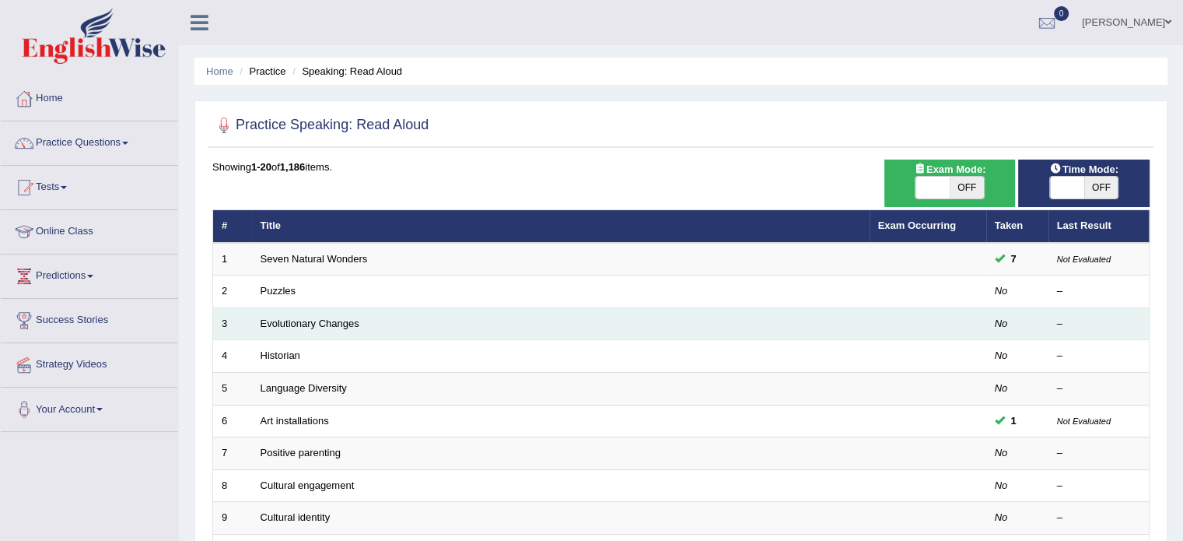
click at [365, 325] on td "Evolutionary Changes" at bounding box center [561, 323] width 618 height 33
click at [377, 323] on td "Evolutionary Changes" at bounding box center [561, 323] width 618 height 33
click at [383, 317] on td "Evolutionary Changes" at bounding box center [561, 323] width 618 height 33
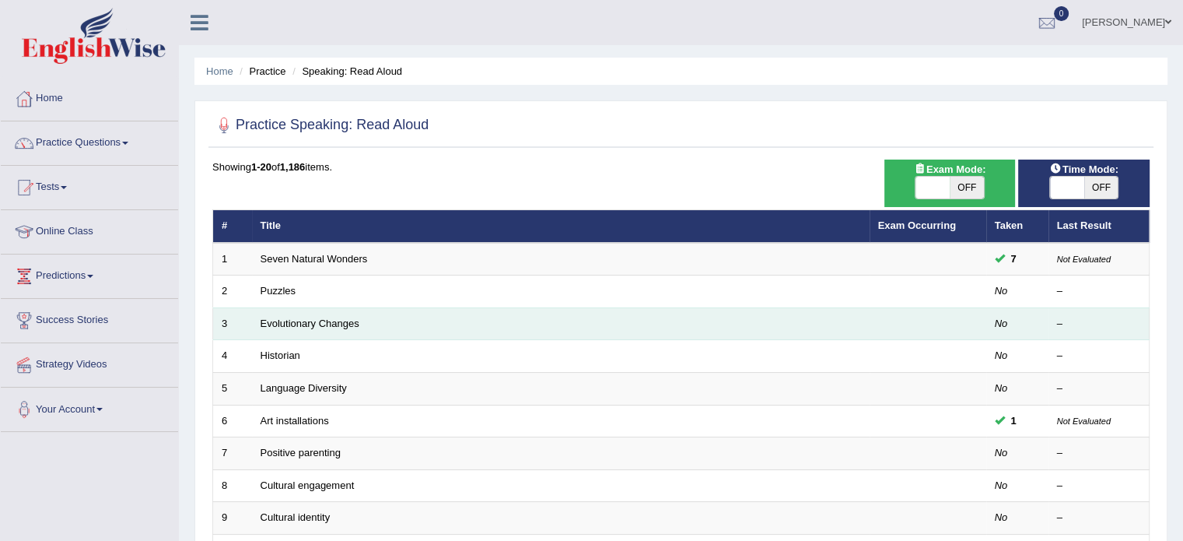
click at [384, 317] on td "Evolutionary Changes" at bounding box center [561, 323] width 618 height 33
click at [387, 310] on td "Evolutionary Changes" at bounding box center [561, 323] width 618 height 33
click at [389, 310] on td "Evolutionary Changes" at bounding box center [561, 323] width 618 height 33
click at [390, 310] on td "Evolutionary Changes" at bounding box center [561, 323] width 618 height 33
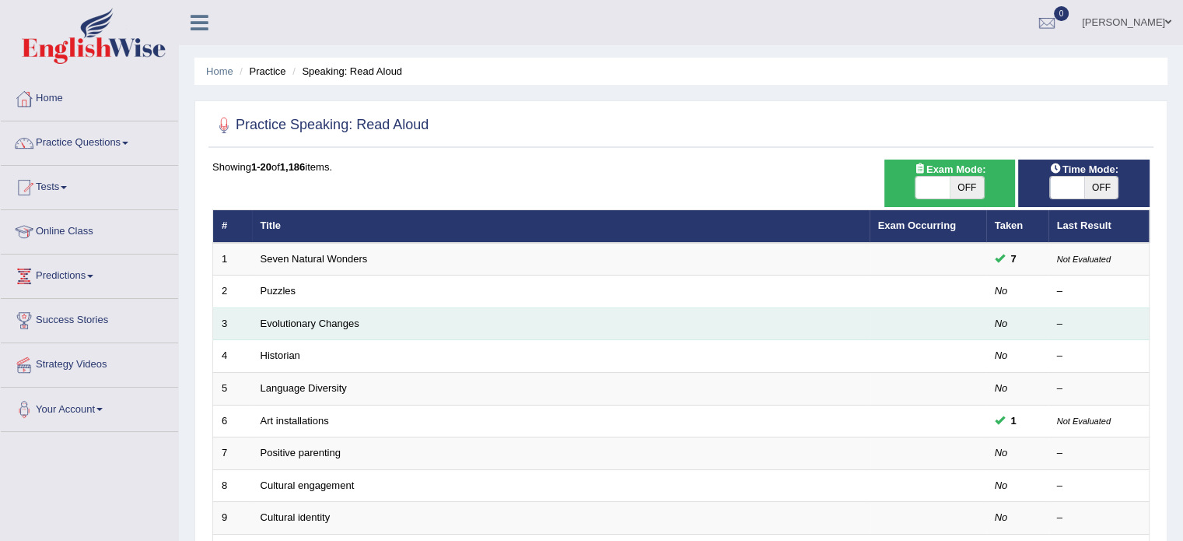
click at [390, 310] on td "Evolutionary Changes" at bounding box center [561, 323] width 618 height 33
click at [389, 320] on td "Evolutionary Changes" at bounding box center [561, 323] width 618 height 33
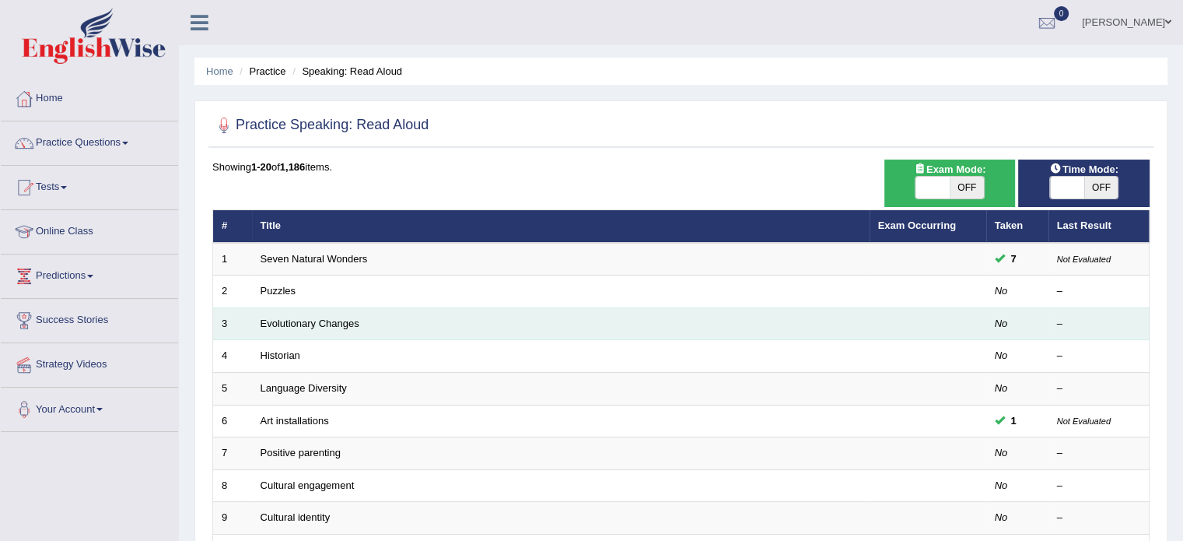
click at [389, 320] on td "Evolutionary Changes" at bounding box center [561, 323] width 618 height 33
click at [488, 318] on td "Evolutionary Changes" at bounding box center [561, 323] width 618 height 33
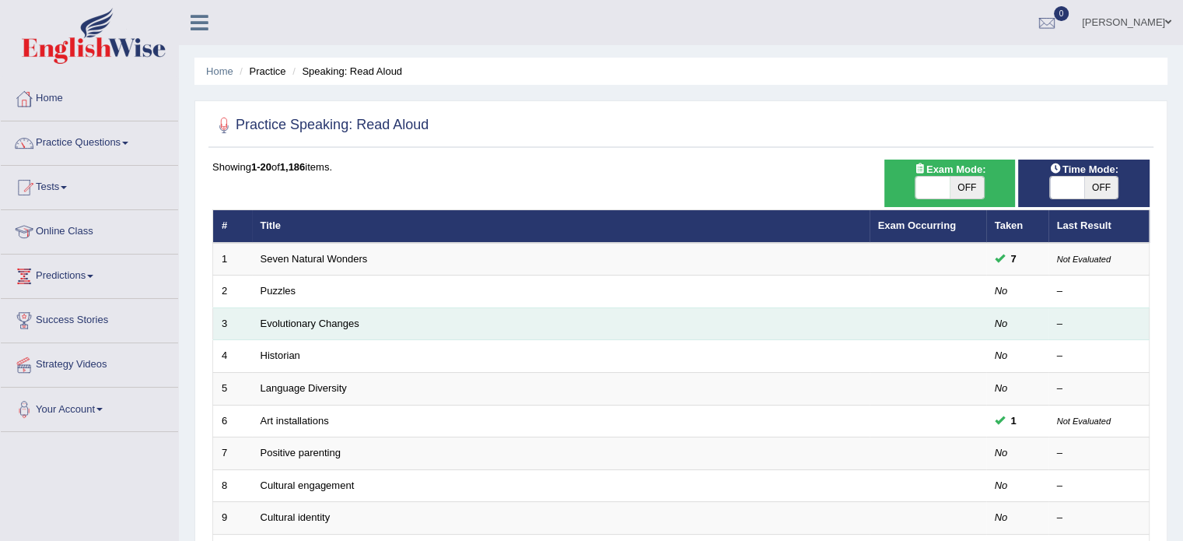
click at [488, 318] on td "Evolutionary Changes" at bounding box center [561, 323] width 618 height 33
click at [490, 317] on td "Evolutionary Changes" at bounding box center [561, 323] width 618 height 33
click at [490, 316] on td "Evolutionary Changes" at bounding box center [561, 323] width 618 height 33
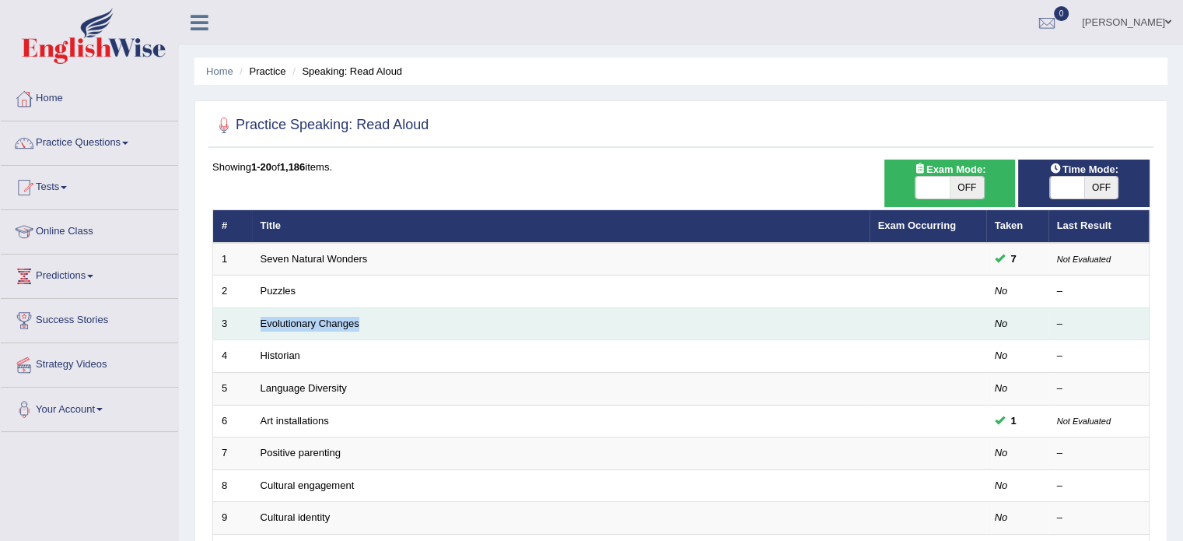
click at [490, 316] on td "Evolutionary Changes" at bounding box center [561, 323] width 618 height 33
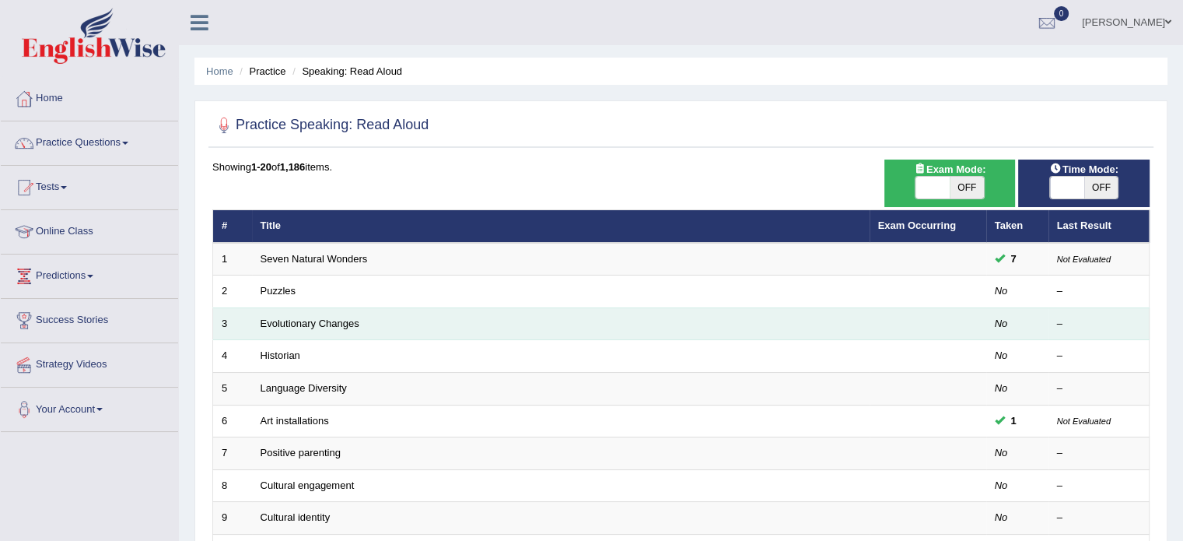
click at [429, 310] on td "Evolutionary Changes" at bounding box center [561, 323] width 618 height 33
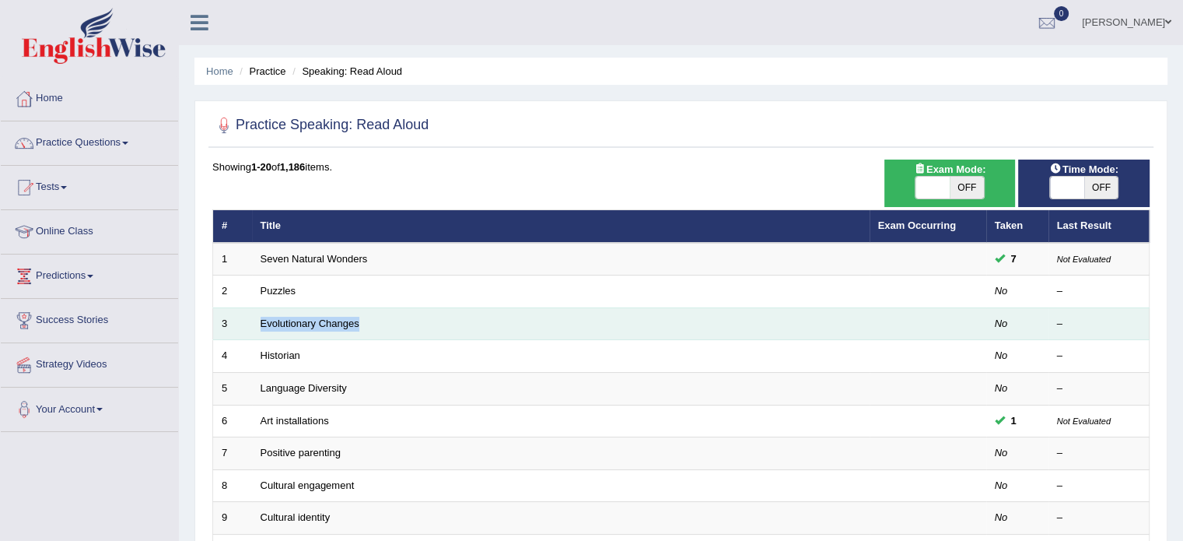
click at [429, 310] on td "Evolutionary Changes" at bounding box center [561, 323] width 618 height 33
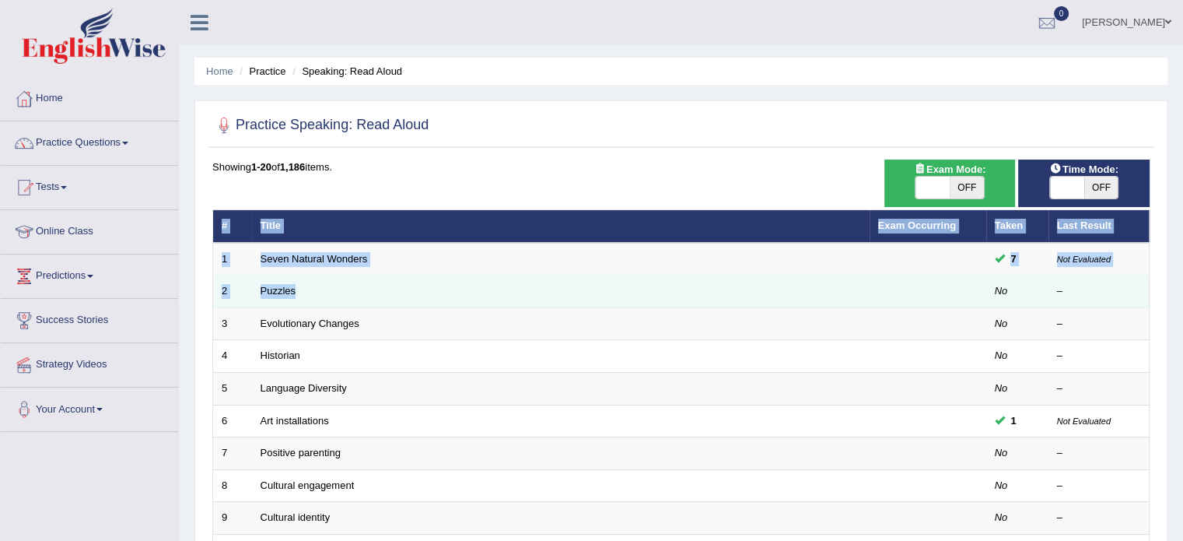
drag, startPoint x: 455, startPoint y: 180, endPoint x: 361, endPoint y: 298, distance: 150.5
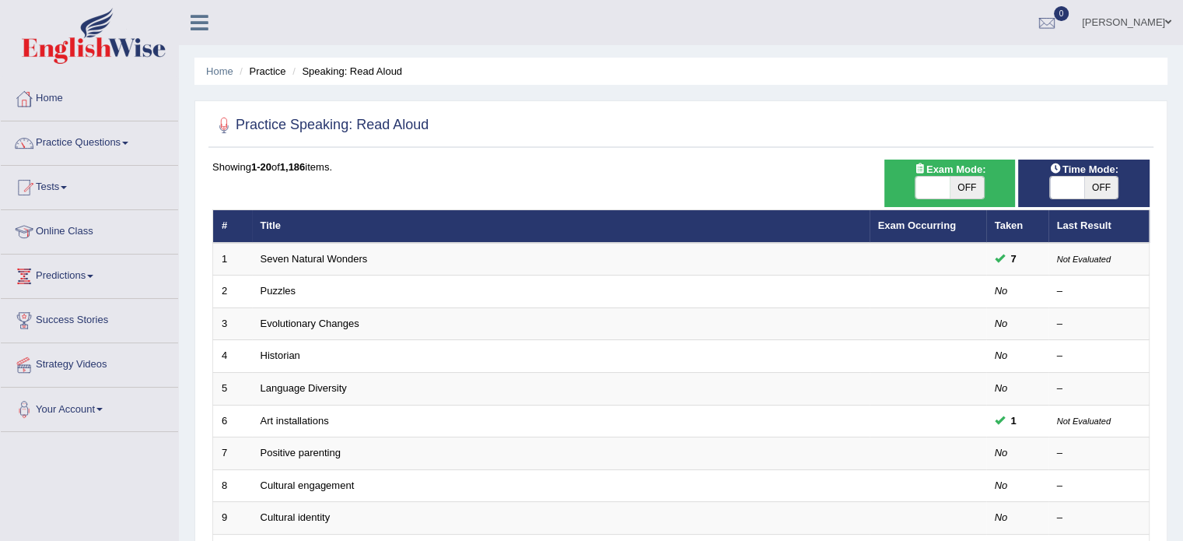
click at [498, 156] on div "Practice Speaking: Read Aloud Time Mode: ON OFF Exam Mode: ON OFF Showing 1-20 …" at bounding box center [680, 539] width 973 height 879
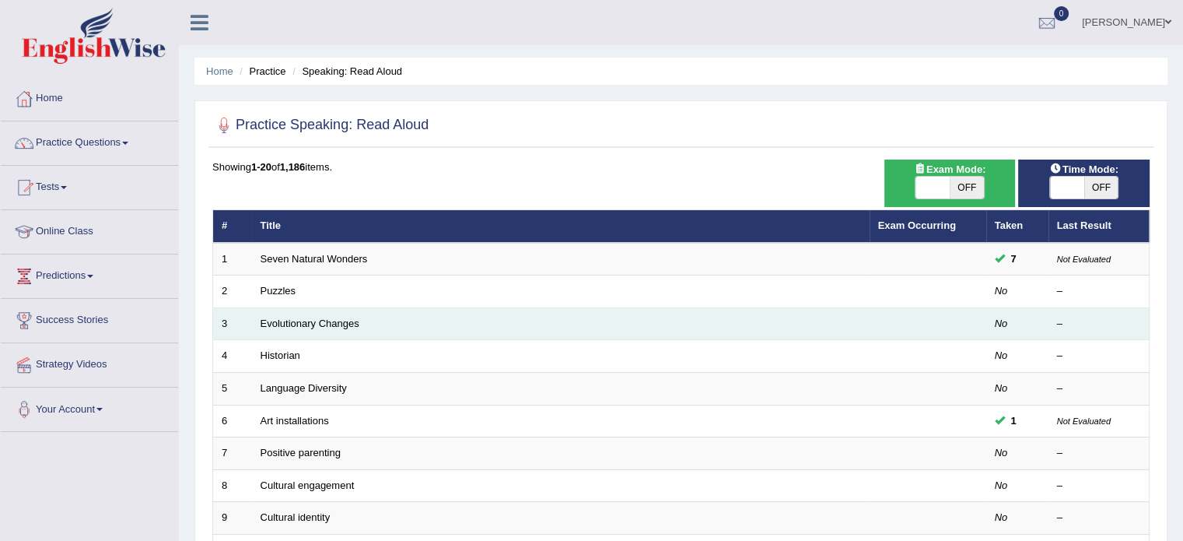
click at [468, 326] on td "Evolutionary Changes" at bounding box center [561, 323] width 618 height 33
click at [474, 320] on td "Evolutionary Changes" at bounding box center [561, 323] width 618 height 33
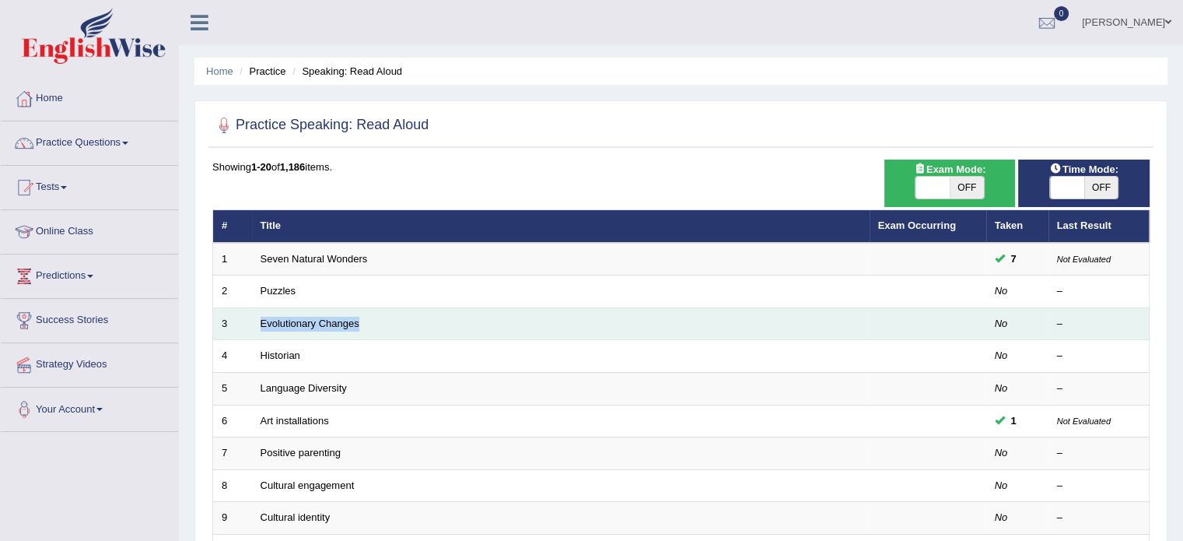
click at [474, 320] on td "Evolutionary Changes" at bounding box center [561, 323] width 618 height 33
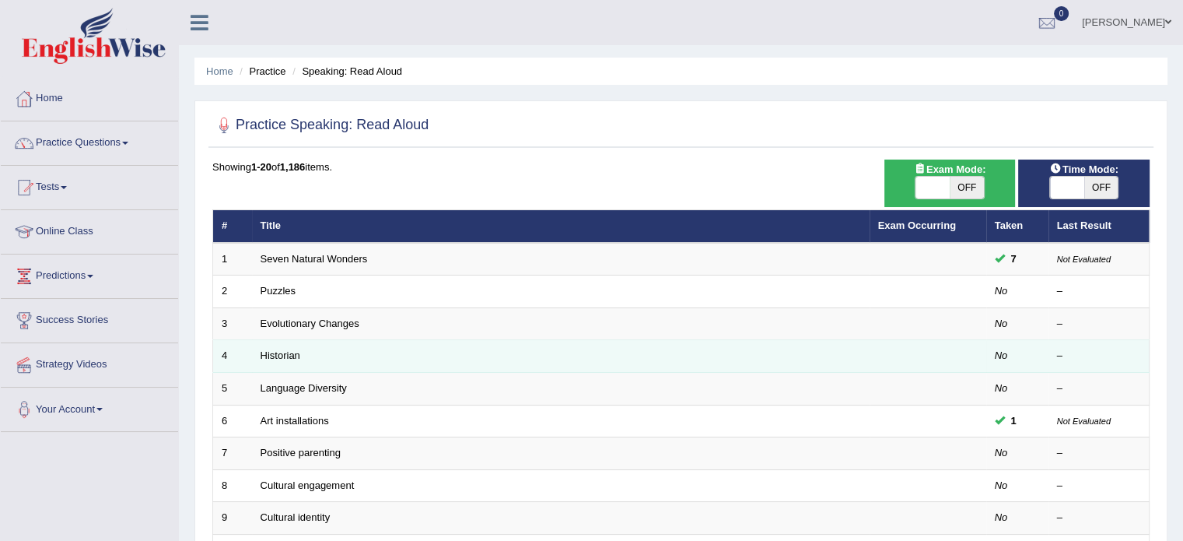
click at [487, 348] on td "Historian" at bounding box center [561, 356] width 618 height 33
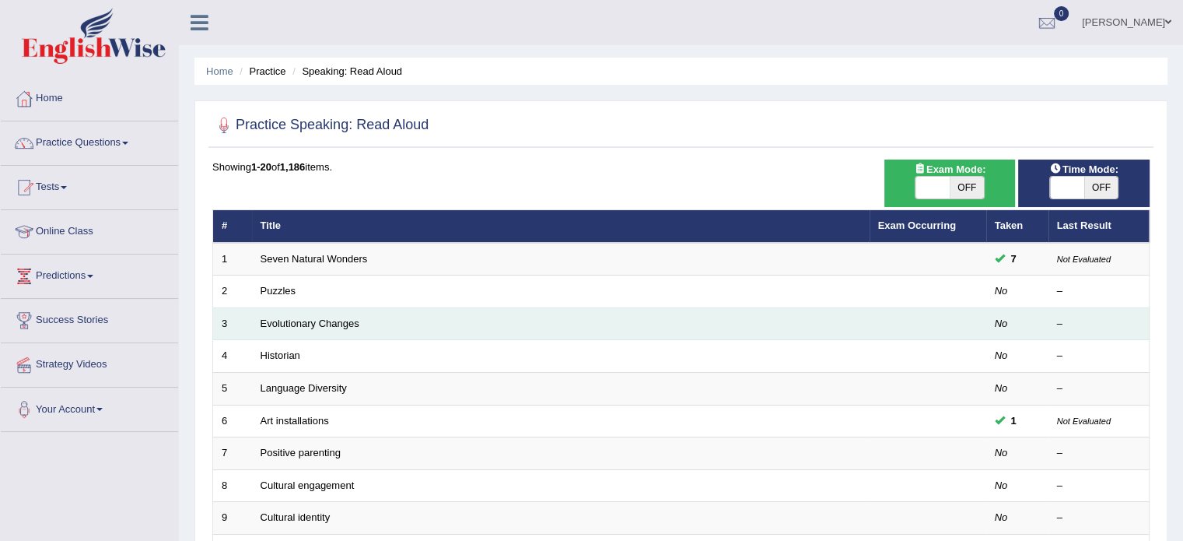
click at [377, 329] on td "Evolutionary Changes" at bounding box center [561, 323] width 618 height 33
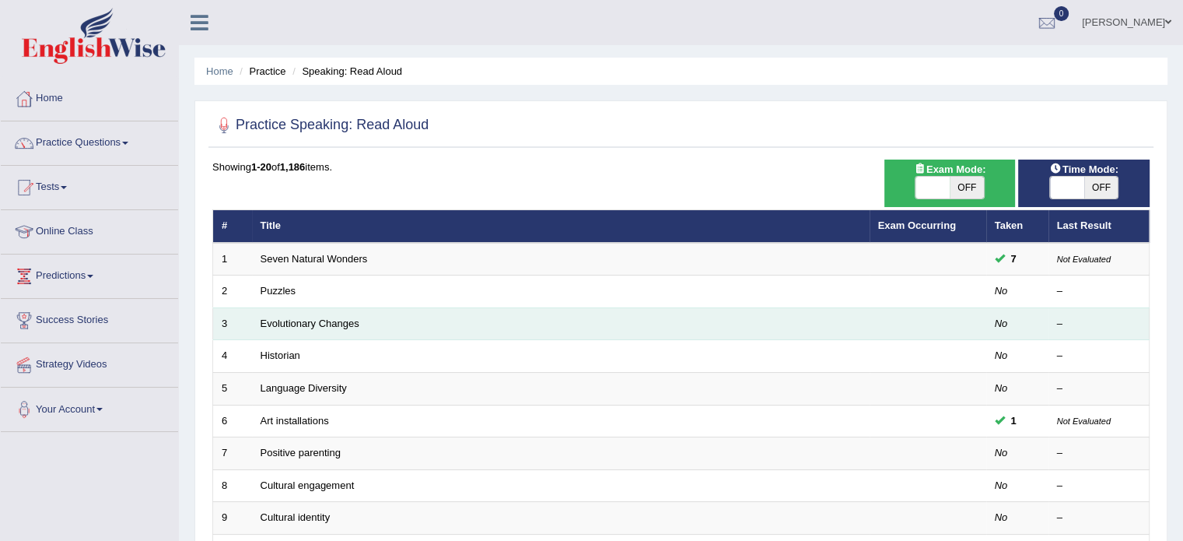
click at [380, 323] on td "Evolutionary Changes" at bounding box center [561, 323] width 618 height 33
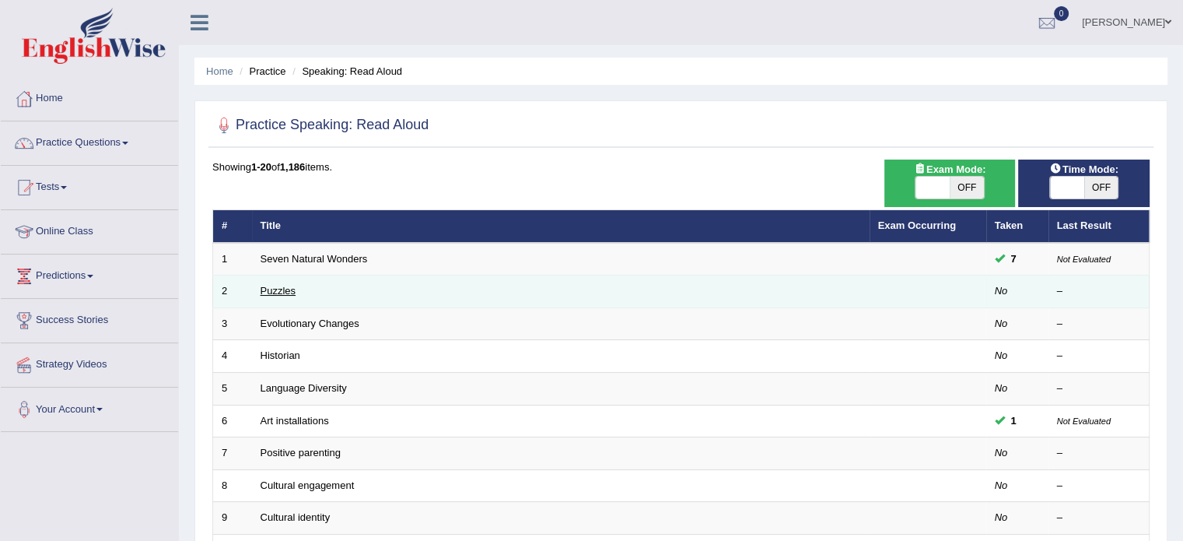
click at [282, 292] on link "Puzzles" at bounding box center [279, 291] width 36 height 12
click at [284, 294] on link "Puzzles" at bounding box center [279, 291] width 36 height 12
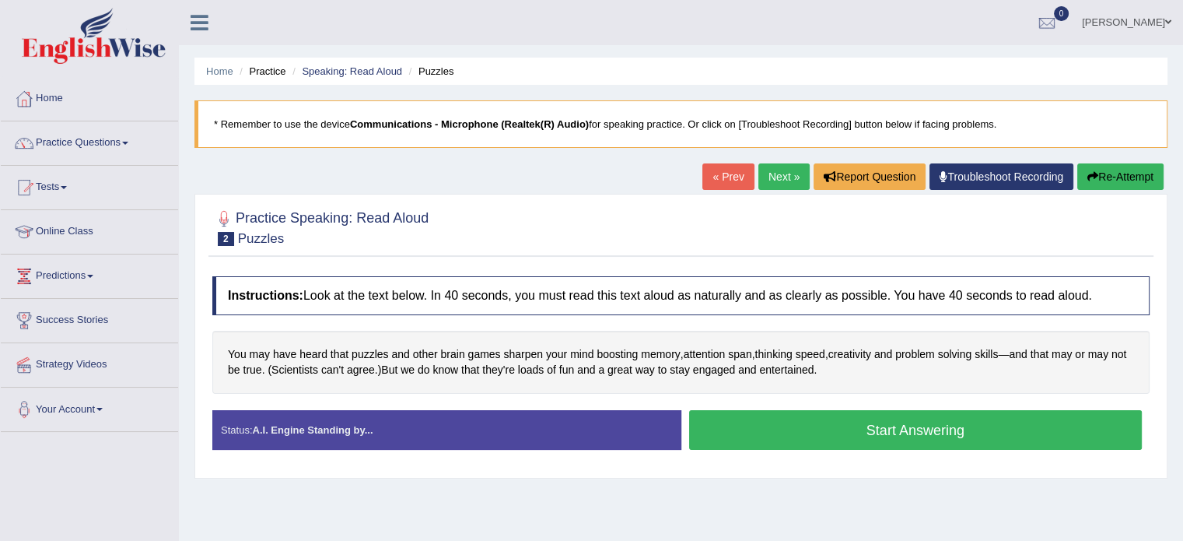
click at [975, 186] on link "Troubleshoot Recording" at bounding box center [1001, 176] width 144 height 26
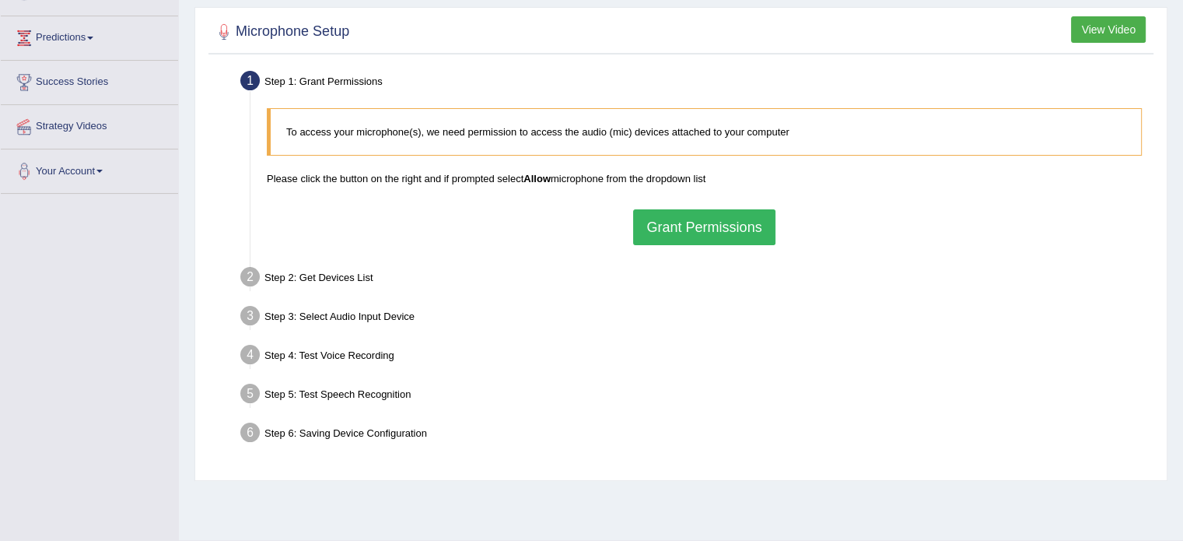
scroll to position [276, 0]
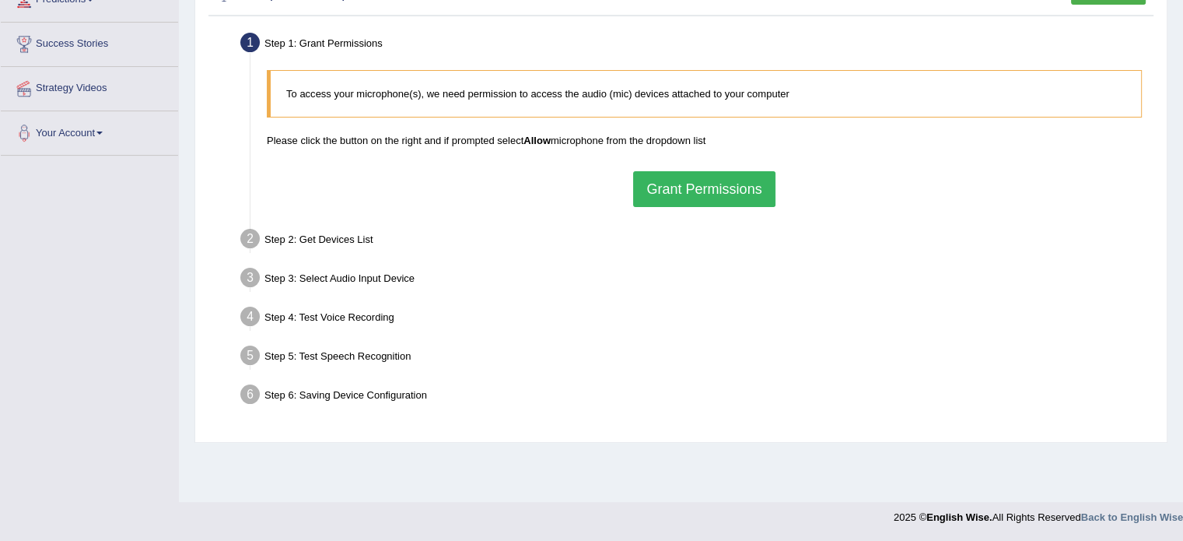
click at [665, 187] on button "Grant Permissions" at bounding box center [704, 189] width 142 height 36
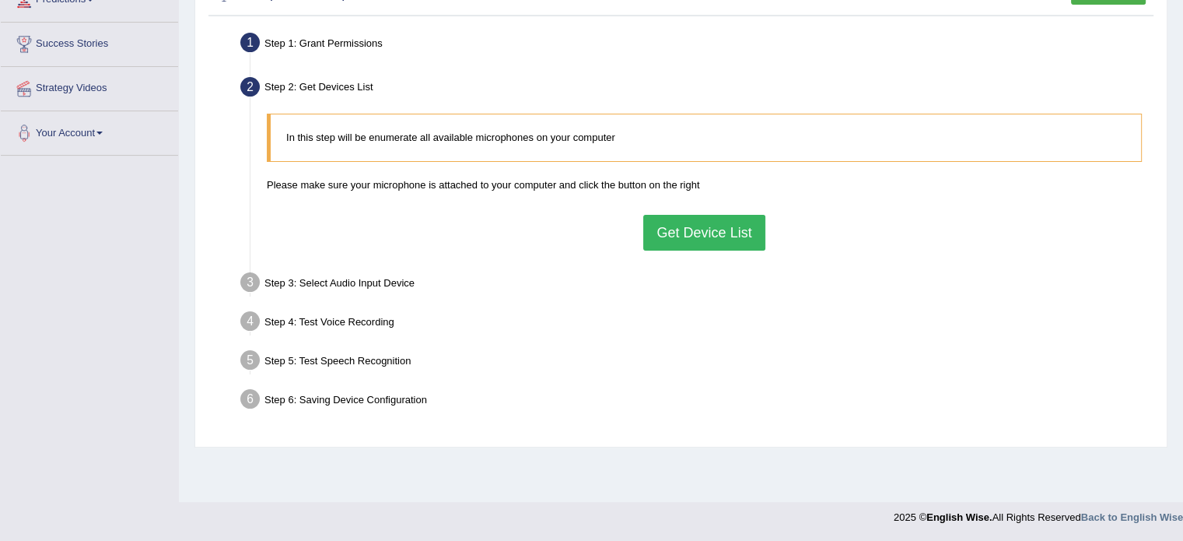
click at [255, 280] on li "Step 3: Select Audio Input Device – Found devices: * Please select the device (…" at bounding box center [696, 285] width 906 height 34
drag, startPoint x: 255, startPoint y: 282, endPoint x: 244, endPoint y: 325, distance: 44.1
click at [244, 325] on ul "Step 1: Grant Permissions To access your microphone(s), we need permission to a…" at bounding box center [680, 223] width 937 height 390
click at [562, 349] on div "Step 5: Test Speech Recognition" at bounding box center [696, 362] width 926 height 34
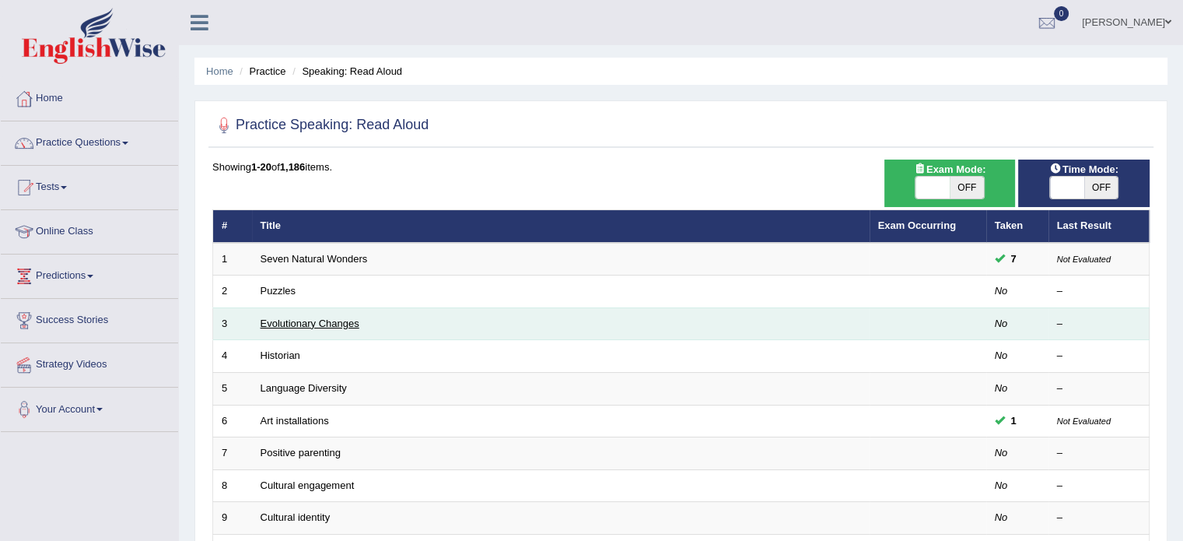
click at [303, 323] on link "Evolutionary Changes" at bounding box center [310, 323] width 99 height 12
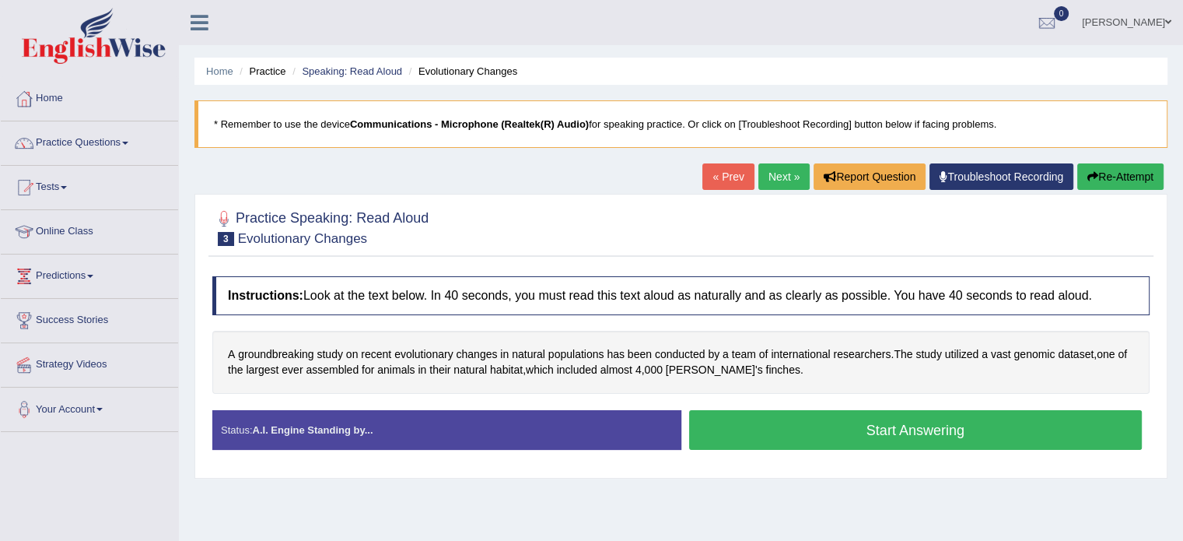
click at [959, 422] on button "Start Answering" at bounding box center [915, 430] width 453 height 40
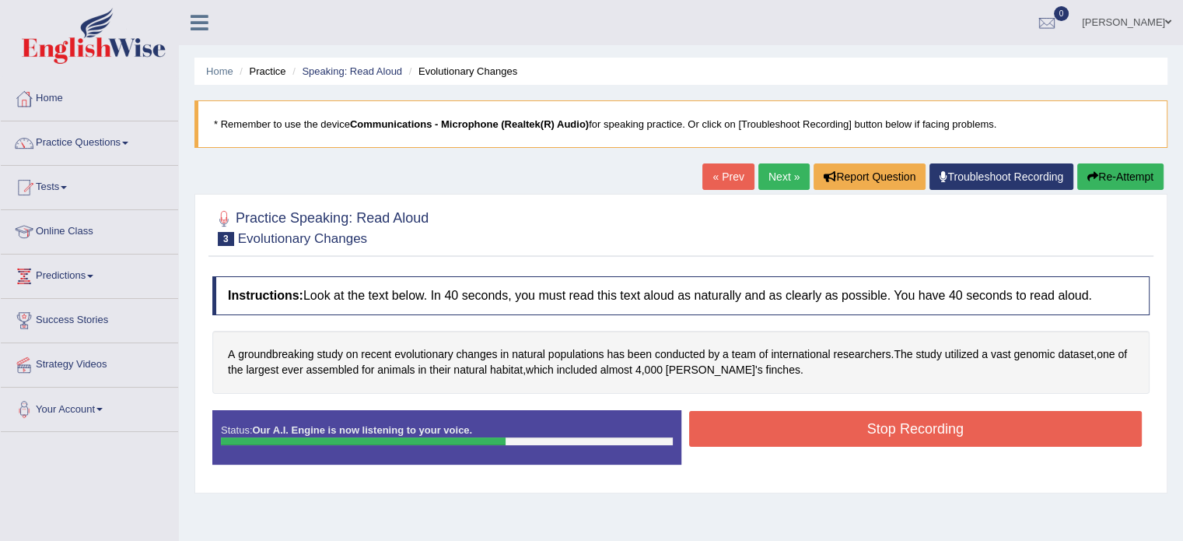
click at [937, 422] on button "Stop Recording" at bounding box center [915, 429] width 453 height 36
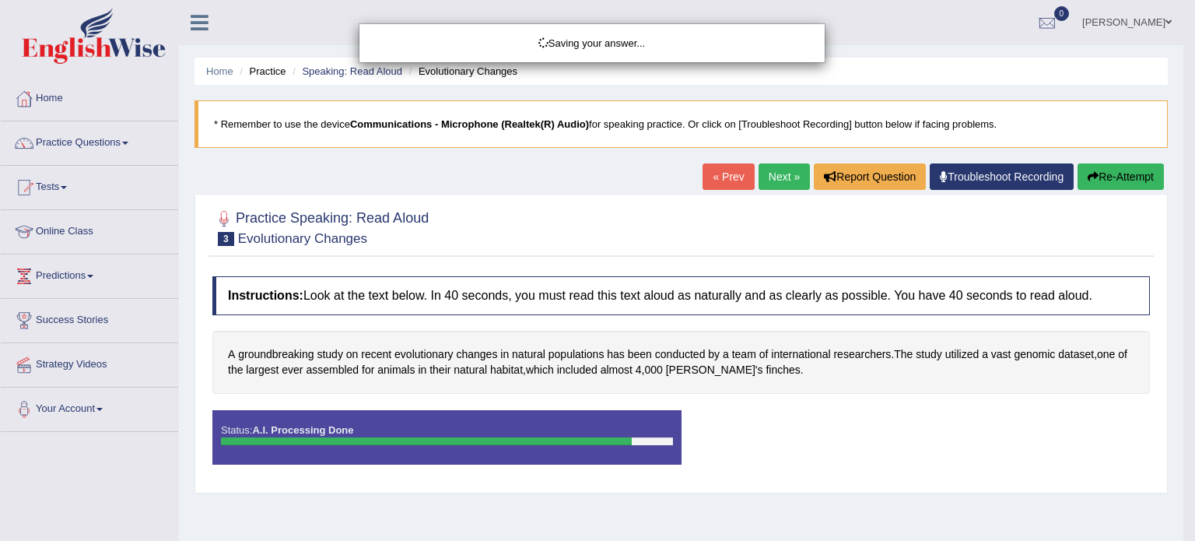
click at [1052, 176] on div "Saving your answer..." at bounding box center [597, 270] width 1195 height 541
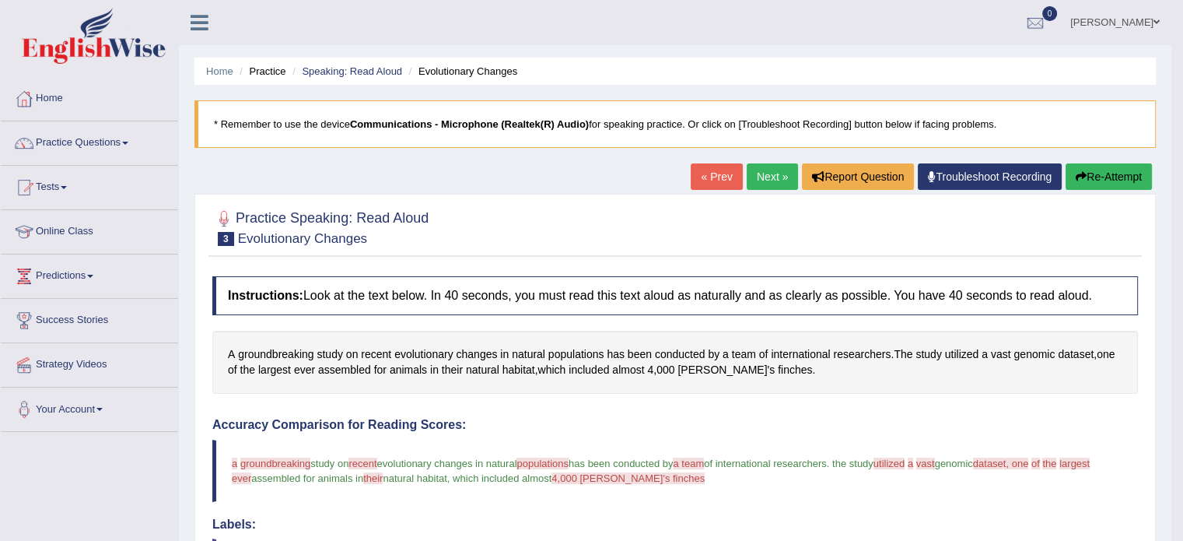
click at [1132, 173] on button "Re-Attempt" at bounding box center [1109, 176] width 86 height 26
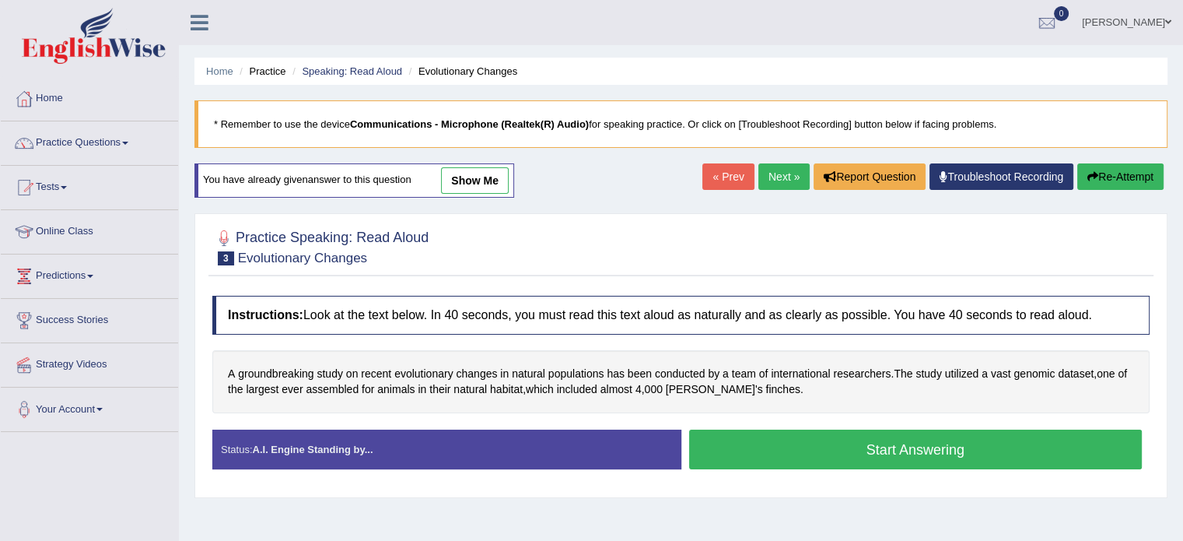
click at [892, 447] on button "Start Answering" at bounding box center [915, 449] width 453 height 40
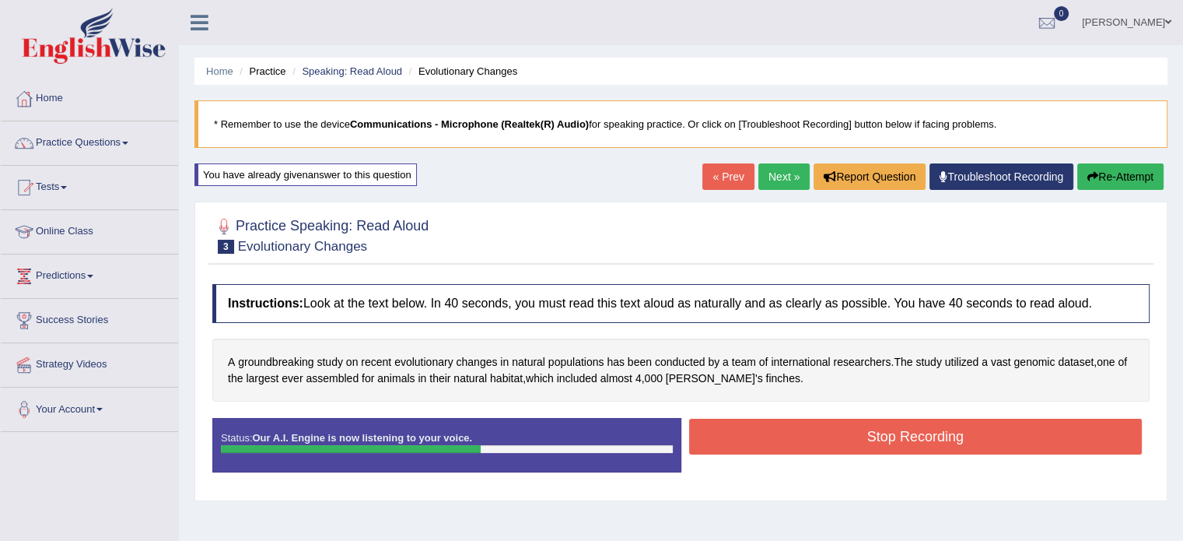
click at [908, 435] on button "Stop Recording" at bounding box center [915, 436] width 453 height 36
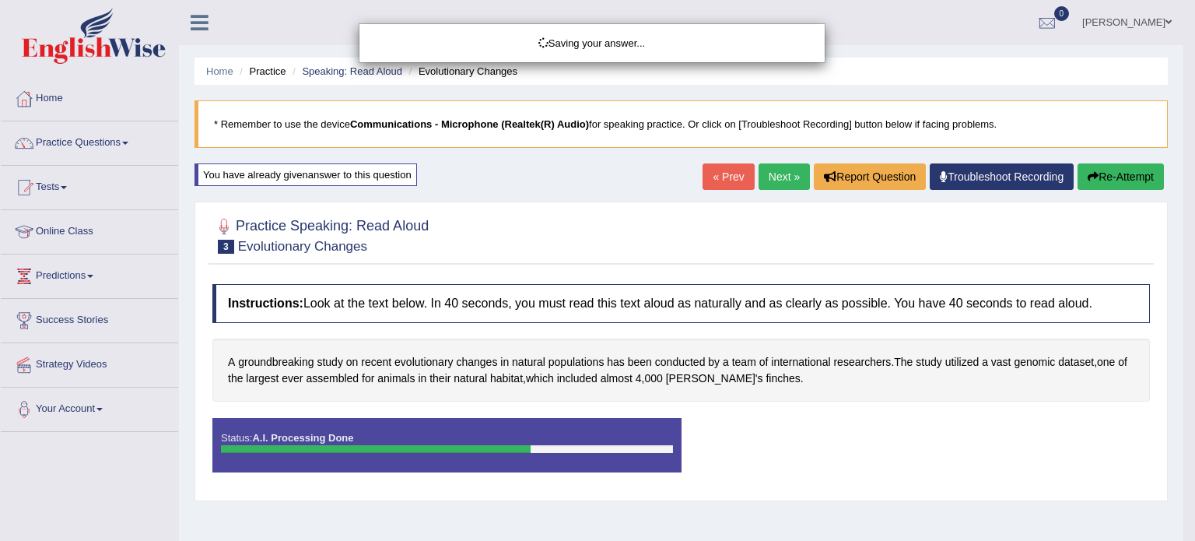
click at [981, 183] on div "Saving your answer..." at bounding box center [597, 270] width 1195 height 541
click at [982, 181] on div "Saving your answer..." at bounding box center [597, 270] width 1195 height 541
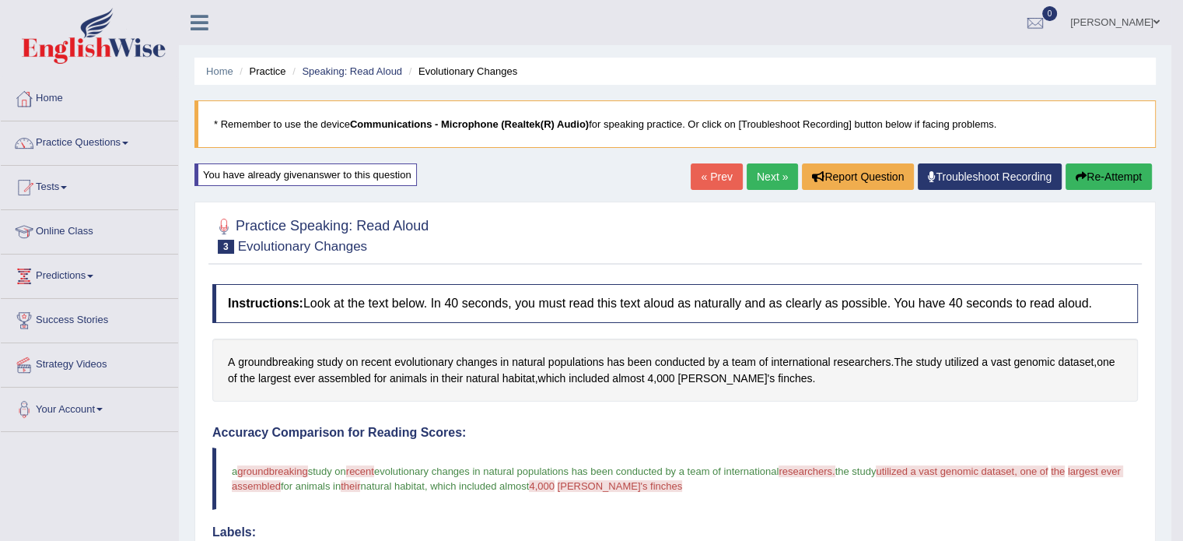
click at [1108, 172] on button "Re-Attempt" at bounding box center [1109, 176] width 86 height 26
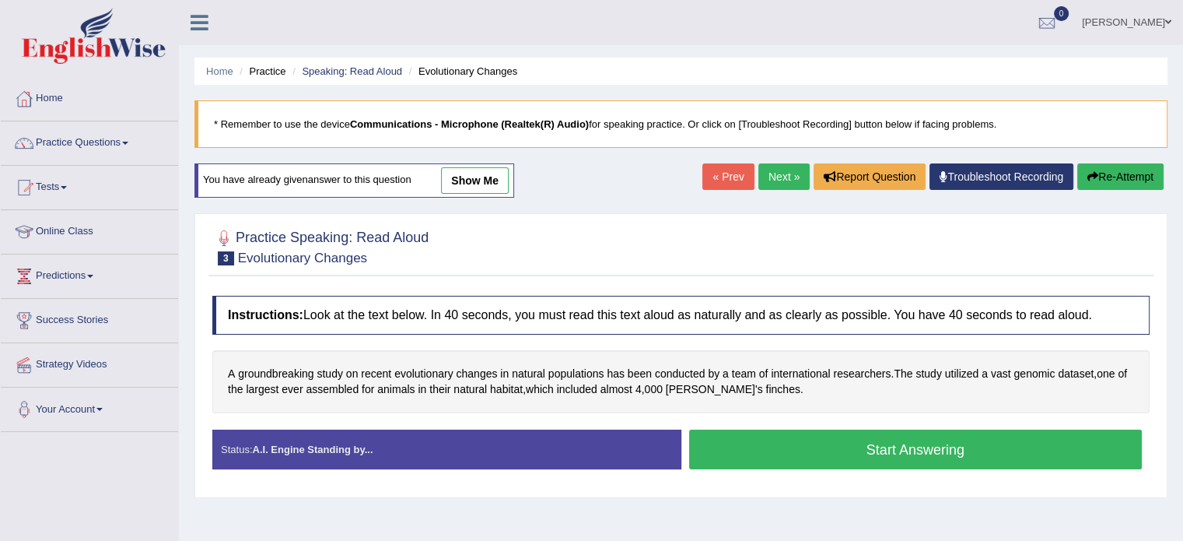
click at [877, 447] on button "Start Answering" at bounding box center [915, 449] width 453 height 40
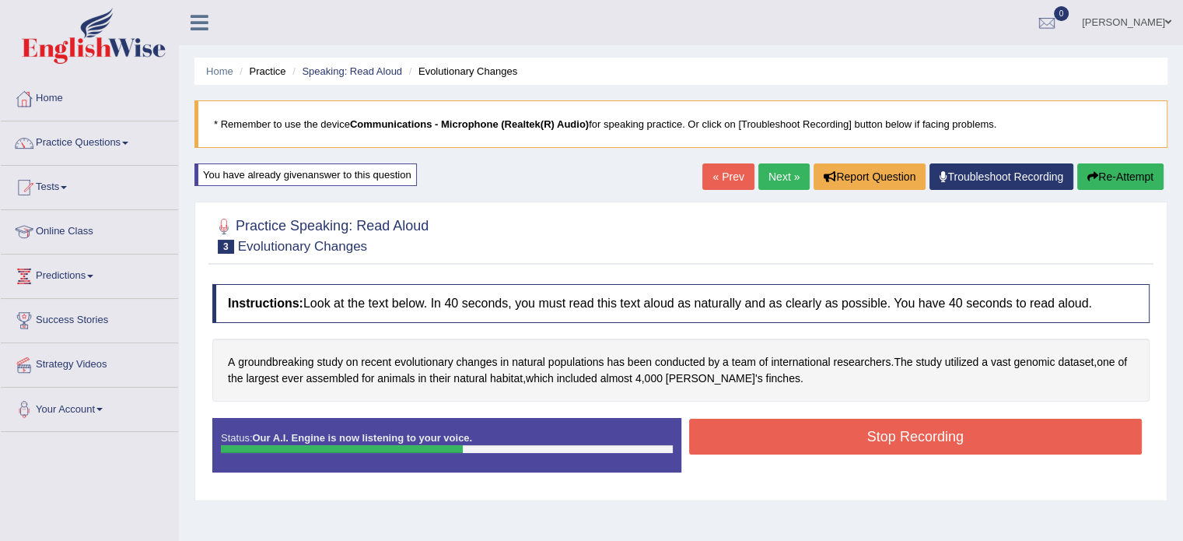
click at [897, 418] on button "Stop Recording" at bounding box center [915, 436] width 453 height 36
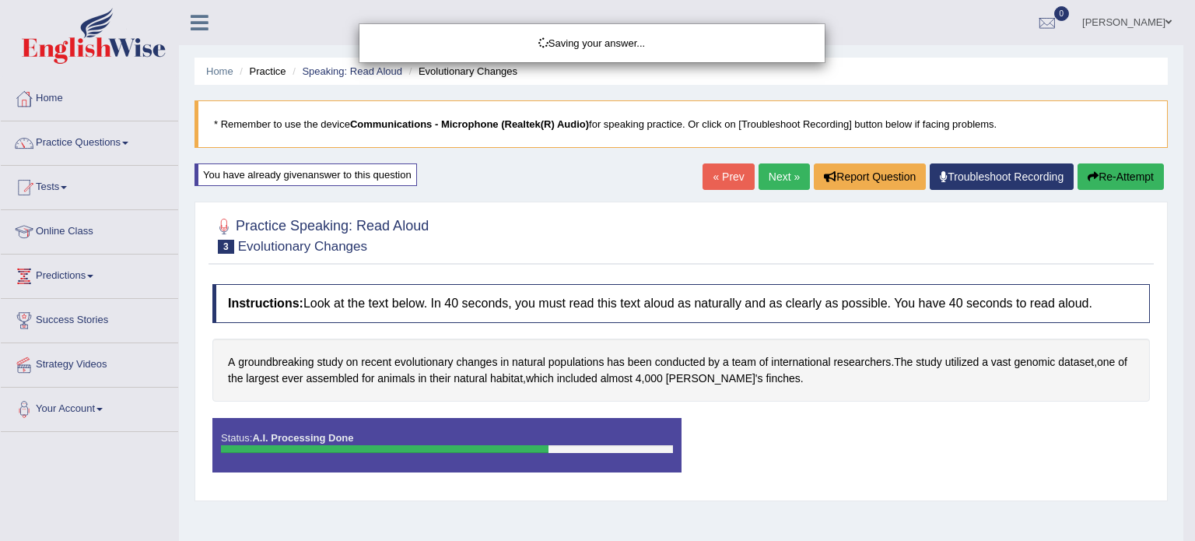
click at [989, 173] on div "Saving your answer..." at bounding box center [597, 270] width 1195 height 541
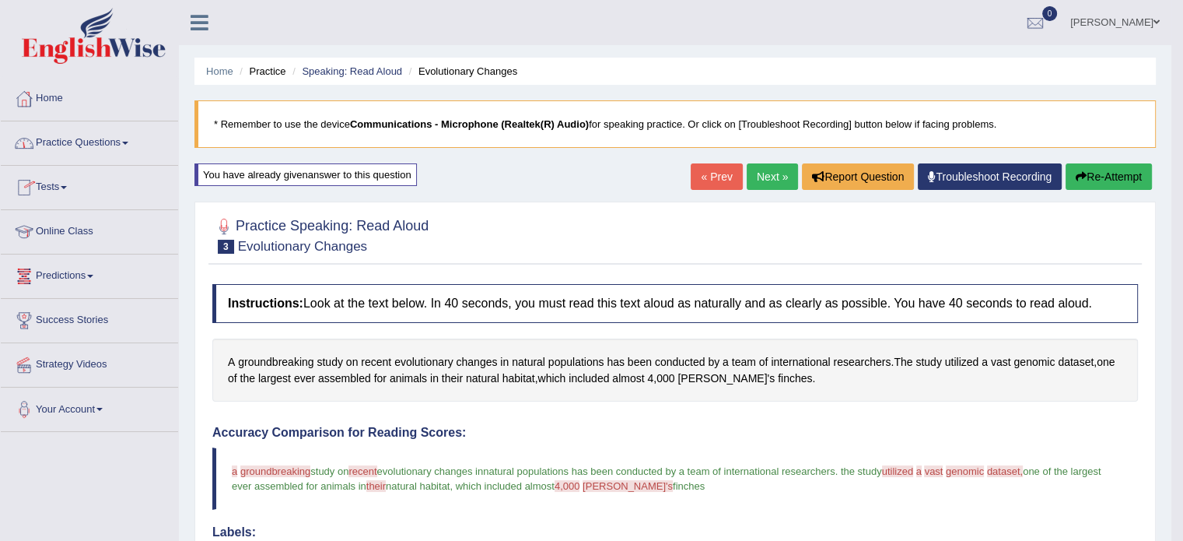
click at [128, 142] on link "Practice Questions" at bounding box center [89, 140] width 177 height 39
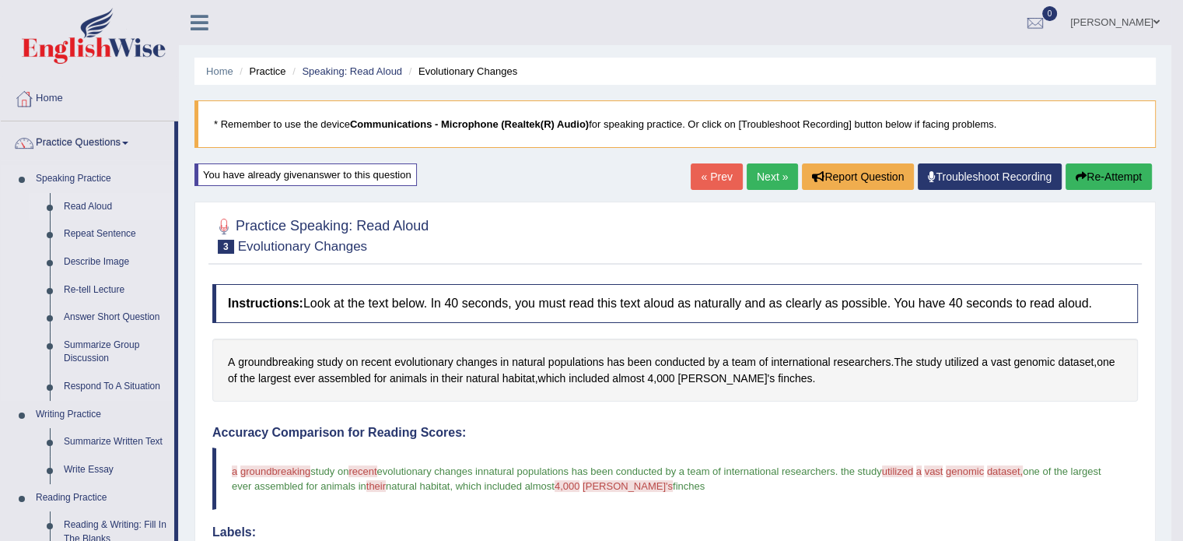
click at [103, 202] on link "Read Aloud" at bounding box center [115, 207] width 117 height 28
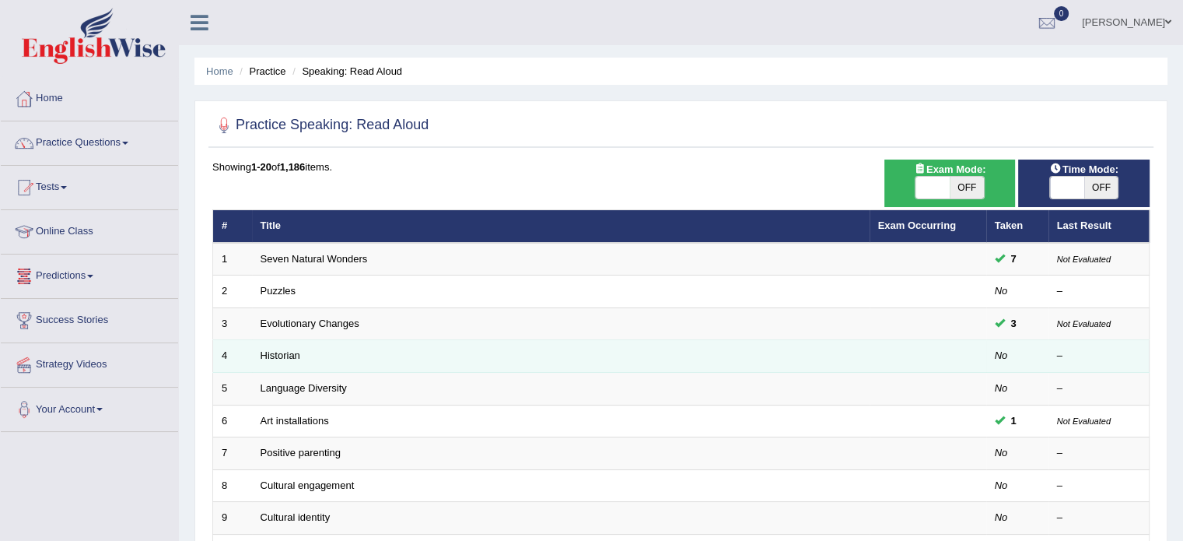
click at [374, 347] on td "Historian" at bounding box center [561, 356] width 618 height 33
click at [370, 348] on td "Historian" at bounding box center [561, 356] width 618 height 33
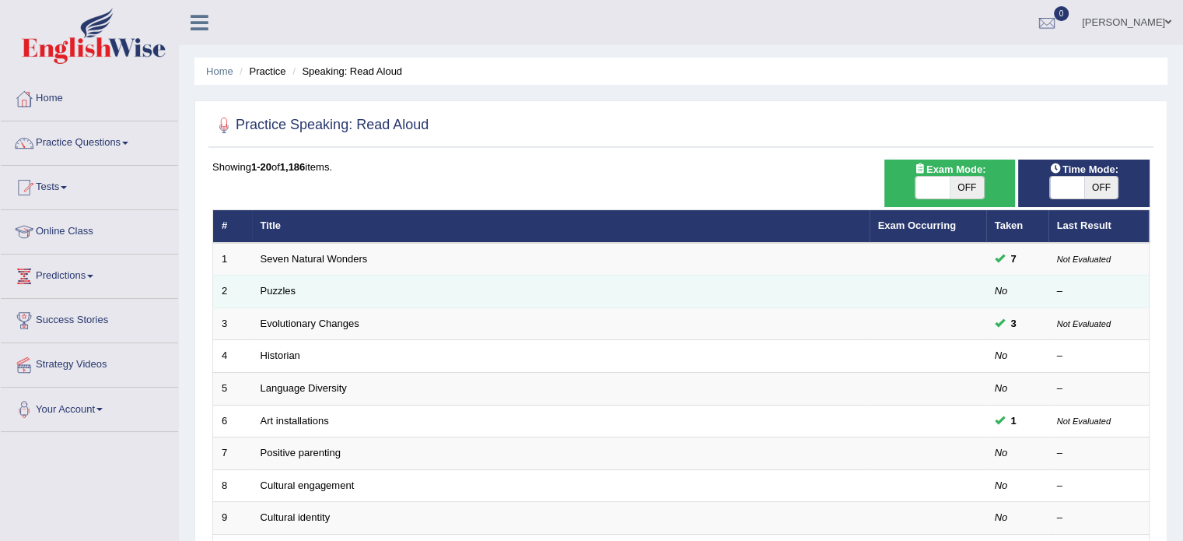
click at [402, 285] on td "Puzzles" at bounding box center [561, 291] width 618 height 33
click at [359, 292] on td "Puzzles" at bounding box center [561, 291] width 618 height 33
click at [227, 286] on td "2" at bounding box center [232, 291] width 39 height 33
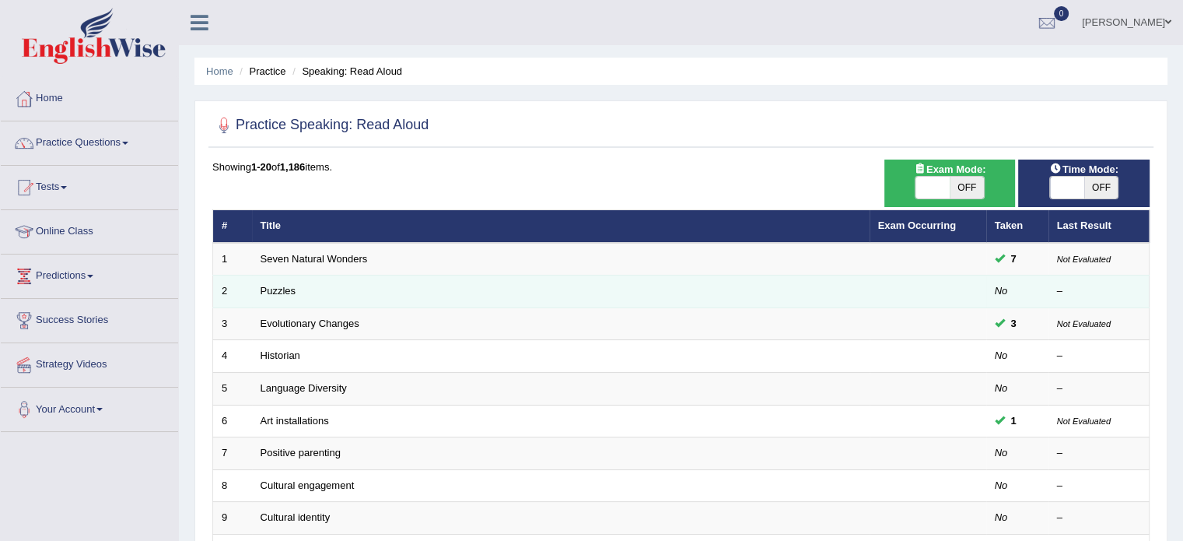
click at [227, 286] on td "2" at bounding box center [232, 291] width 39 height 33
click at [229, 282] on td "2" at bounding box center [232, 291] width 39 height 33
click at [352, 289] on td "Puzzles" at bounding box center [561, 291] width 618 height 33
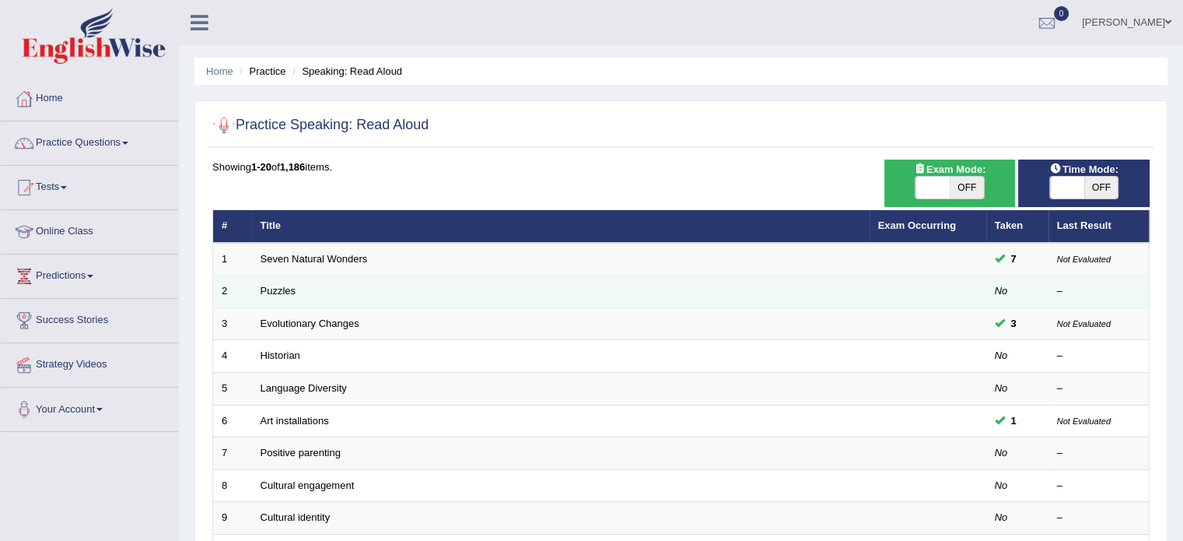
click at [297, 295] on td "Puzzles" at bounding box center [561, 291] width 618 height 33
click at [300, 295] on td "Puzzles" at bounding box center [561, 291] width 618 height 33
click at [299, 285] on td "Puzzles" at bounding box center [561, 291] width 618 height 33
click at [300, 285] on td "Puzzles" at bounding box center [561, 291] width 618 height 33
click at [296, 291] on td "Puzzles" at bounding box center [561, 291] width 618 height 33
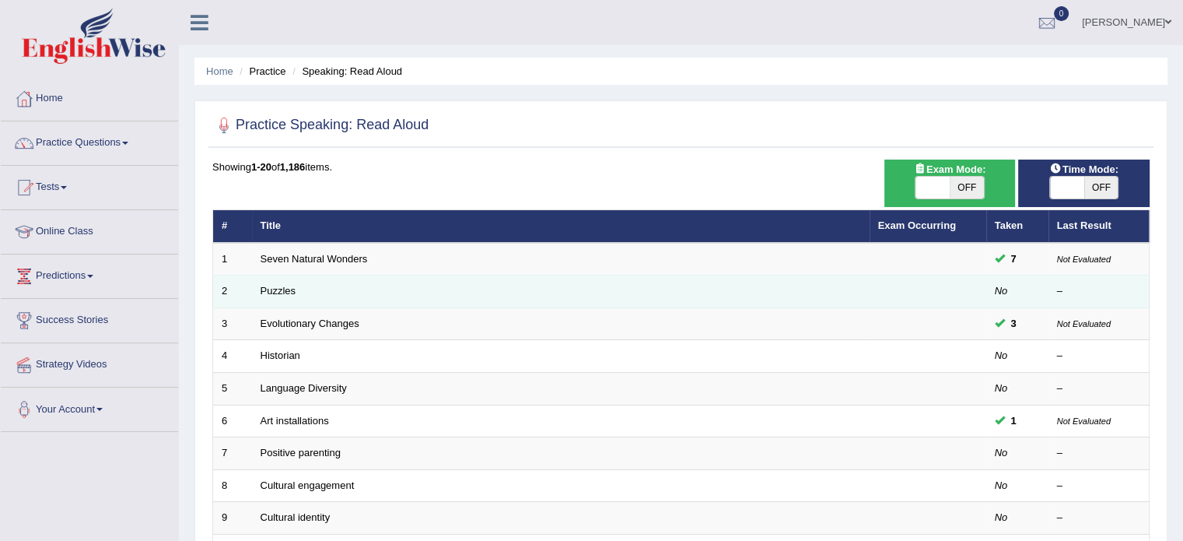
click at [302, 295] on td "Puzzles" at bounding box center [561, 291] width 618 height 33
click at [303, 292] on td "Puzzles" at bounding box center [561, 291] width 618 height 33
click at [305, 292] on td "Puzzles" at bounding box center [561, 291] width 618 height 33
click at [309, 292] on td "Puzzles" at bounding box center [561, 291] width 618 height 33
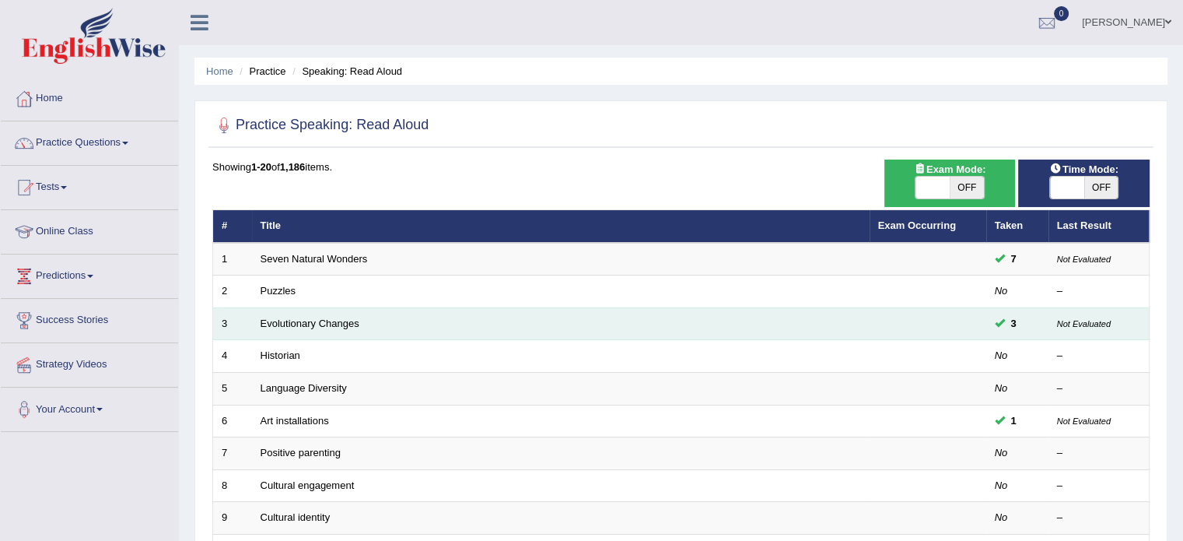
drag, startPoint x: 310, startPoint y: 295, endPoint x: 315, endPoint y: 306, distance: 12.9
click at [315, 305] on td "Puzzles" at bounding box center [561, 291] width 618 height 33
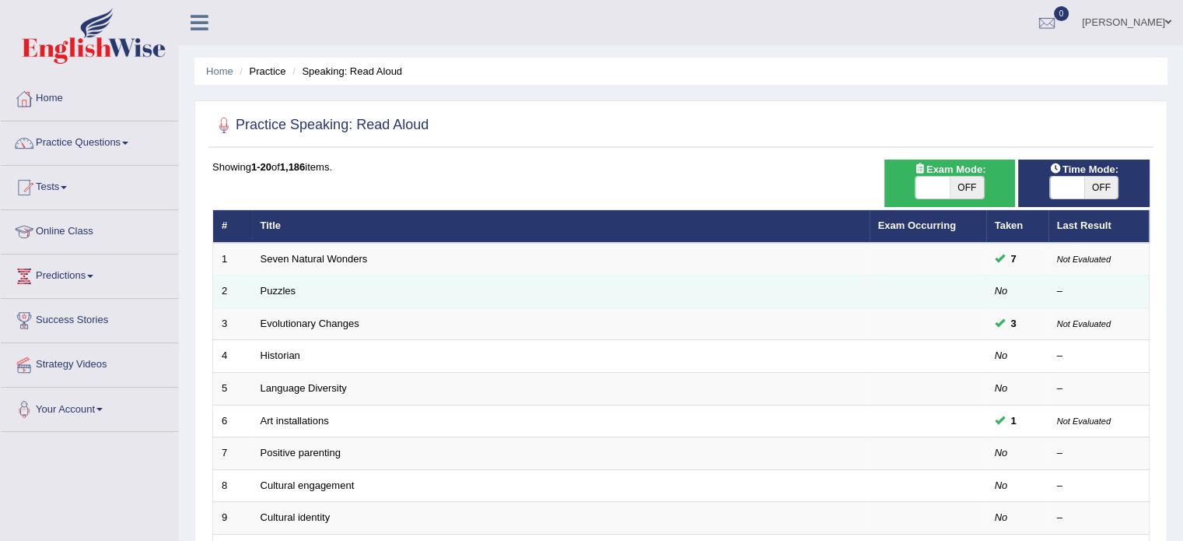
click at [310, 292] on td "Puzzles" at bounding box center [561, 291] width 618 height 33
click at [308, 292] on td "Puzzles" at bounding box center [561, 291] width 618 height 33
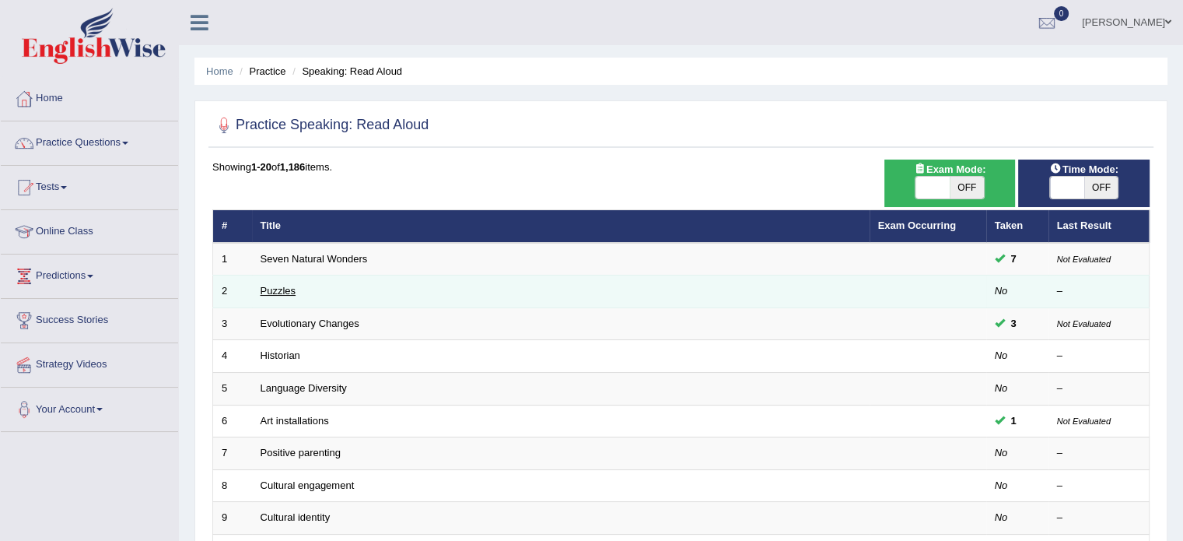
click at [264, 292] on link "Puzzles" at bounding box center [279, 291] width 36 height 12
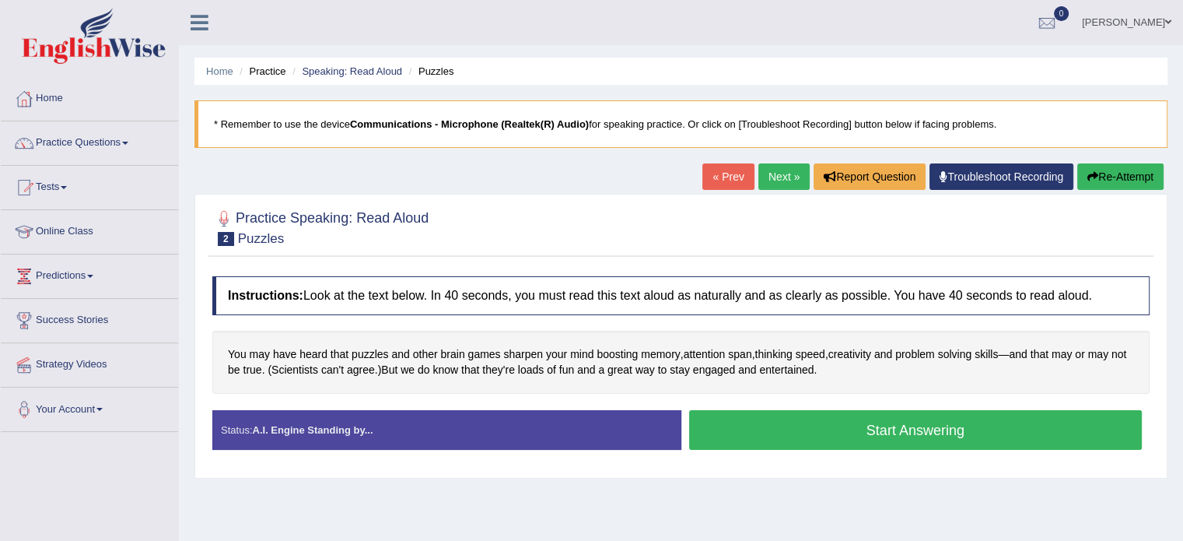
click at [884, 428] on button "Start Answering" at bounding box center [915, 430] width 453 height 40
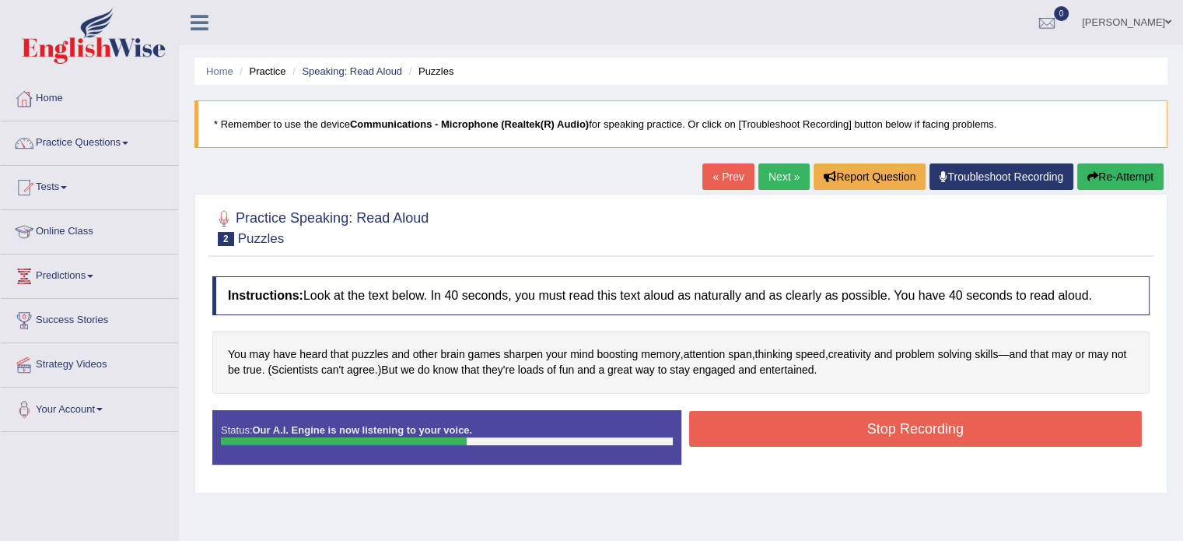
click at [915, 415] on button "Stop Recording" at bounding box center [915, 429] width 453 height 36
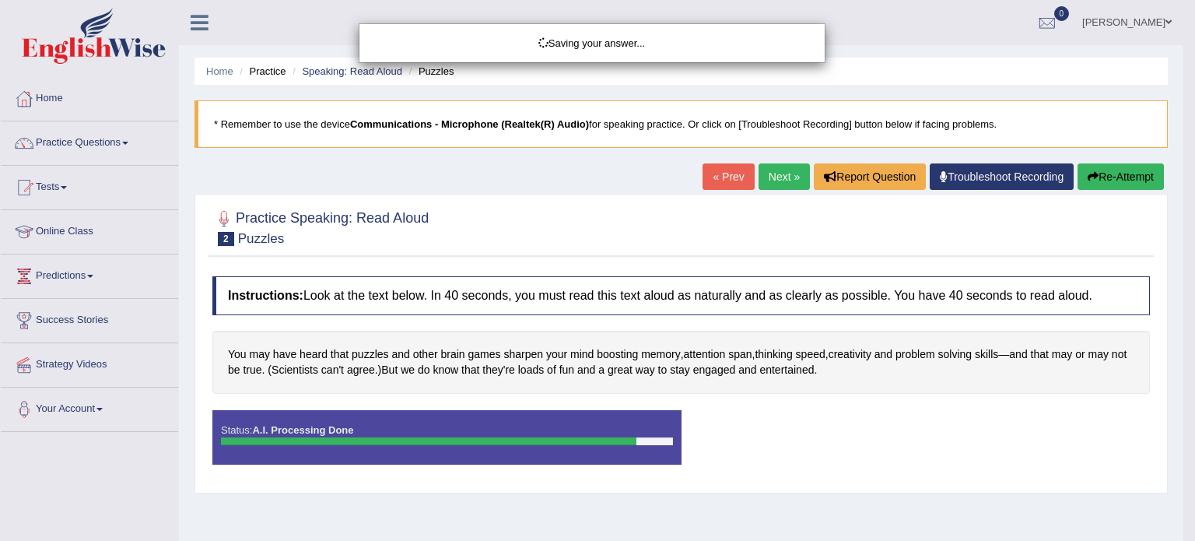
click at [974, 174] on div "Saving your answer..." at bounding box center [597, 270] width 1195 height 541
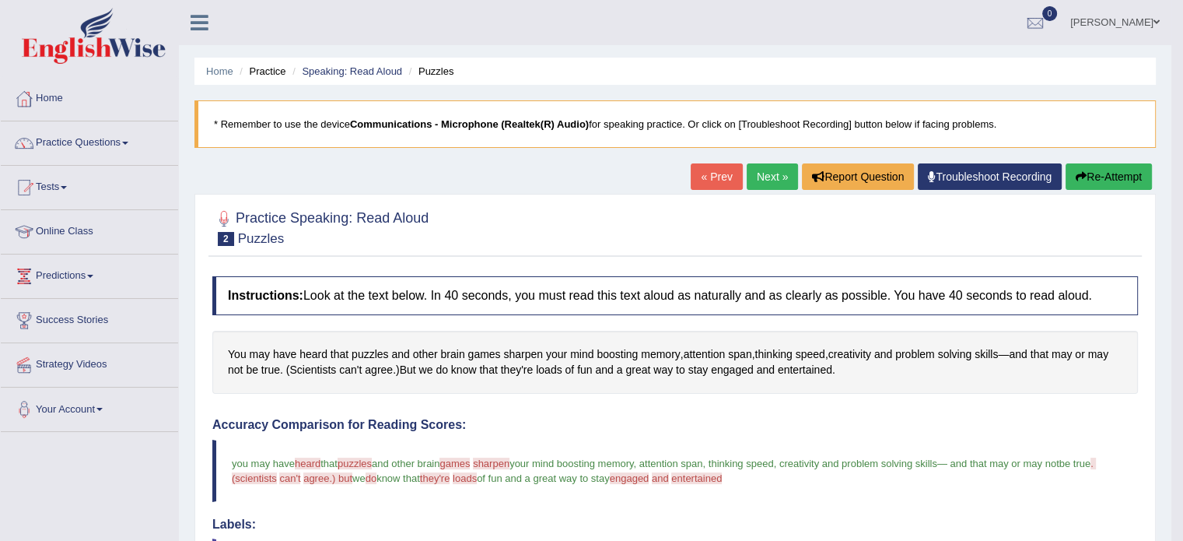
click at [1105, 175] on button "Re-Attempt" at bounding box center [1109, 176] width 86 height 26
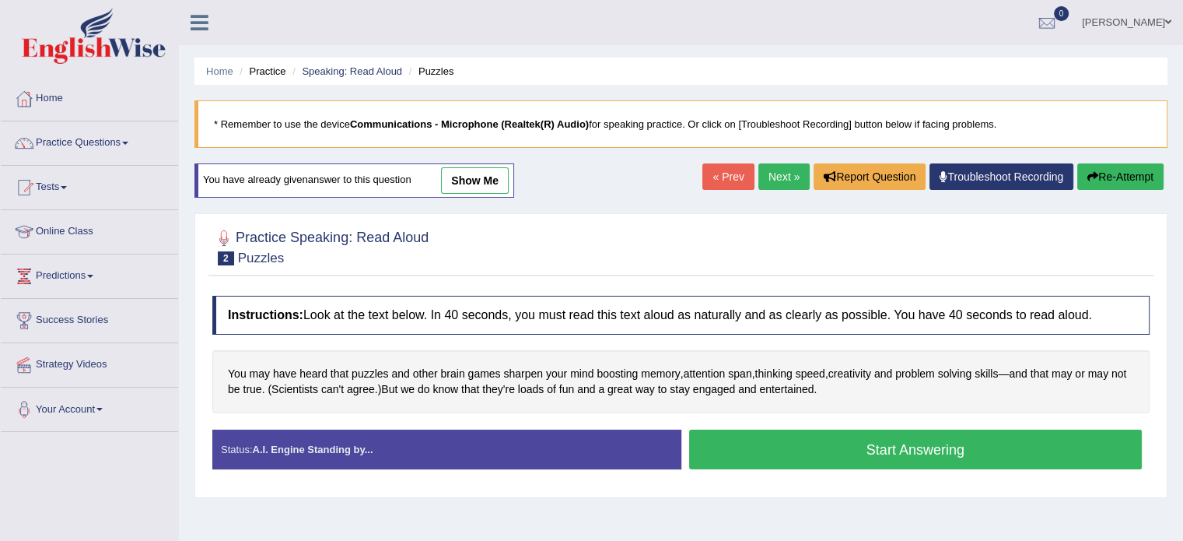
click at [936, 445] on button "Start Answering" at bounding box center [915, 449] width 453 height 40
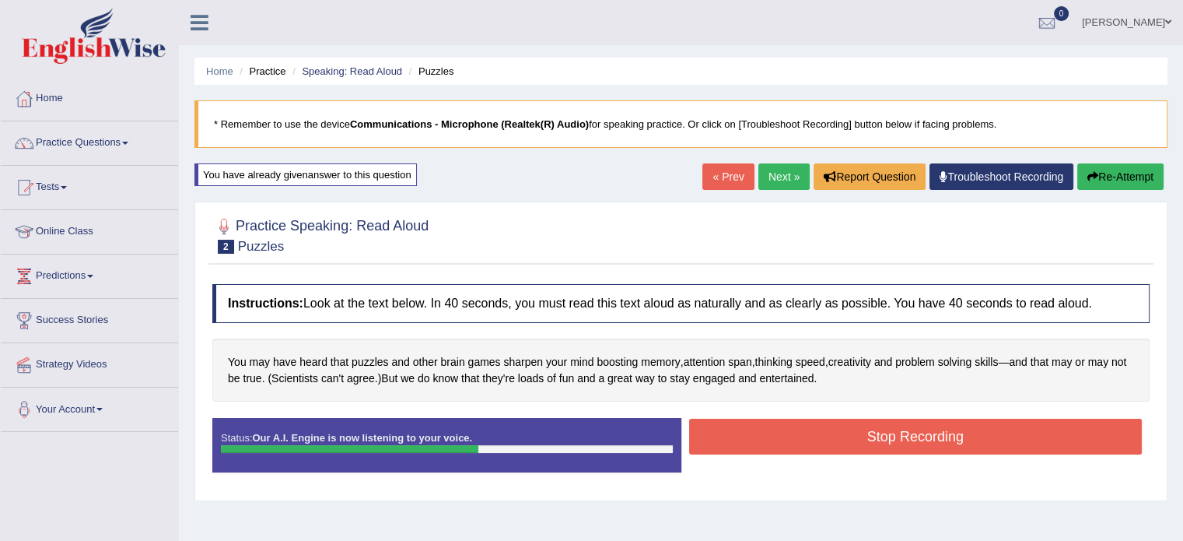
click at [950, 465] on div "Status: Our A.I. Engine is now listening to your voice. Start Answering Stop Re…" at bounding box center [680, 453] width 937 height 70
click at [949, 438] on button "Stop Recording" at bounding box center [915, 436] width 453 height 36
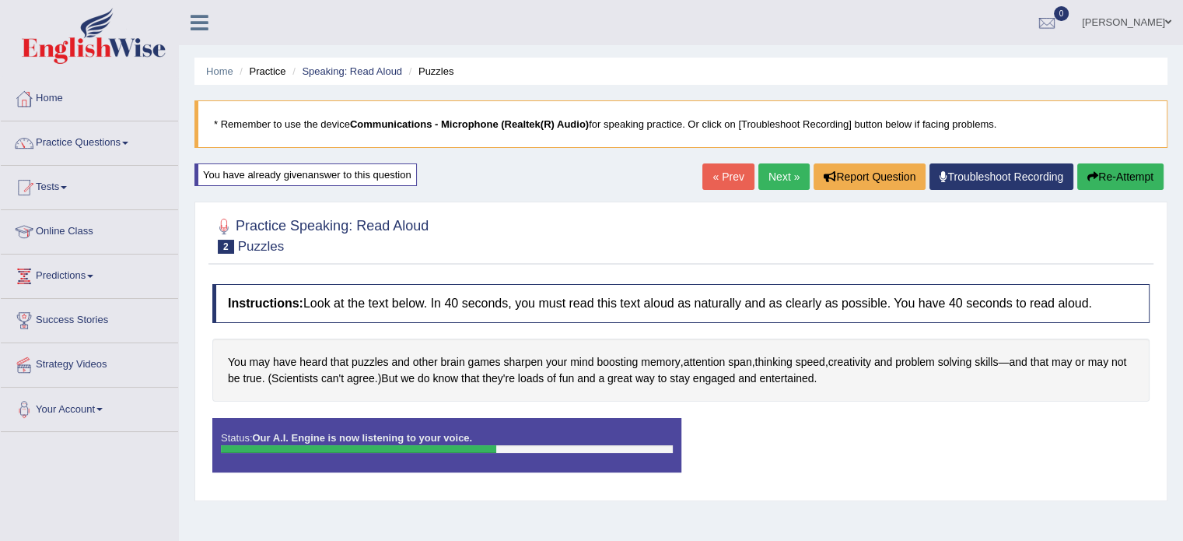
click at [949, 438] on div "Status: Our A.I. Engine is now listening to your voice. Start Answering Stop Re…" at bounding box center [680, 453] width 937 height 70
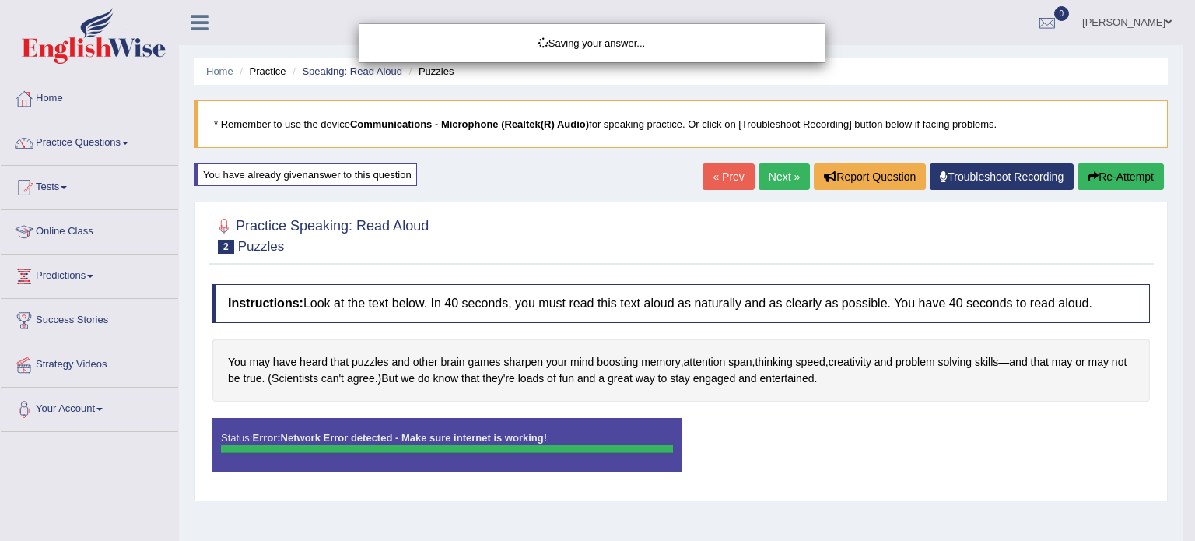
click at [1027, 174] on div "Saving your answer..." at bounding box center [597, 270] width 1195 height 541
click at [1001, 166] on div "Saving your answer..." at bounding box center [597, 270] width 1195 height 541
click at [1002, 166] on div "Saving your answer..." at bounding box center [597, 270] width 1195 height 541
click at [1004, 175] on div "Saving your answer..." at bounding box center [597, 270] width 1195 height 541
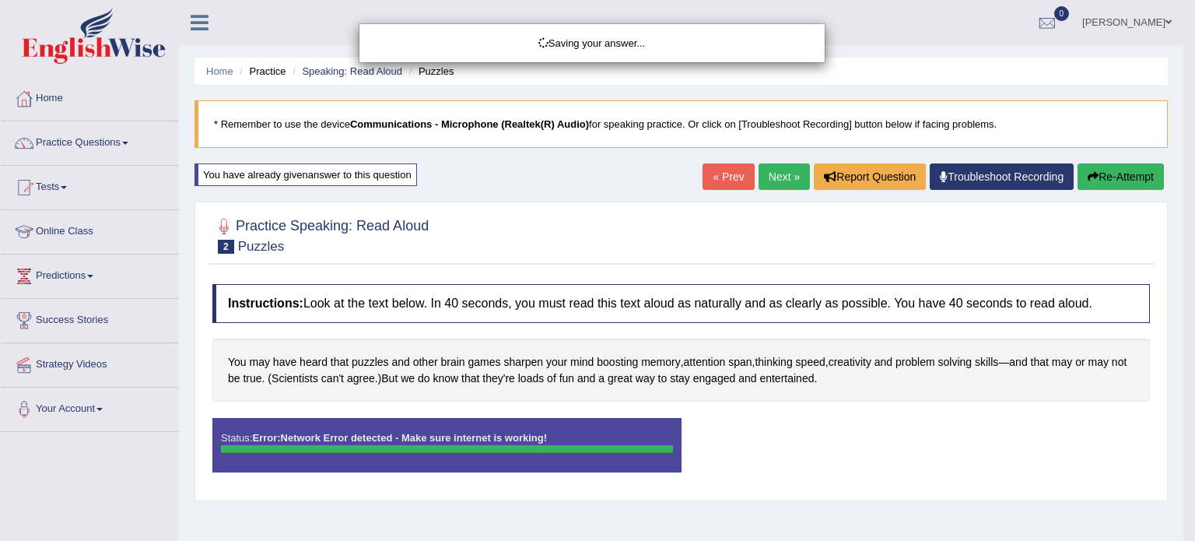
click at [1004, 175] on div "Saving your answer..." at bounding box center [597, 270] width 1195 height 541
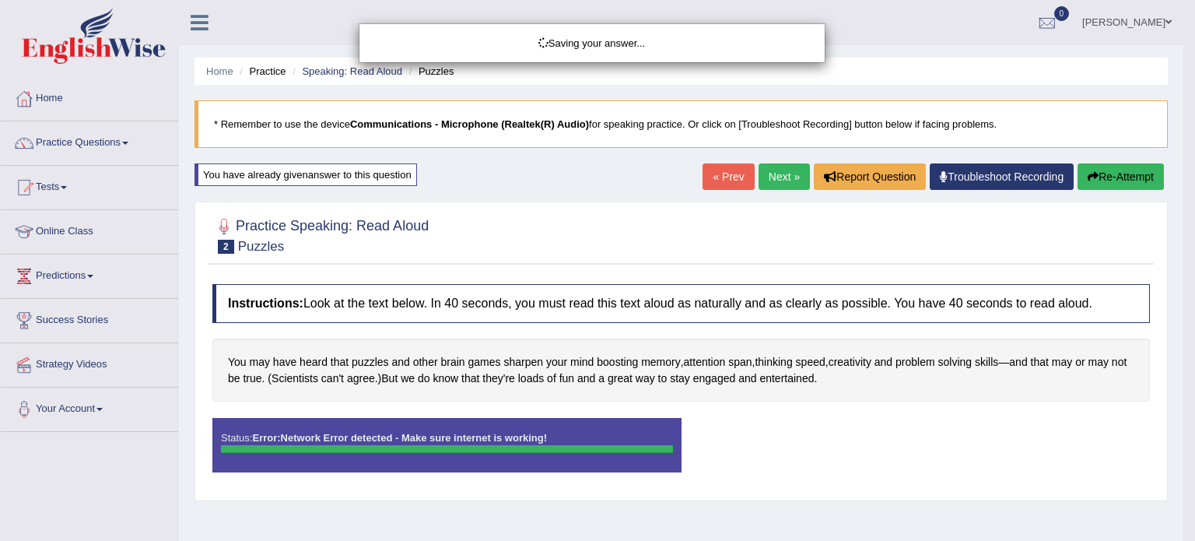
click at [1005, 176] on div "Saving your answer..." at bounding box center [597, 270] width 1195 height 541
click at [1038, 182] on div "Saving your answer..." at bounding box center [597, 270] width 1195 height 541
click at [1030, 177] on div "Saving your answer..." at bounding box center [597, 270] width 1195 height 541
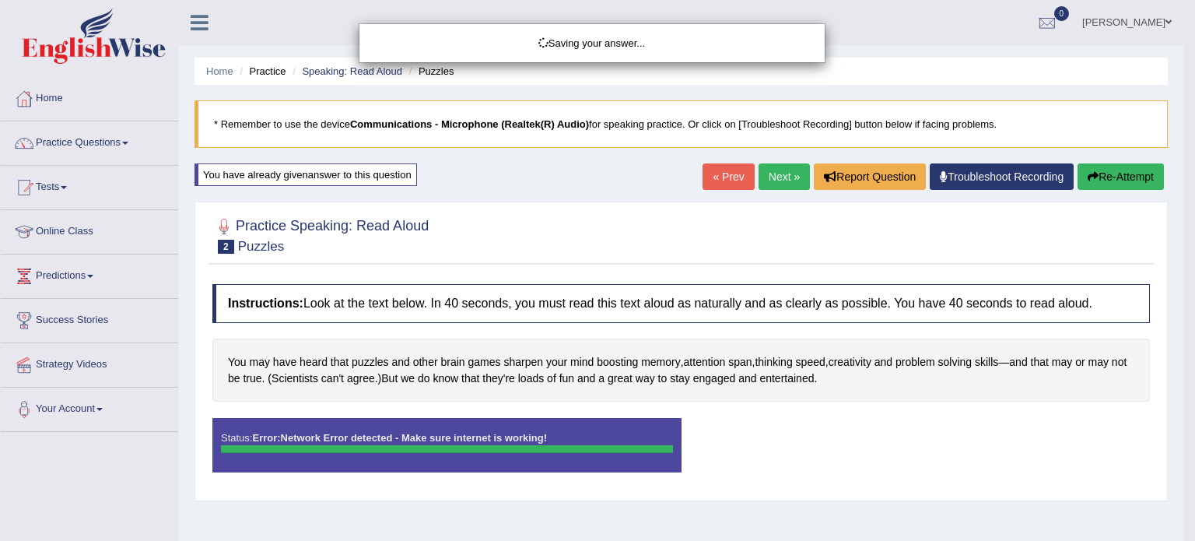
click at [1027, 186] on div "Saving your answer..." at bounding box center [597, 270] width 1195 height 541
click at [1037, 173] on div "Saving your answer..." at bounding box center [597, 270] width 1195 height 541
click at [1038, 174] on div "Saving your answer..." at bounding box center [597, 270] width 1195 height 541
click at [1041, 177] on div "Saving your answer..." at bounding box center [597, 270] width 1195 height 541
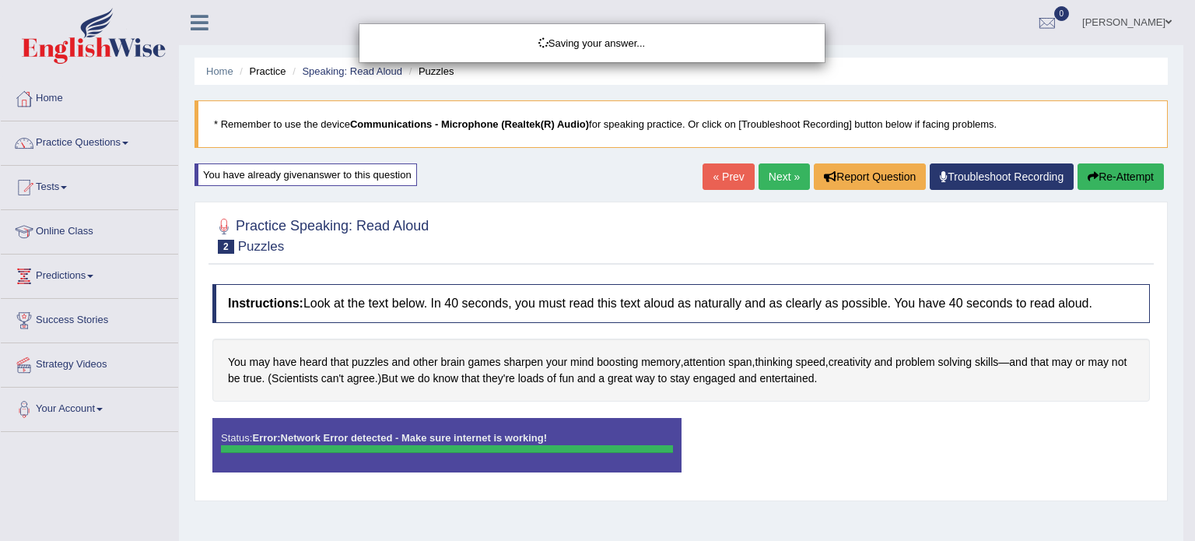
click at [1029, 186] on div "Saving your answer..." at bounding box center [597, 270] width 1195 height 541
click at [1024, 187] on div "Saving your answer..." at bounding box center [597, 270] width 1195 height 541
click at [1017, 180] on div "Saving your answer..." at bounding box center [597, 270] width 1195 height 541
click at [1013, 180] on div "Saving your answer..." at bounding box center [597, 270] width 1195 height 541
click at [1012, 180] on div "Saving your answer..." at bounding box center [597, 270] width 1195 height 541
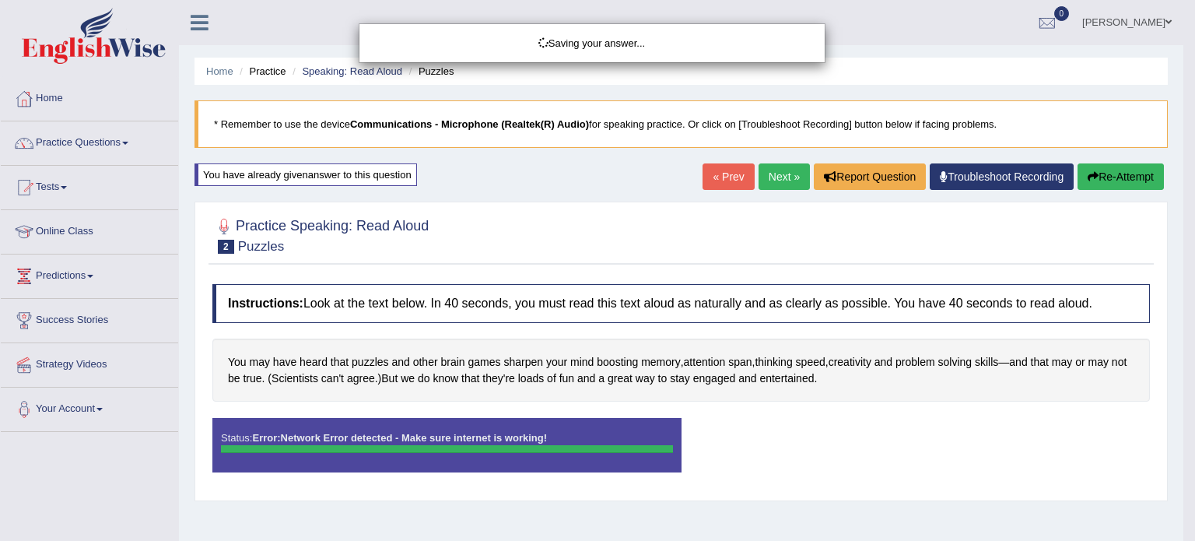
click at [1011, 180] on div "Saving your answer..." at bounding box center [597, 270] width 1195 height 541
click at [1010, 180] on div "Saving your answer..." at bounding box center [597, 270] width 1195 height 541
click at [1004, 176] on div "Saving your answer..." at bounding box center [597, 270] width 1195 height 541
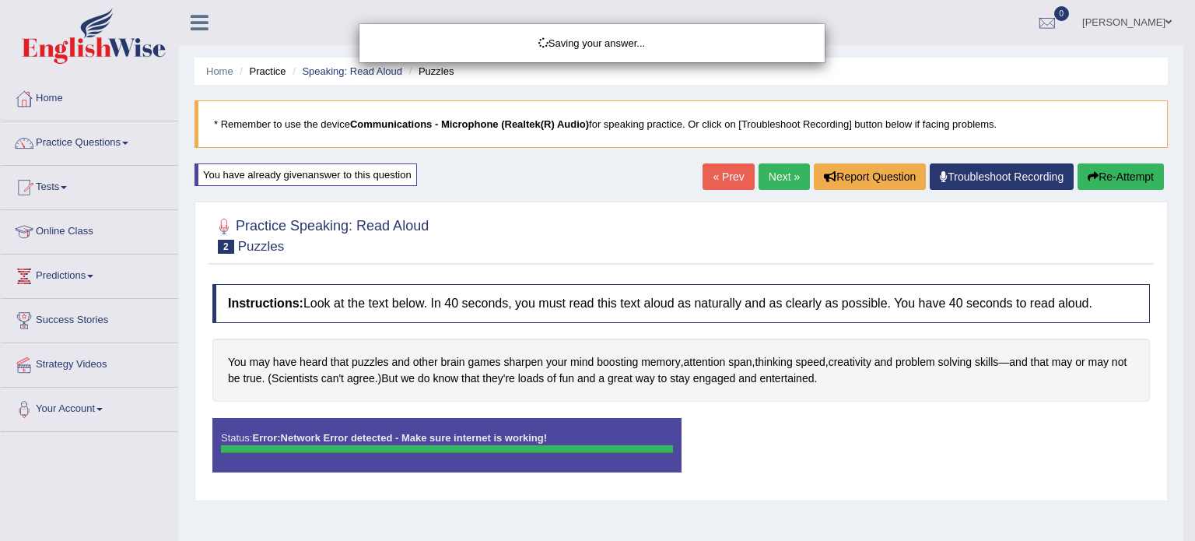
click at [1004, 176] on div "Saving your answer..." at bounding box center [597, 270] width 1195 height 541
click at [784, 173] on div "Saving your answer..." at bounding box center [597, 270] width 1195 height 541
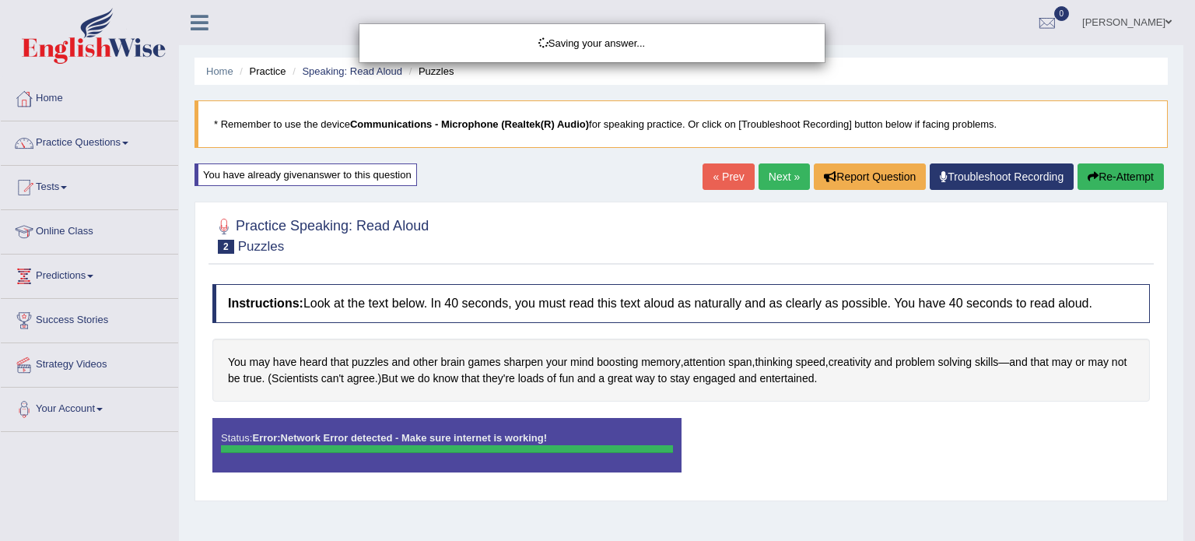
click at [784, 173] on div "Saving your answer..." at bounding box center [597, 270] width 1195 height 541
click at [779, 174] on div "Saving your answer..." at bounding box center [597, 270] width 1195 height 541
drag, startPoint x: 1039, startPoint y: 170, endPoint x: 1027, endPoint y: 177, distance: 13.2
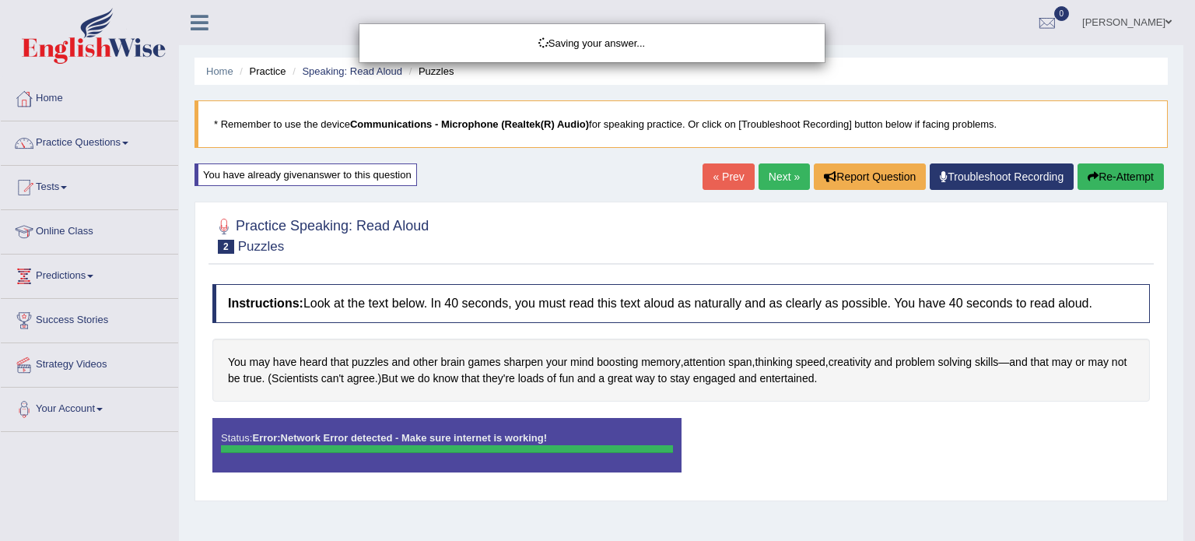
click at [1039, 172] on div "Saving your answer..." at bounding box center [597, 270] width 1195 height 541
click at [1027, 177] on div "Saving your answer..." at bounding box center [597, 270] width 1195 height 541
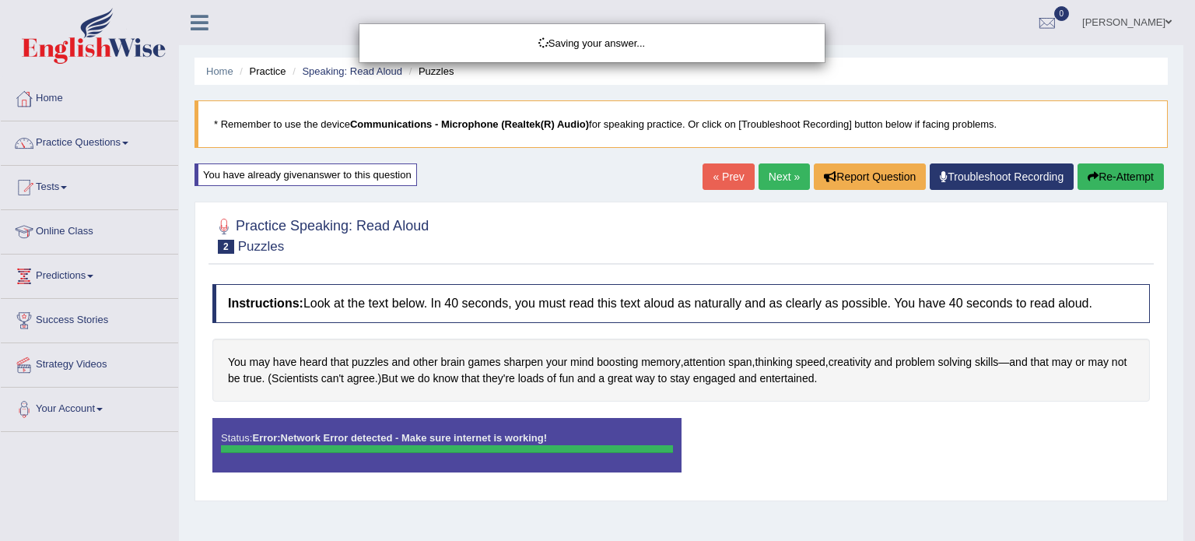
click at [1027, 177] on div "Saving your answer..." at bounding box center [597, 270] width 1195 height 541
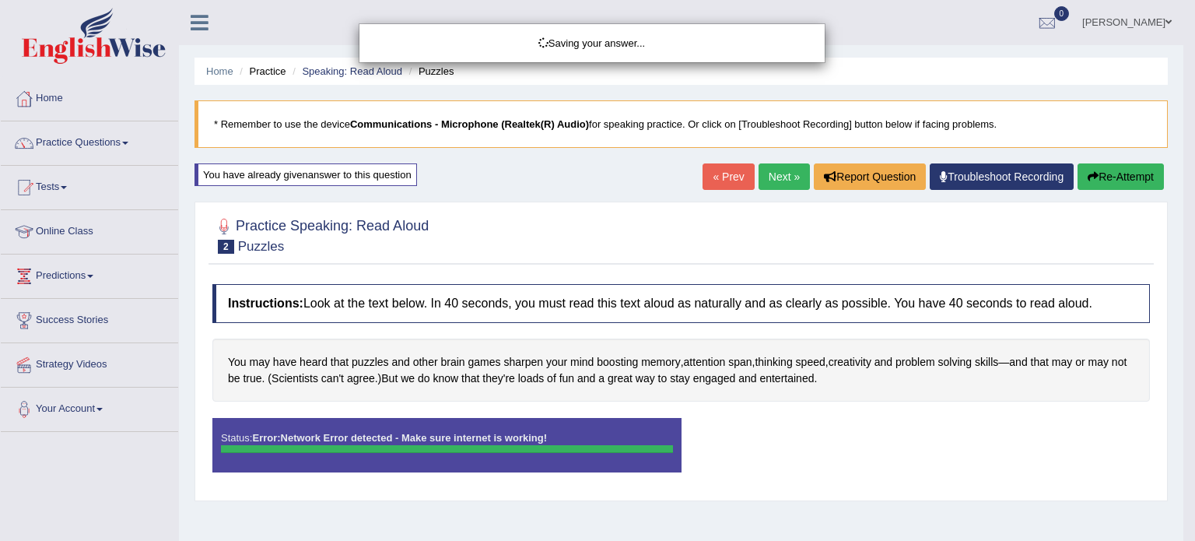
click at [1027, 177] on div "Saving your answer..." at bounding box center [597, 270] width 1195 height 541
click at [1026, 176] on div "Saving your answer..." at bounding box center [597, 270] width 1195 height 541
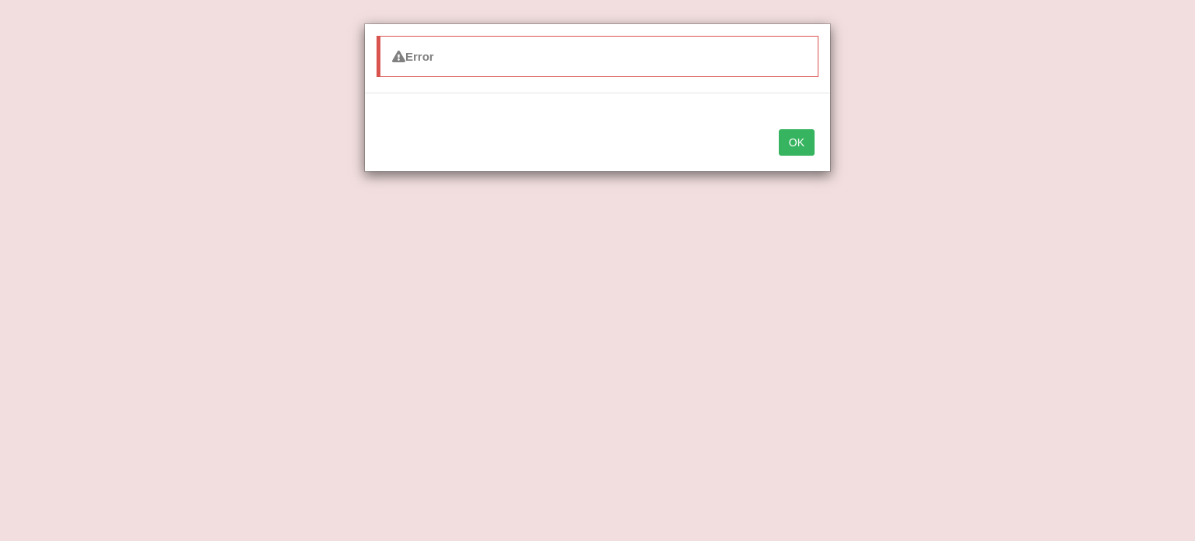
click at [800, 152] on button "OK" at bounding box center [797, 142] width 36 height 26
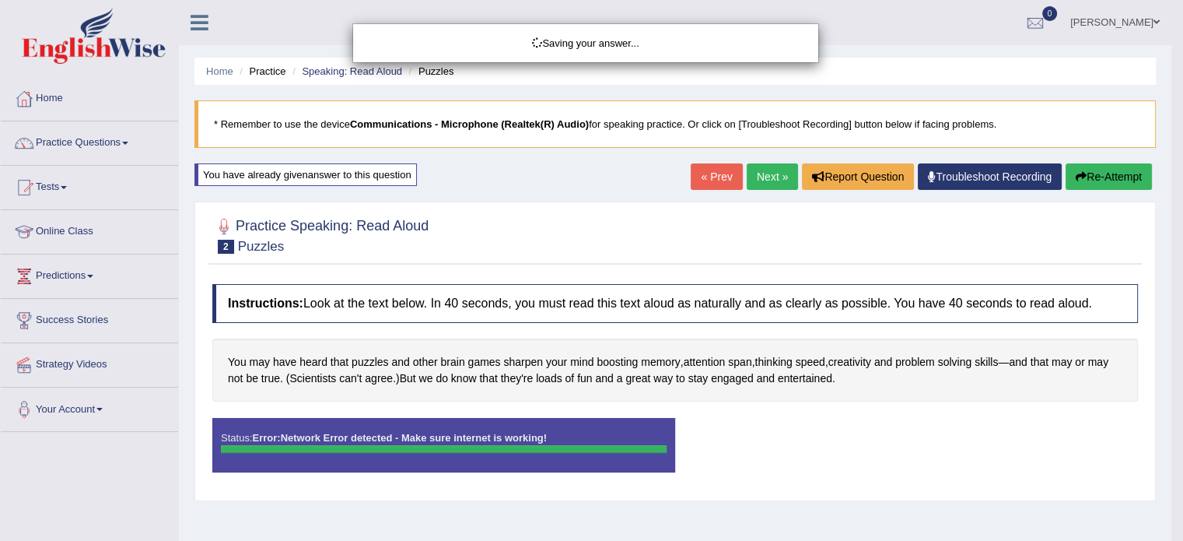
click at [945, 178] on div "Saving your answer..." at bounding box center [591, 270] width 1183 height 541
click at [943, 173] on div "Saving your answer..." at bounding box center [591, 270] width 1183 height 541
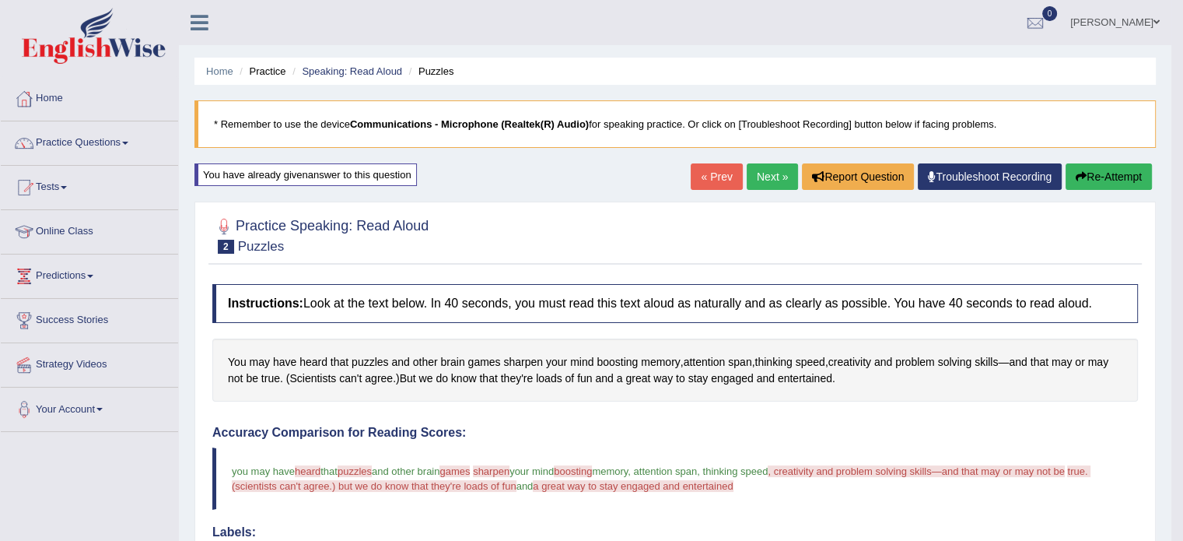
click at [782, 173] on link "Next »" at bounding box center [772, 176] width 51 height 26
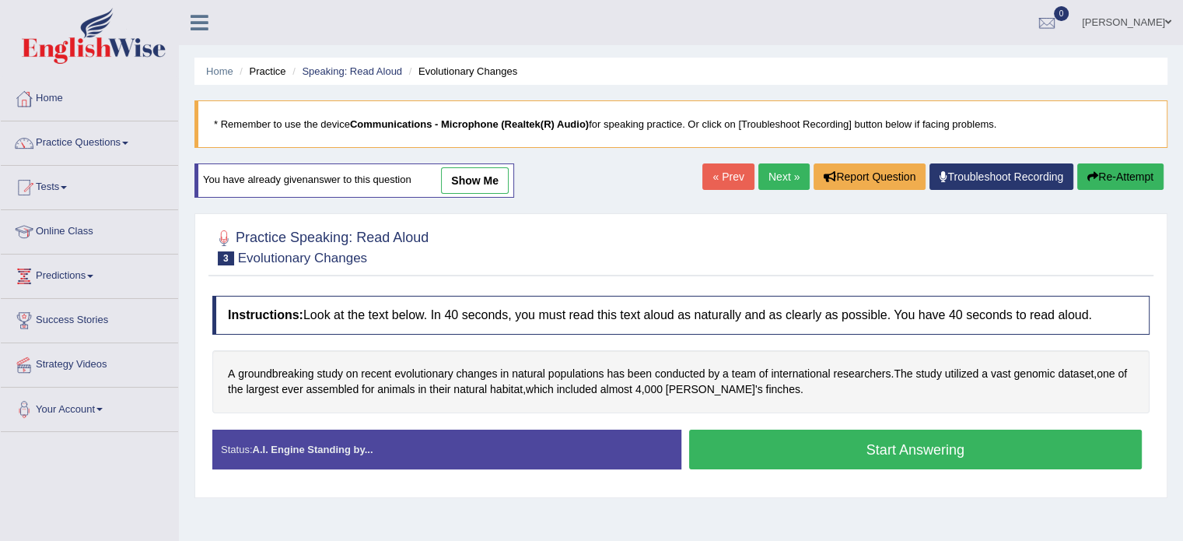
click at [866, 446] on button "Start Answering" at bounding box center [915, 449] width 453 height 40
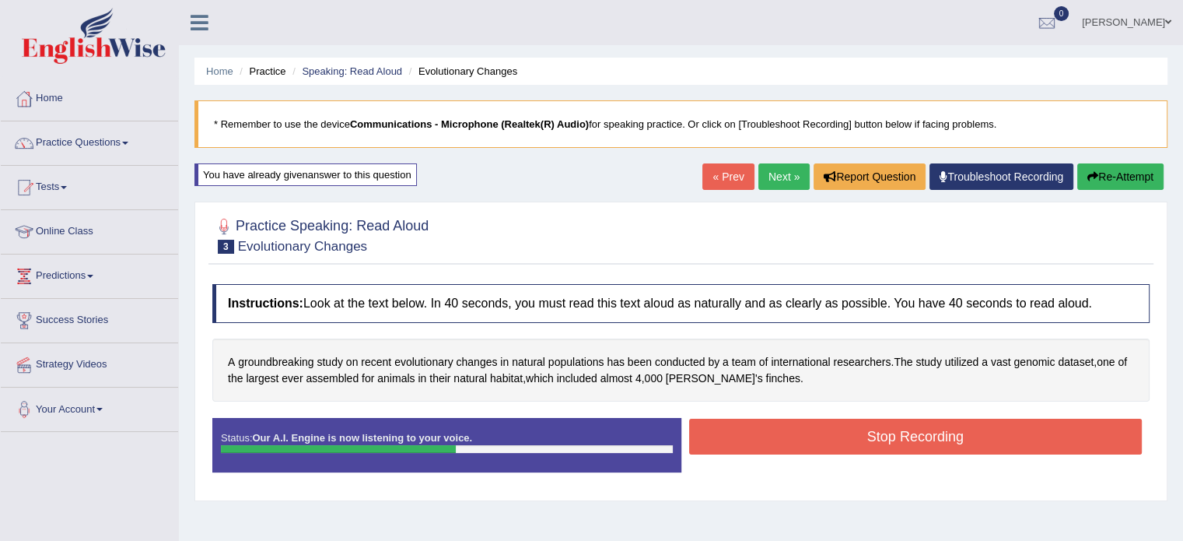
click at [968, 426] on button "Stop Recording" at bounding box center [915, 436] width 453 height 36
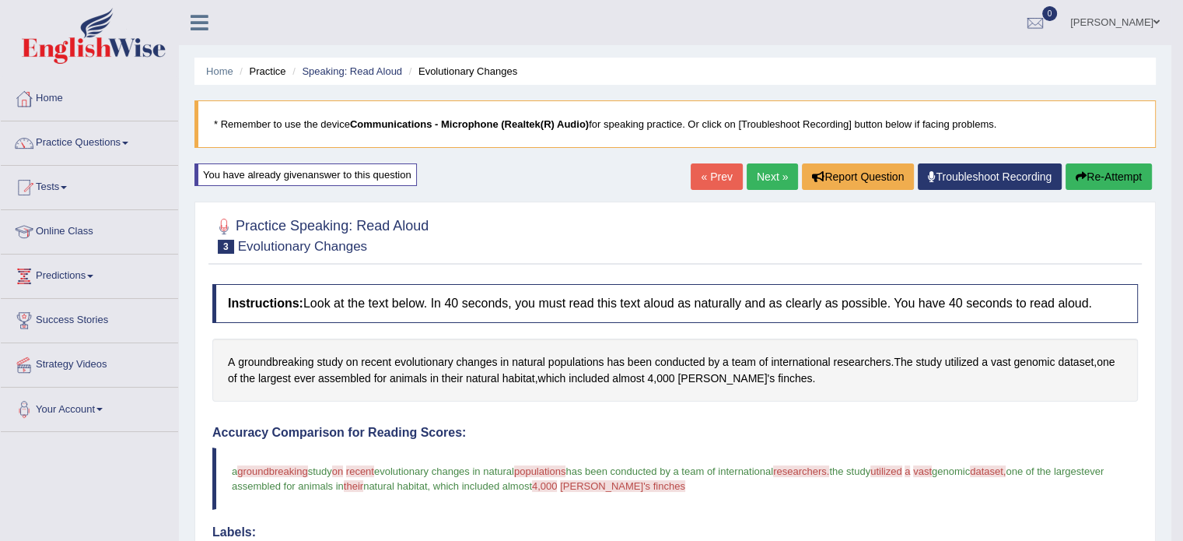
click at [778, 177] on link "Next »" at bounding box center [772, 176] width 51 height 26
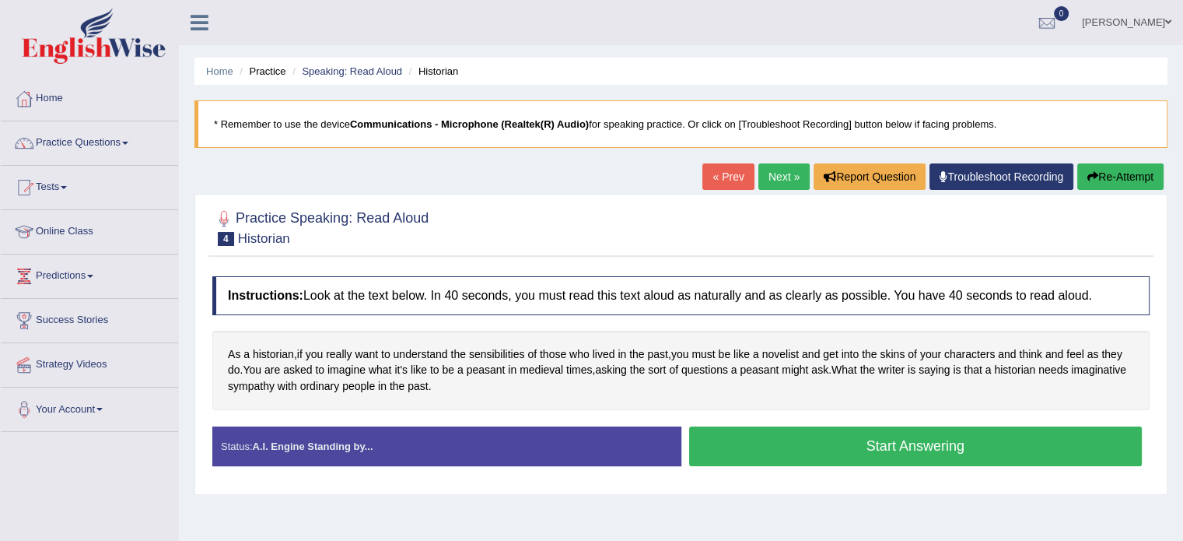
click at [915, 436] on button "Start Answering" at bounding box center [915, 446] width 453 height 40
